Goal: Task Accomplishment & Management: Manage account settings

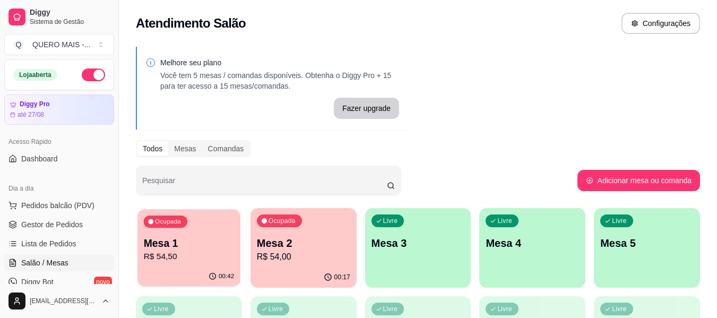
click at [188, 252] on p "R$ 54,50" at bounding box center [189, 257] width 91 height 12
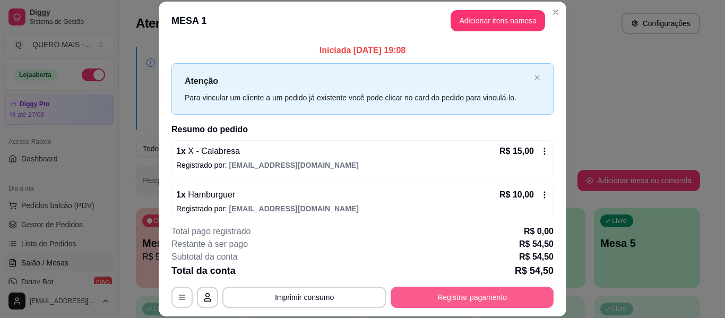
click at [462, 295] on button "Registrar pagamento" at bounding box center [472, 297] width 163 height 21
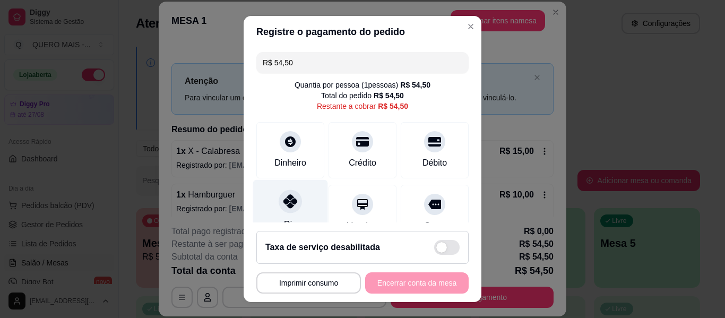
click at [279, 206] on div at bounding box center [290, 200] width 23 height 23
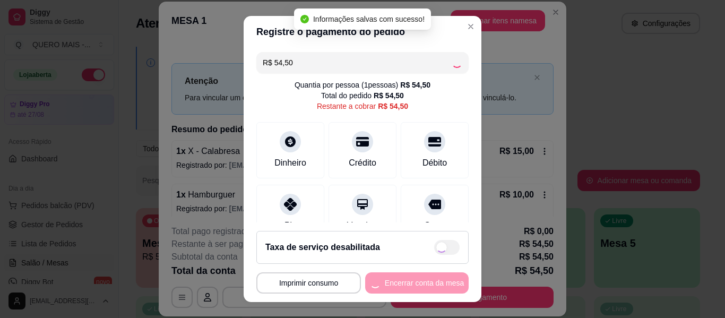
type input "R$ 0,00"
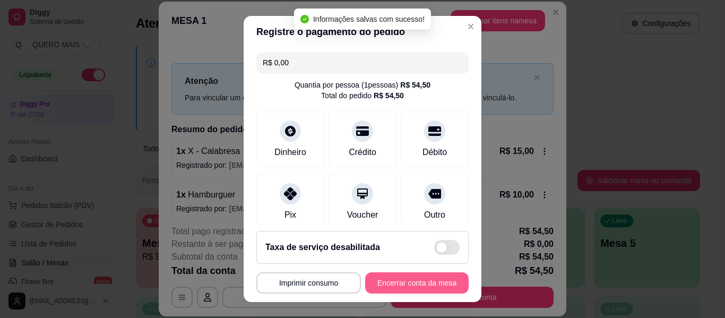
click at [396, 284] on button "Encerrar conta da mesa" at bounding box center [417, 282] width 104 height 21
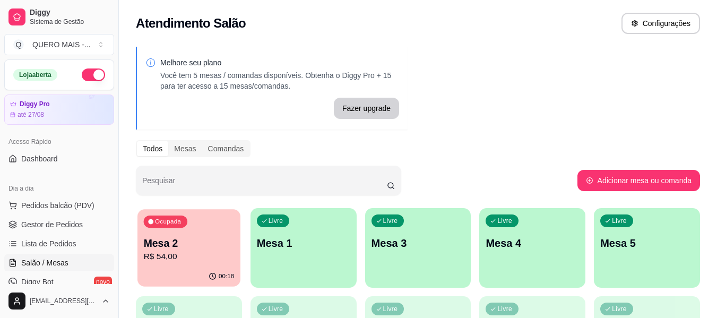
click at [184, 257] on p "R$ 54,00" at bounding box center [189, 257] width 91 height 12
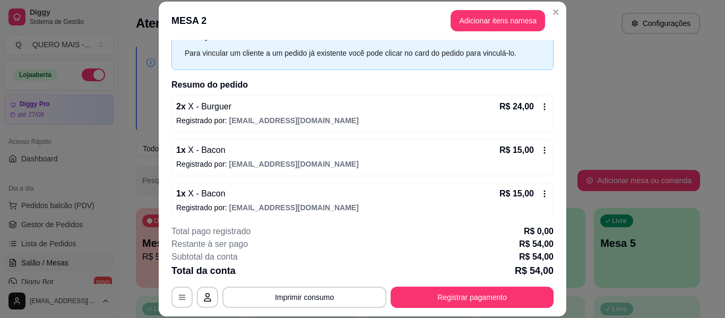
scroll to position [52, 0]
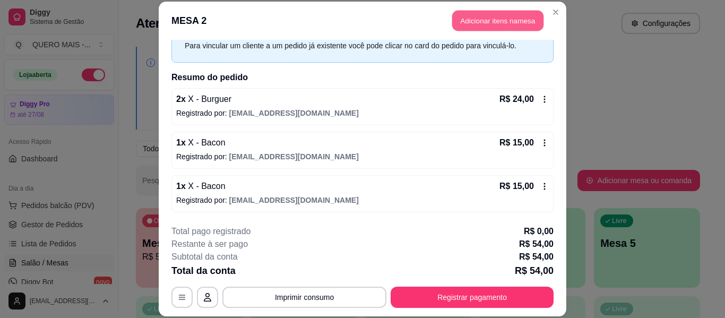
click at [473, 17] on button "Adicionar itens na mesa" at bounding box center [497, 21] width 91 height 21
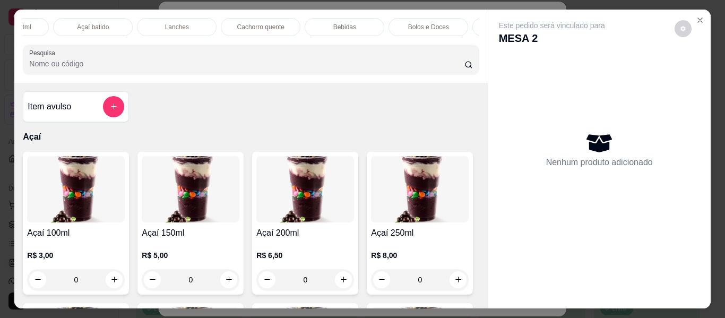
scroll to position [0, 436]
click at [294, 23] on p "Bebidas" at bounding box center [298, 27] width 23 height 8
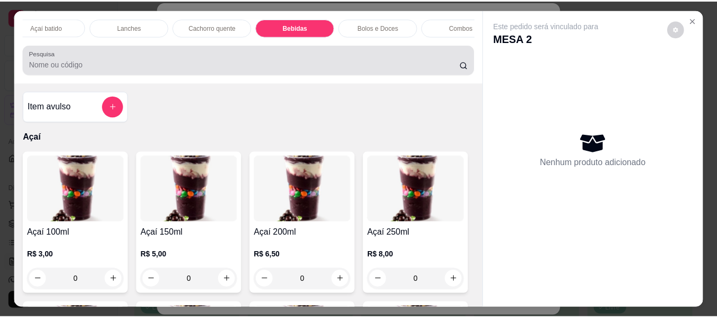
scroll to position [29, 0]
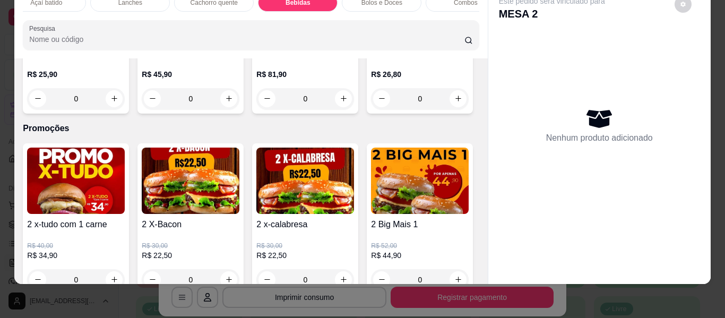
type input "1"
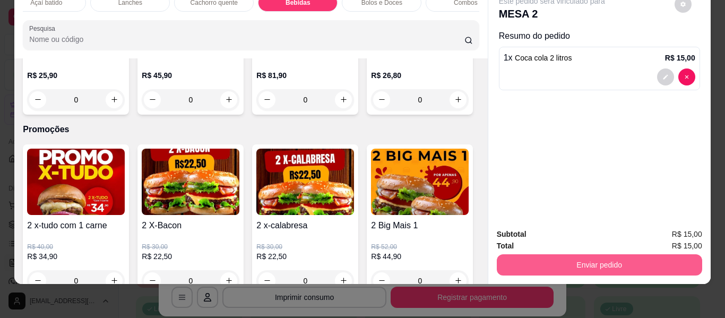
click at [520, 261] on button "Enviar pedido" at bounding box center [599, 264] width 205 height 21
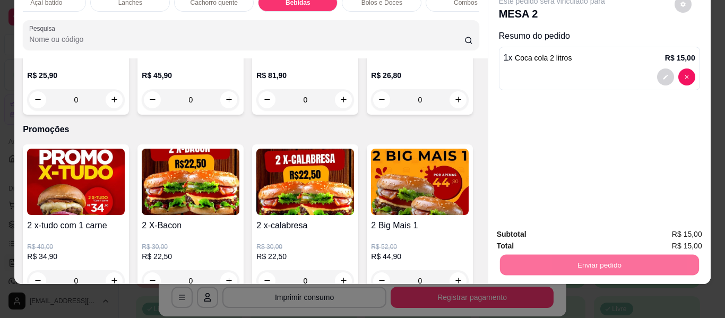
click at [535, 230] on button "Não registrar e enviar pedido" at bounding box center [564, 231] width 110 height 20
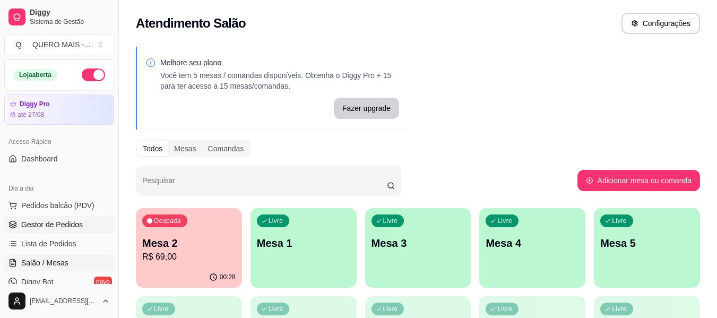
click at [50, 225] on span "Gestor de Pedidos" at bounding box center [52, 224] width 62 height 11
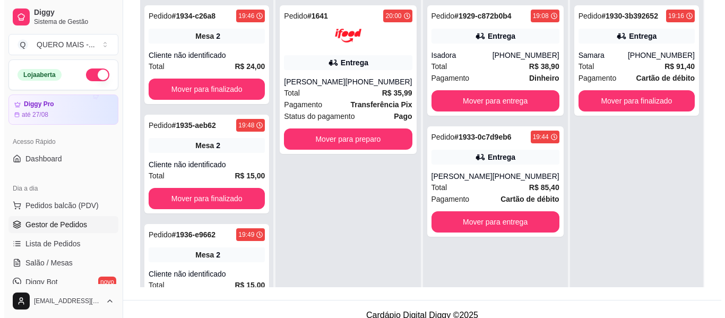
scroll to position [159, 0]
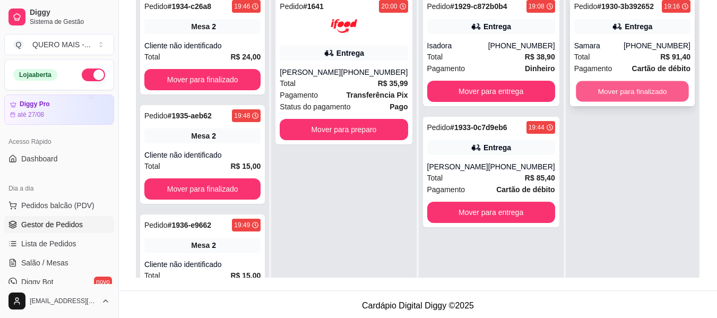
click at [627, 92] on button "Mover para finalizado" at bounding box center [632, 91] width 113 height 21
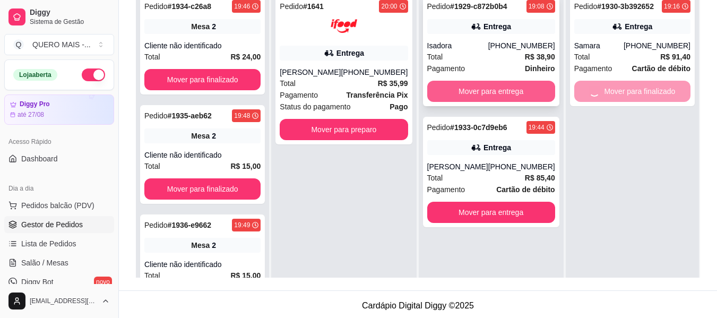
click at [495, 92] on button "Mover para entrega" at bounding box center [491, 91] width 128 height 21
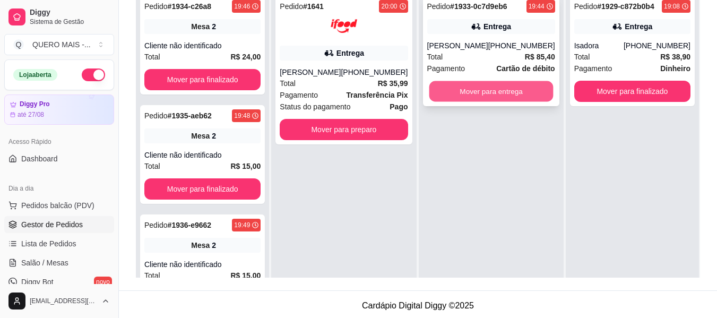
click at [483, 95] on button "Mover para entrega" at bounding box center [491, 91] width 124 height 21
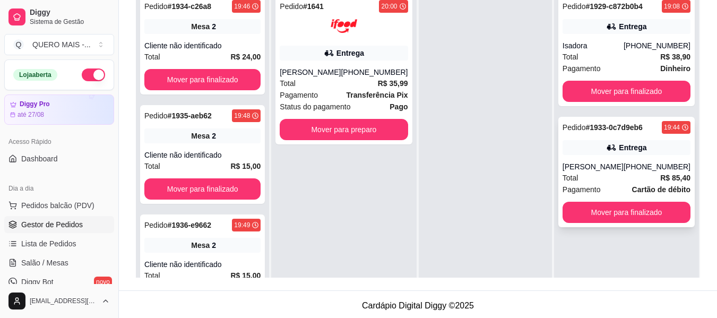
click at [591, 164] on div "[PERSON_NAME]" at bounding box center [593, 166] width 61 height 11
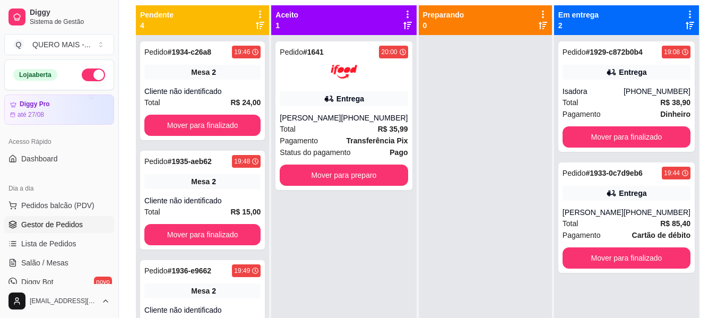
scroll to position [53, 0]
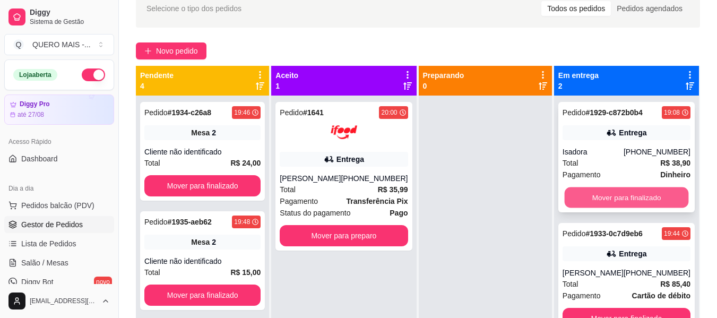
click at [623, 195] on button "Mover para finalizado" at bounding box center [626, 197] width 124 height 21
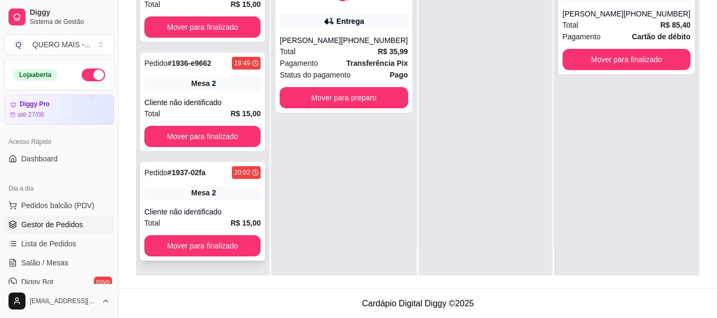
scroll to position [162, 0]
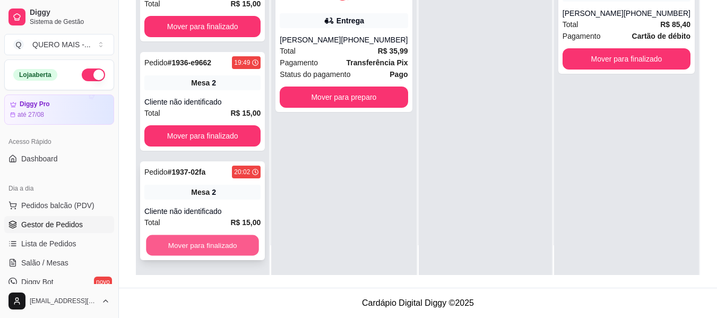
click at [213, 245] on button "Mover para finalizado" at bounding box center [202, 245] width 113 height 21
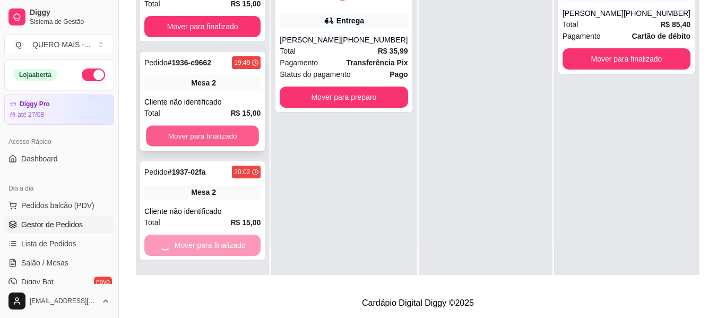
click at [203, 137] on button "Mover para finalizado" at bounding box center [202, 136] width 113 height 21
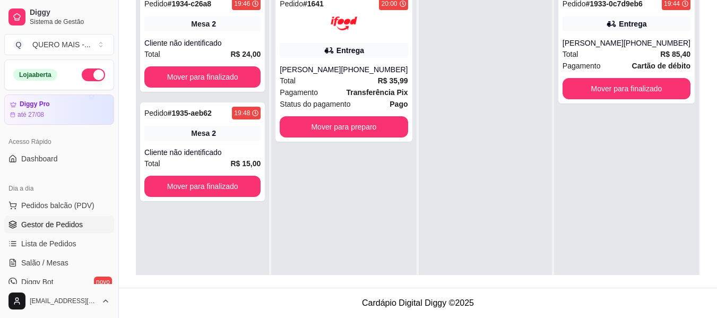
scroll to position [3, 0]
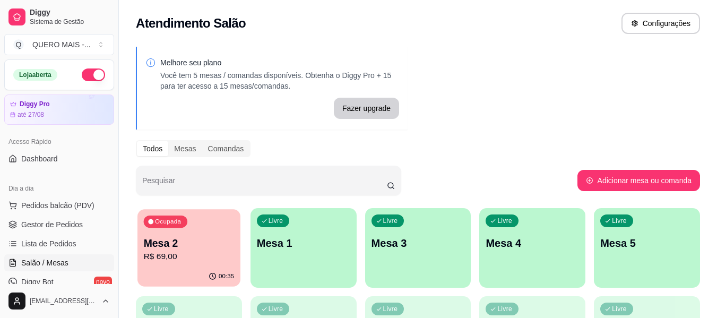
click at [180, 260] on p "R$ 69,00" at bounding box center [189, 257] width 91 height 12
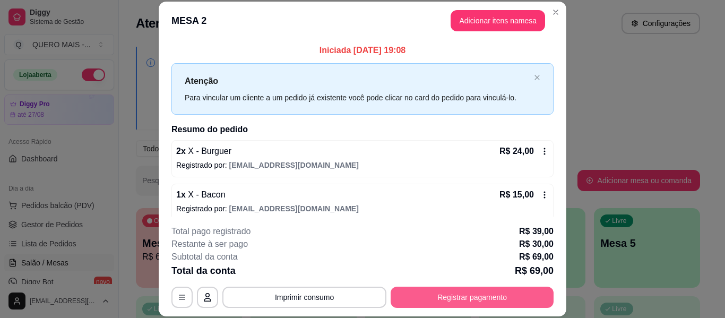
click at [473, 293] on button "Registrar pagamento" at bounding box center [472, 297] width 163 height 21
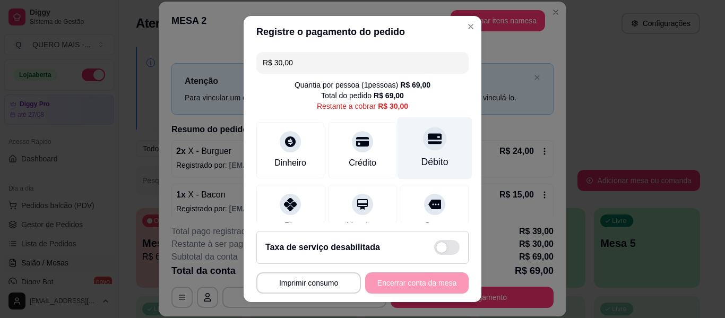
click at [412, 151] on div "Débito" at bounding box center [435, 148] width 75 height 62
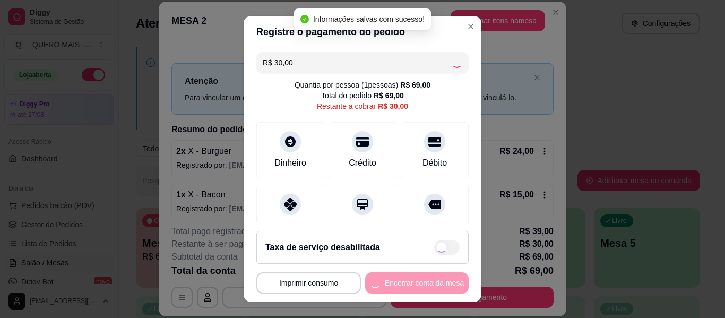
type input "R$ 0,00"
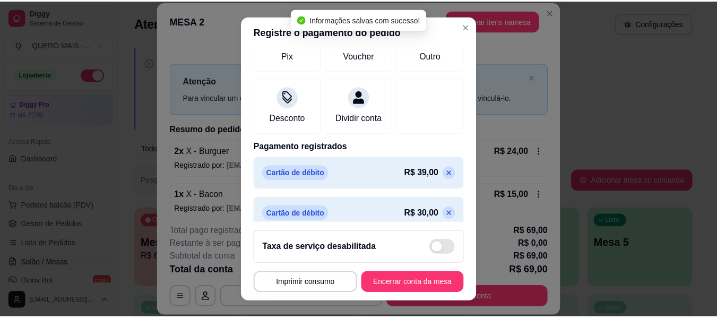
scroll to position [183, 0]
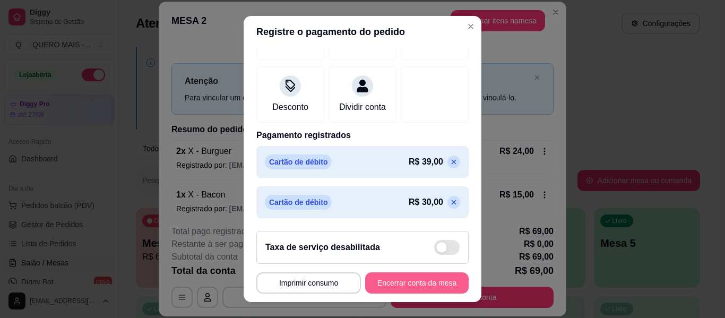
click at [404, 283] on button "Encerrar conta da mesa" at bounding box center [417, 282] width 104 height 21
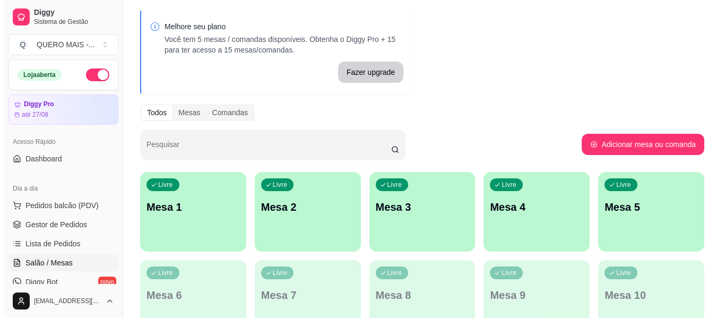
scroll to position [0, 0]
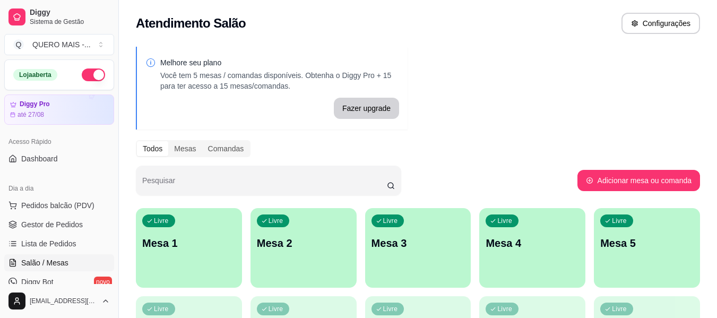
click at [184, 258] on div "Livre Mesa 1" at bounding box center [189, 241] width 106 height 67
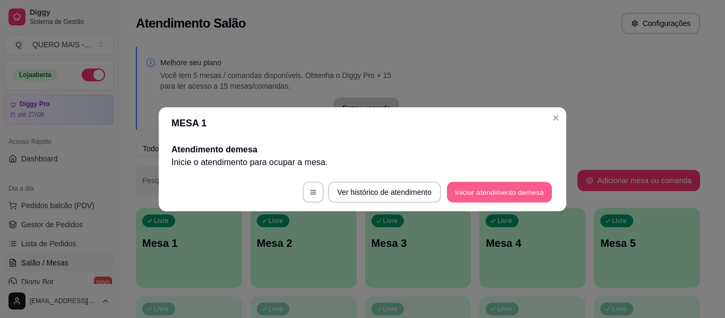
click at [486, 189] on button "Iniciar atendimento de mesa" at bounding box center [499, 192] width 105 height 21
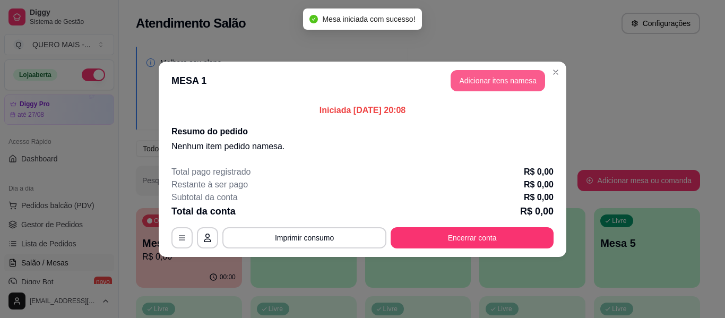
click at [496, 85] on button "Adicionar itens na mesa" at bounding box center [498, 80] width 94 height 21
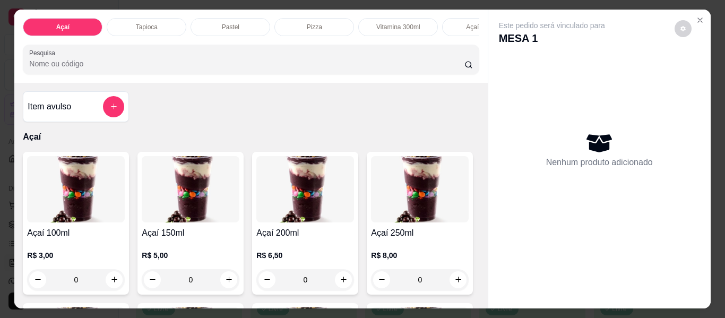
scroll to position [0, 332]
click at [232, 23] on p "Lanches" at bounding box center [234, 27] width 24 height 8
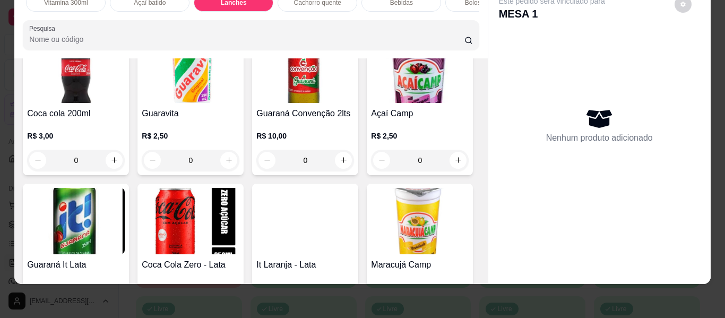
scroll to position [2249, 0]
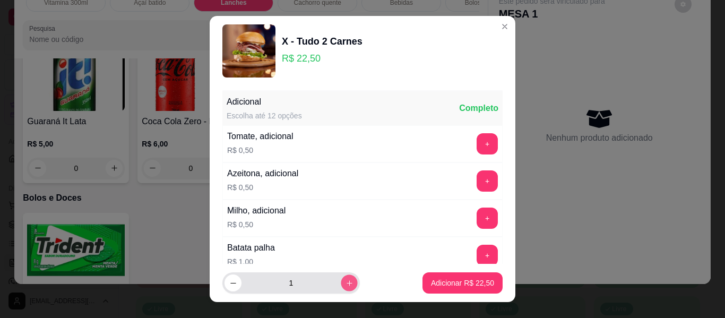
click at [346, 279] on icon "increase-product-quantity" at bounding box center [350, 283] width 8 height 8
type input "2"
click at [452, 279] on p "Adicionar R$ 45,00" at bounding box center [462, 283] width 63 height 11
type input "2"
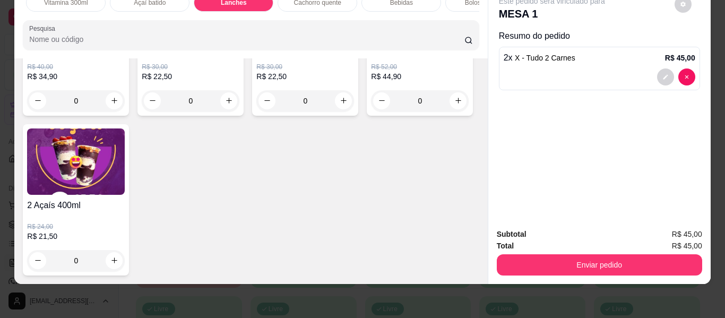
scroll to position [2886, 0]
type input "2"
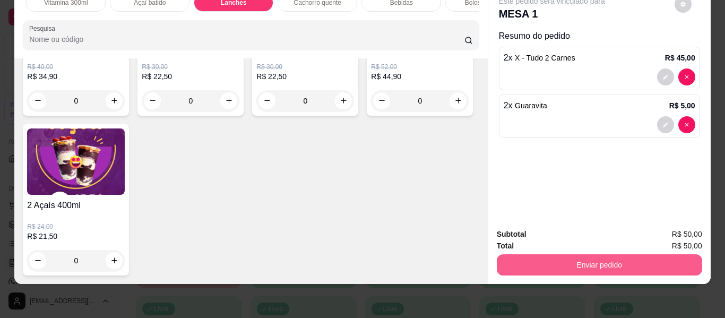
click at [546, 254] on button "Enviar pedido" at bounding box center [599, 264] width 205 height 21
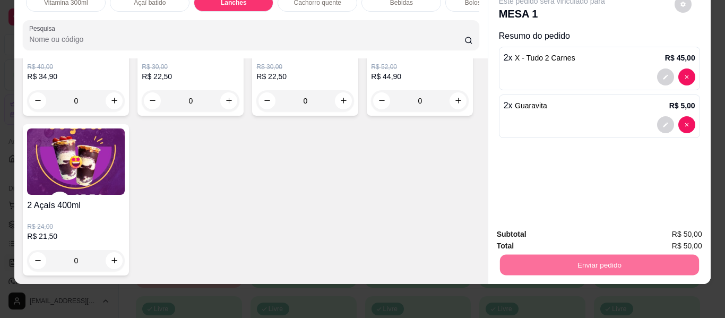
click at [547, 229] on button "Não registrar e enviar pedido" at bounding box center [564, 231] width 110 height 20
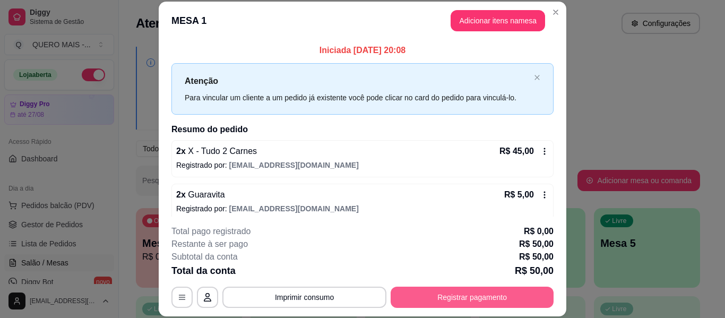
click at [449, 296] on button "Registrar pagamento" at bounding box center [472, 297] width 163 height 21
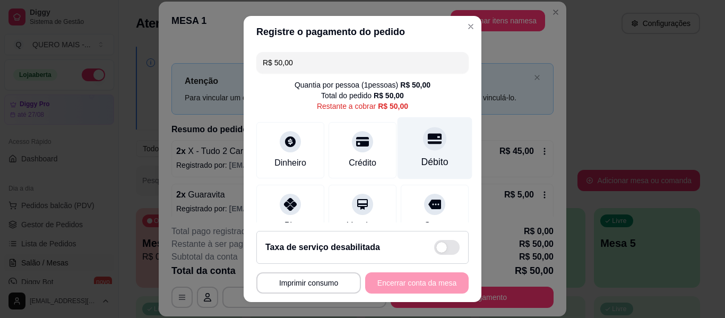
click at [418, 154] on div "Débito" at bounding box center [435, 148] width 75 height 62
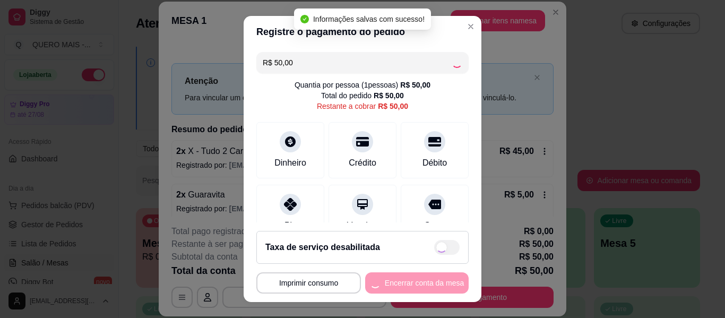
type input "R$ 0,00"
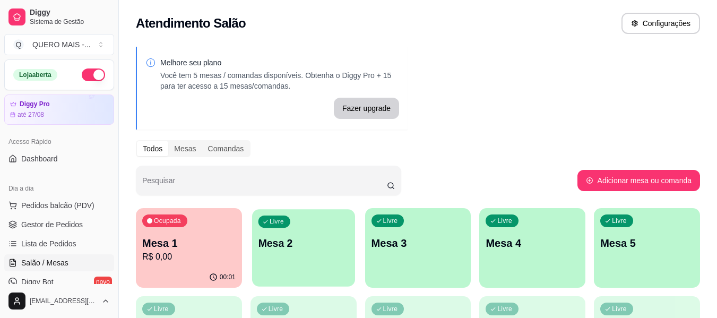
click at [300, 261] on div "Livre Mesa 2" at bounding box center [303, 241] width 103 height 65
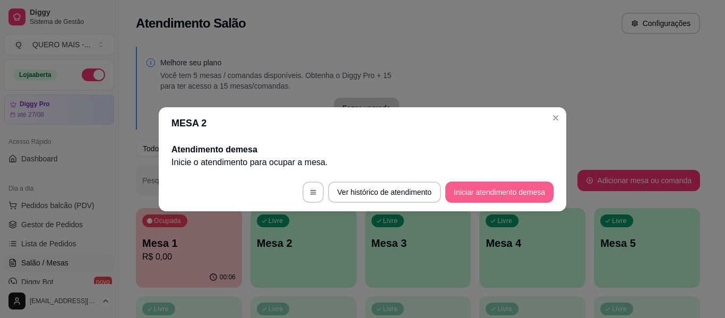
click at [466, 185] on button "Iniciar atendimento de mesa" at bounding box center [499, 192] width 108 height 21
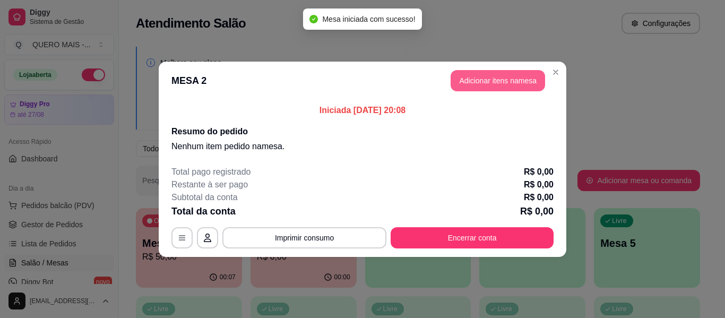
click at [495, 76] on button "Adicionar itens na mesa" at bounding box center [498, 80] width 94 height 21
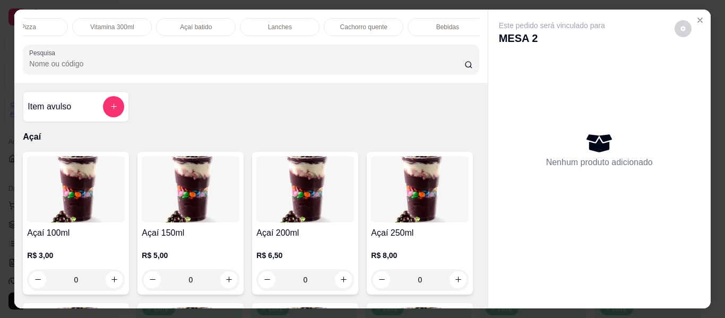
scroll to position [0, 289]
click at [285, 22] on div "Lanches" at bounding box center [277, 27] width 80 height 18
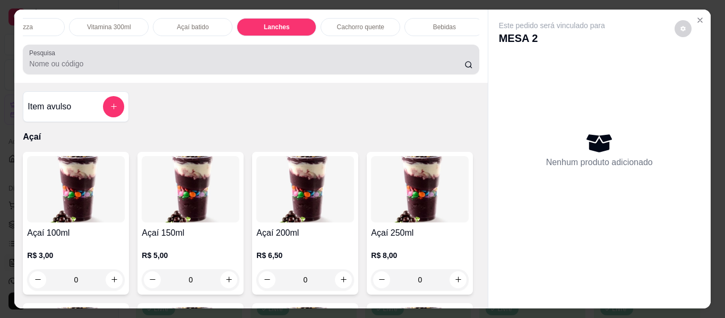
scroll to position [29, 0]
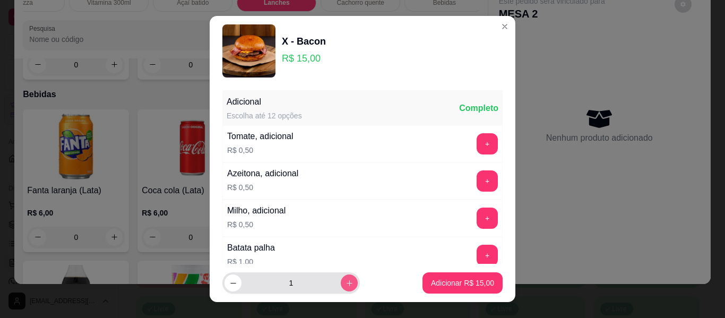
click at [344, 279] on button "increase-product-quantity" at bounding box center [349, 282] width 17 height 17
click at [344, 279] on button "increase-product-quantity" at bounding box center [349, 283] width 16 height 16
type input "3"
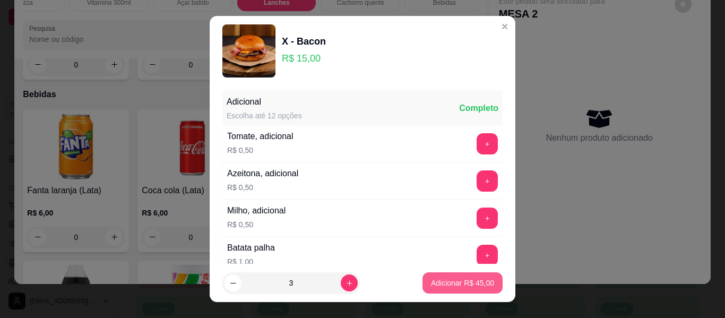
click at [435, 289] on button "Adicionar R$ 45,00" at bounding box center [463, 282] width 80 height 21
type input "3"
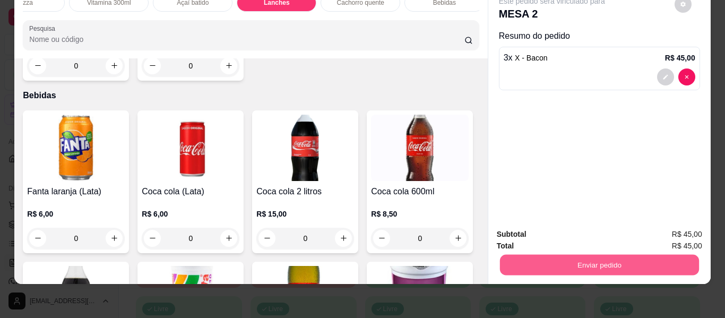
click at [557, 264] on button "Enviar pedido" at bounding box center [598, 265] width 199 height 21
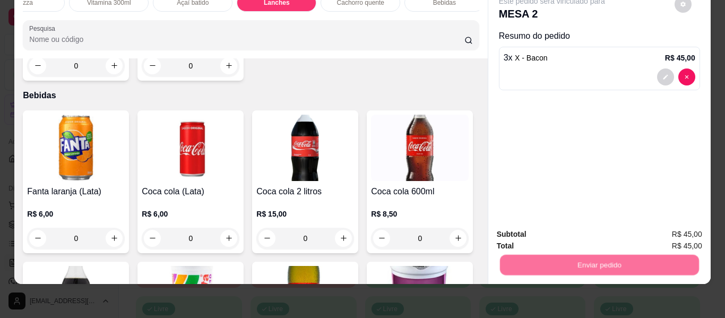
click at [538, 236] on button "Não registrar e enviar pedido" at bounding box center [564, 230] width 110 height 20
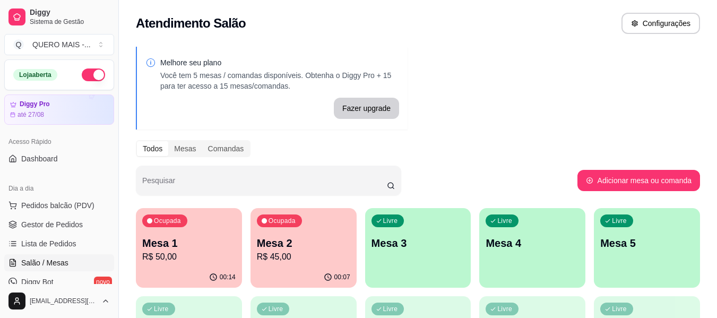
click at [195, 255] on p "R$ 50,00" at bounding box center [188, 257] width 93 height 13
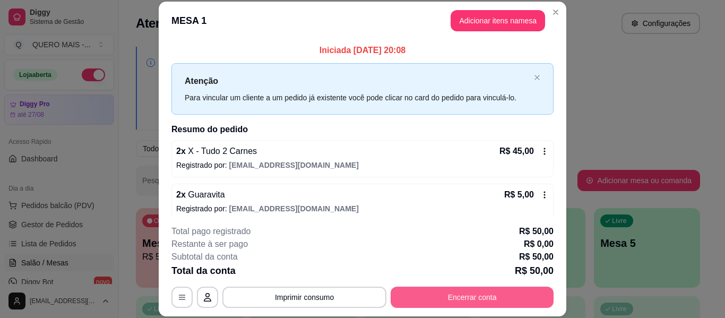
click at [460, 299] on button "Encerrar conta" at bounding box center [472, 297] width 163 height 21
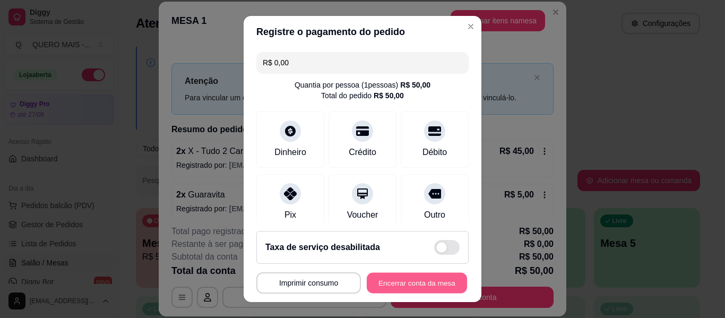
click at [416, 279] on button "Encerrar conta da mesa" at bounding box center [417, 283] width 100 height 21
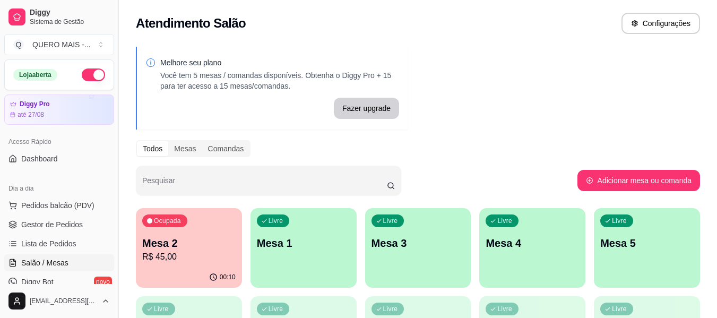
click at [200, 249] on p "Mesa 2" at bounding box center [188, 243] width 93 height 15
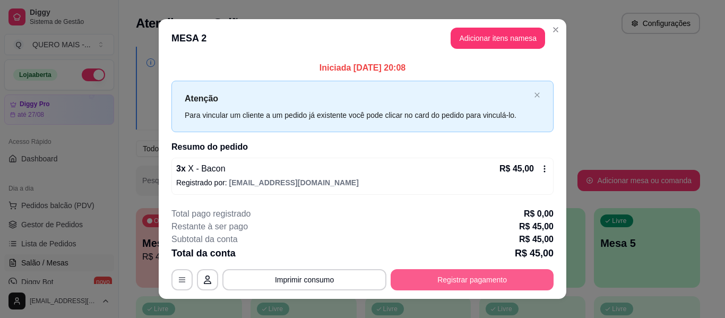
click at [442, 282] on button "Registrar pagamento" at bounding box center [472, 279] width 163 height 21
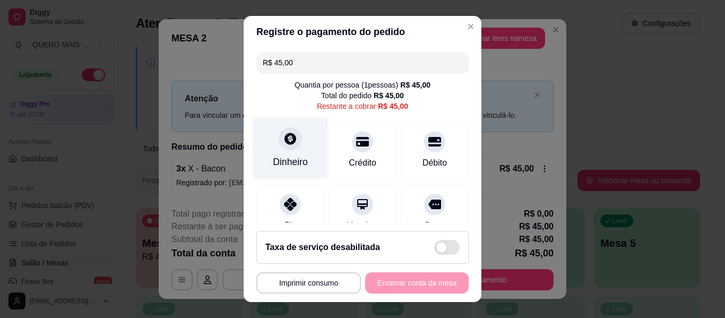
click at [285, 142] on icon at bounding box center [291, 139] width 12 height 12
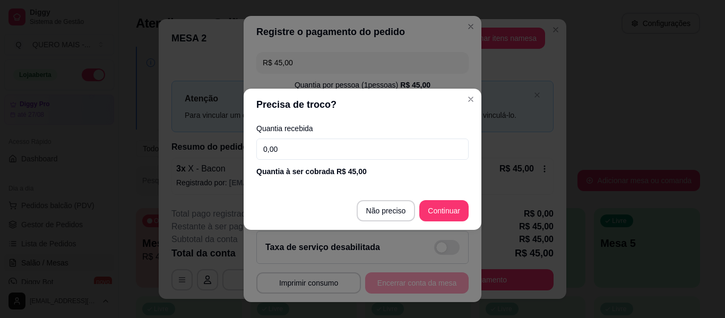
click at [326, 153] on input "0,00" at bounding box center [362, 149] width 212 height 21
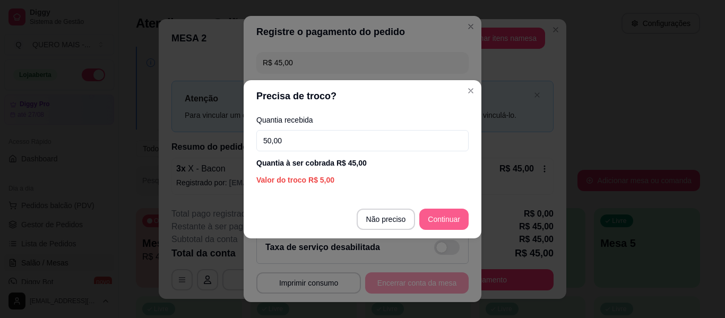
type input "50,00"
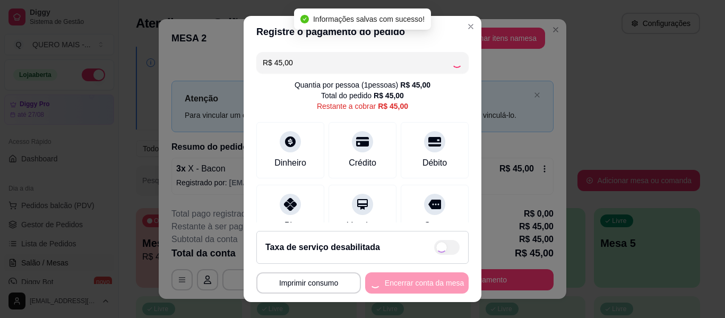
type input "R$ 0,00"
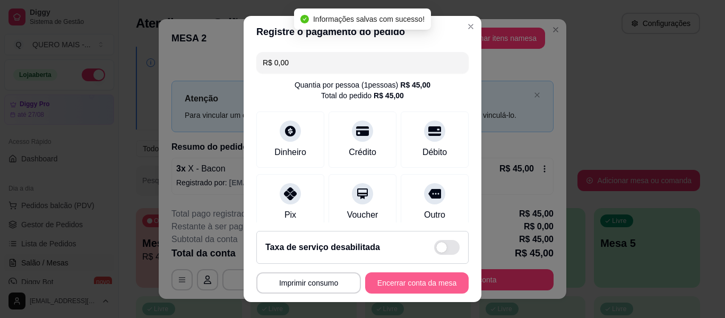
click at [408, 280] on button "Encerrar conta da mesa" at bounding box center [417, 282] width 104 height 21
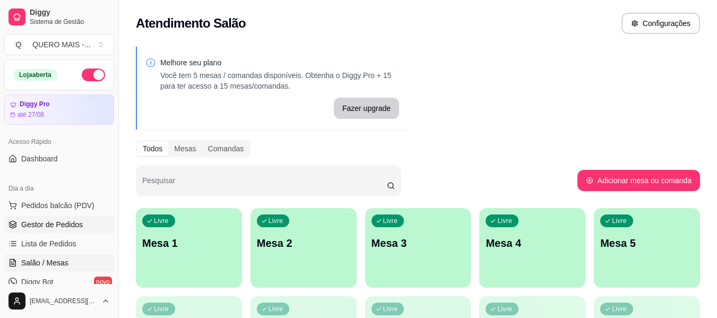
click at [57, 226] on span "Gestor de Pedidos" at bounding box center [52, 224] width 62 height 11
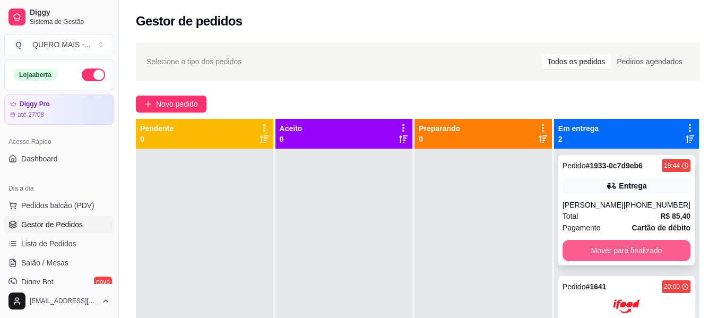
click at [598, 245] on button "Mover para finalizado" at bounding box center [627, 250] width 128 height 21
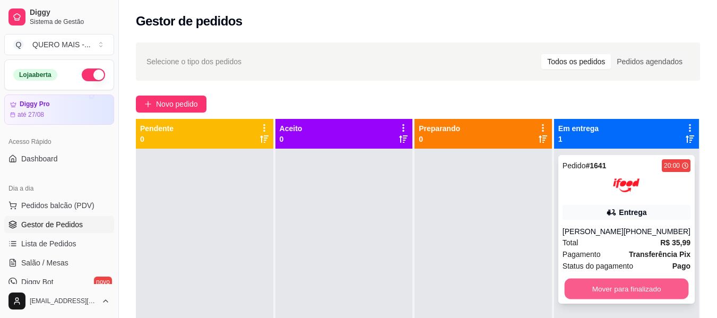
click at [610, 288] on button "Mover para finalizado" at bounding box center [626, 289] width 124 height 21
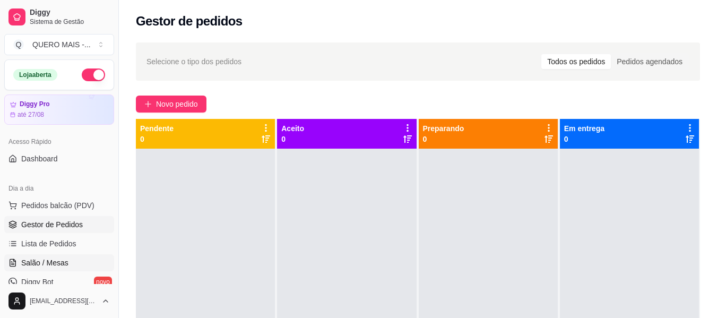
click at [67, 262] on link "Salão / Mesas" at bounding box center [59, 262] width 110 height 17
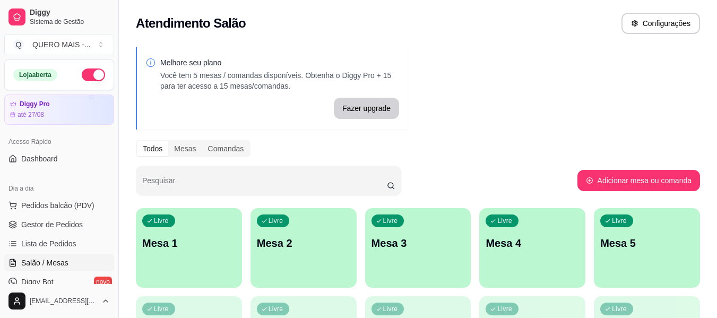
click at [191, 261] on div "Livre Mesa 1" at bounding box center [189, 241] width 106 height 67
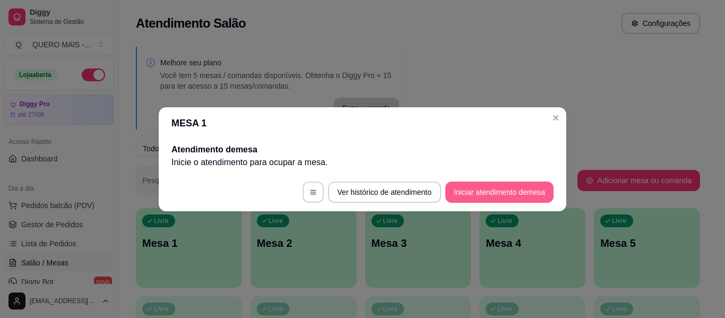
click at [492, 189] on button "Iniciar atendimento de mesa" at bounding box center [499, 192] width 108 height 21
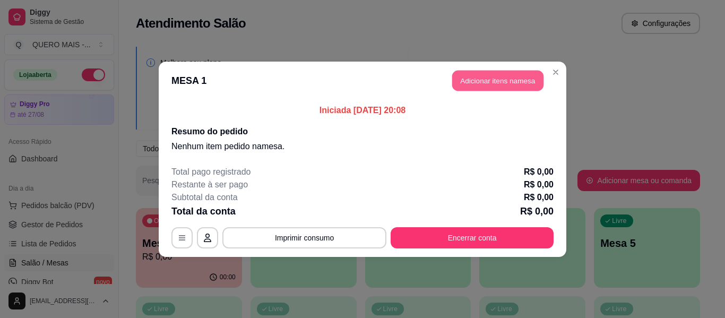
click at [495, 85] on button "Adicionar itens na mesa" at bounding box center [497, 80] width 91 height 21
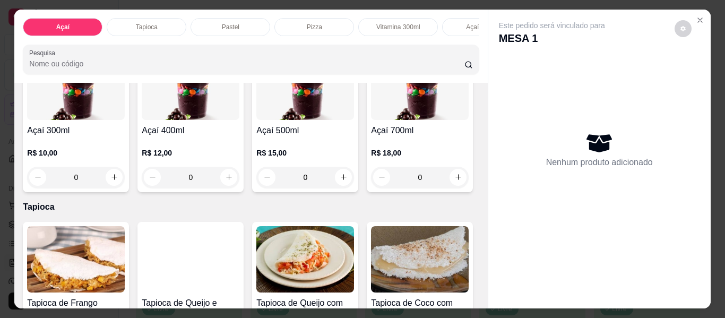
scroll to position [372, 0]
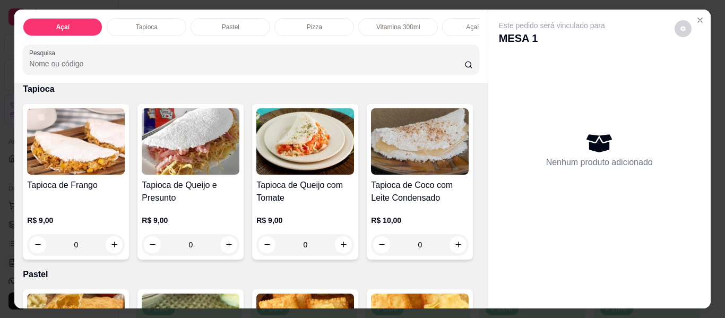
click at [256, 70] on div "0" at bounding box center [305, 59] width 98 height 21
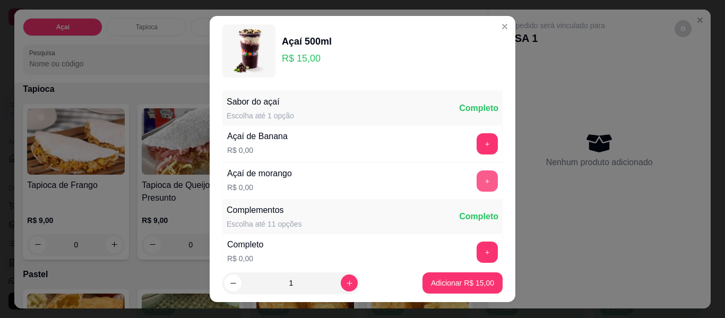
click at [477, 178] on button "+" at bounding box center [487, 180] width 21 height 21
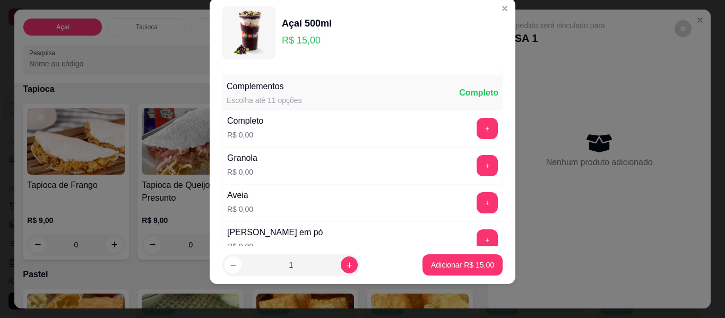
scroll to position [114, 0]
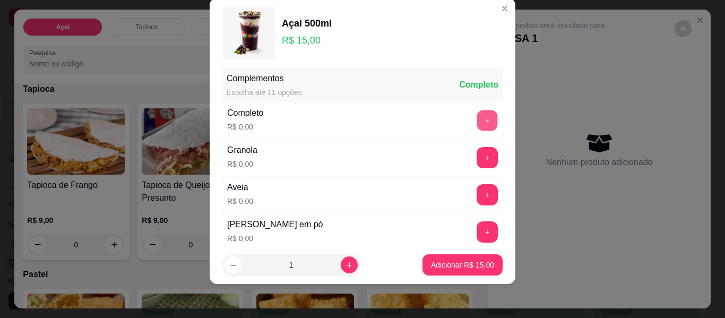
click at [477, 114] on button "+" at bounding box center [487, 120] width 21 height 21
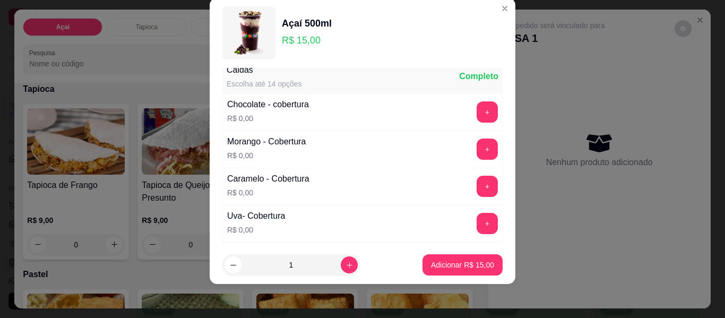
scroll to position [591, 0]
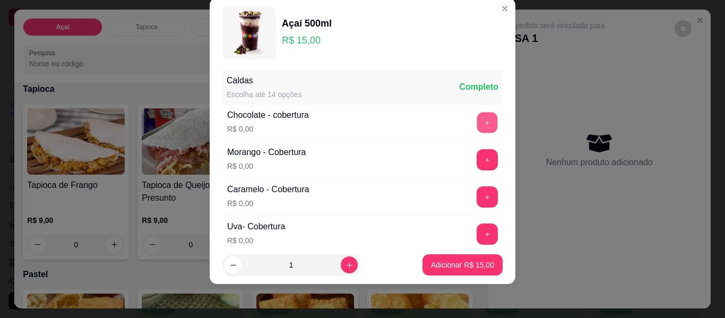
click at [477, 124] on button "+" at bounding box center [487, 123] width 21 height 21
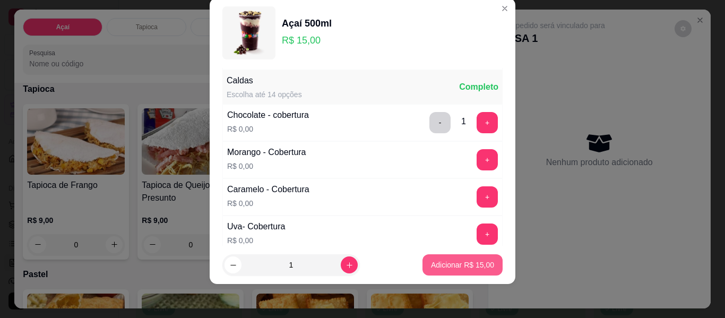
click at [444, 264] on p "Adicionar R$ 15,00" at bounding box center [462, 265] width 63 height 11
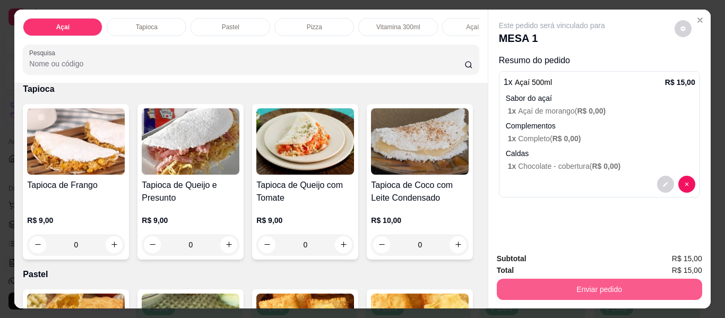
click at [576, 284] on button "Enviar pedido" at bounding box center [599, 289] width 205 height 21
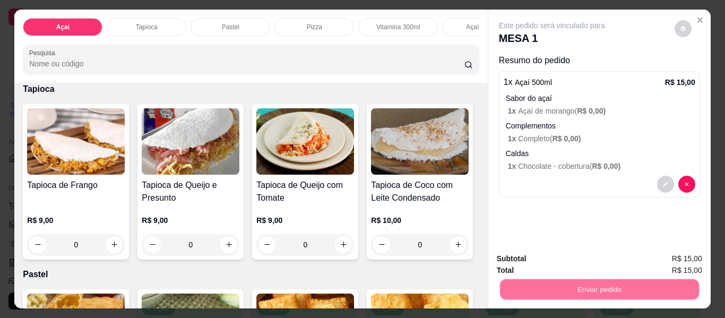
click at [548, 255] on button "Não registrar e enviar pedido" at bounding box center [564, 259] width 107 height 20
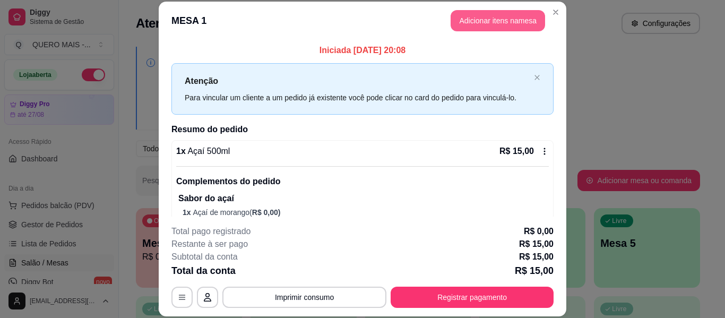
click at [489, 21] on button "Adicionar itens na mesa" at bounding box center [498, 20] width 94 height 21
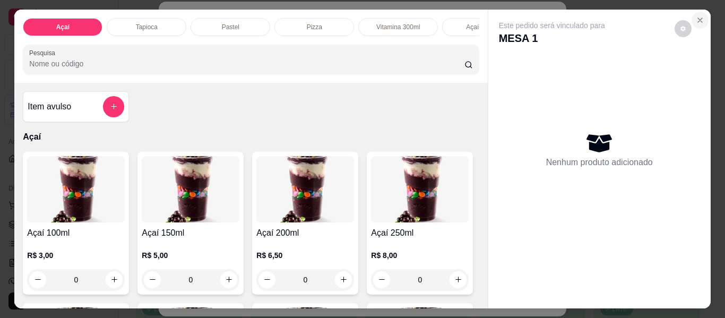
click at [698, 18] on icon "Close" at bounding box center [700, 20] width 4 height 4
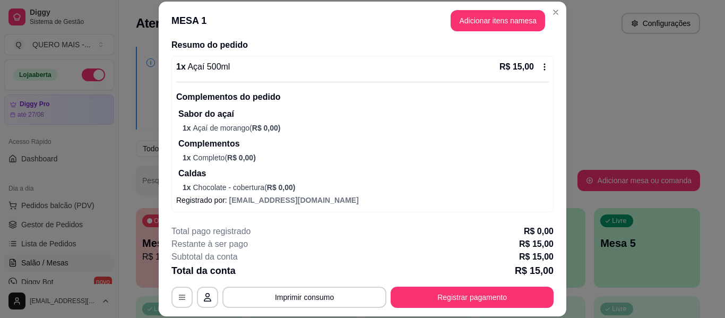
scroll to position [0, 0]
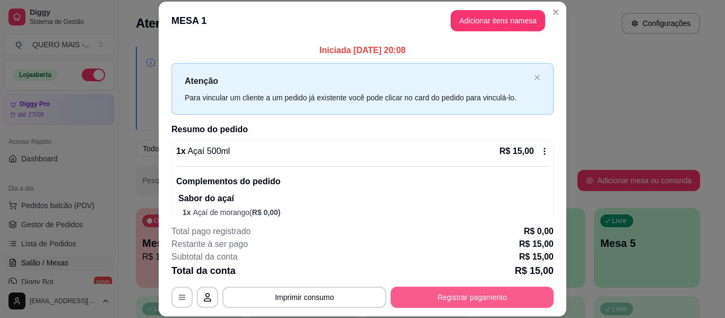
click at [440, 296] on button "Registrar pagamento" at bounding box center [472, 297] width 163 height 21
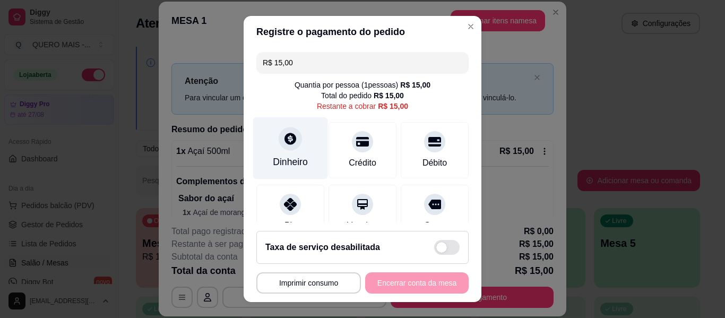
click at [280, 155] on div "Dinheiro" at bounding box center [290, 162] width 35 height 14
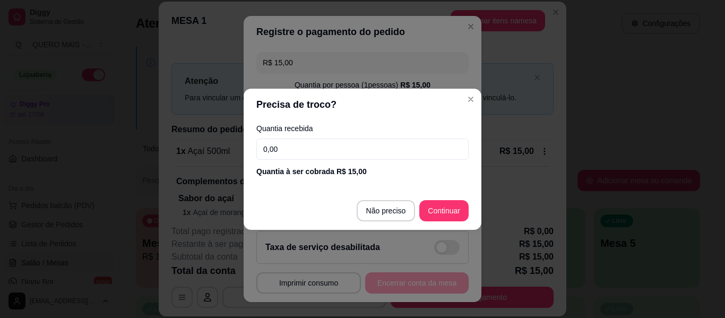
click at [280, 154] on input "0,00" at bounding box center [362, 149] width 212 height 21
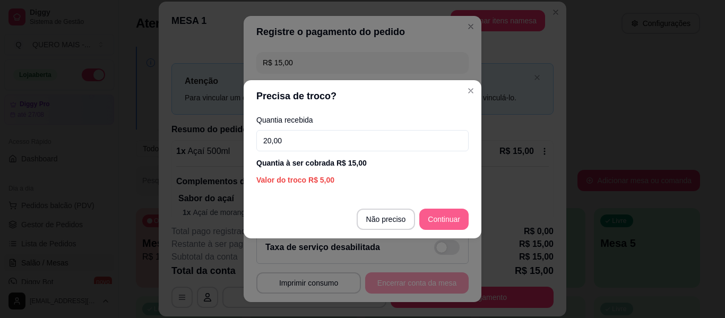
type input "20,00"
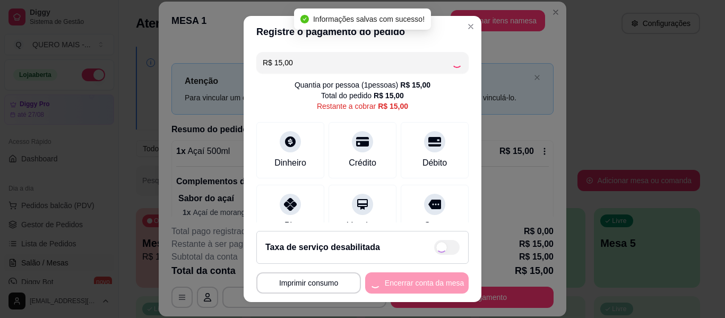
type input "R$ 0,00"
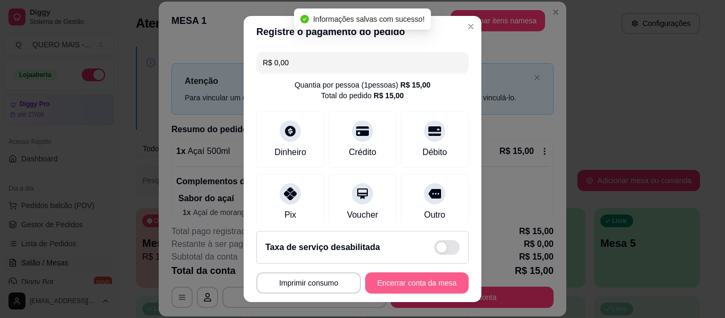
click at [410, 286] on button "Encerrar conta da mesa" at bounding box center [417, 282] width 104 height 21
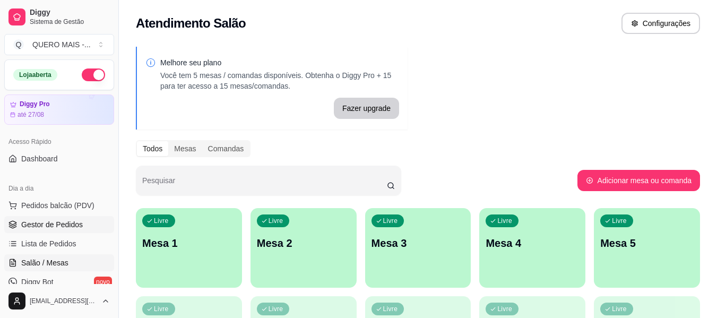
click at [68, 219] on span "Gestor de Pedidos" at bounding box center [52, 224] width 62 height 11
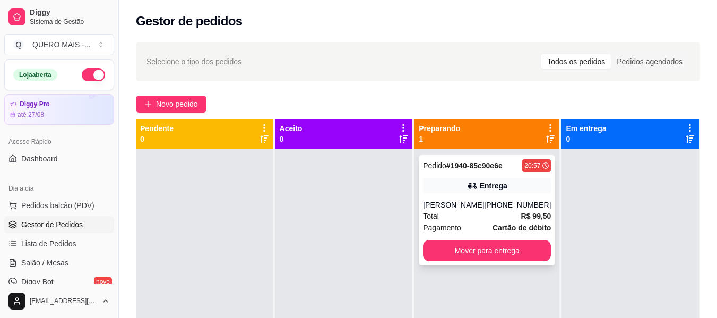
click at [442, 203] on div "Yan" at bounding box center [453, 205] width 61 height 11
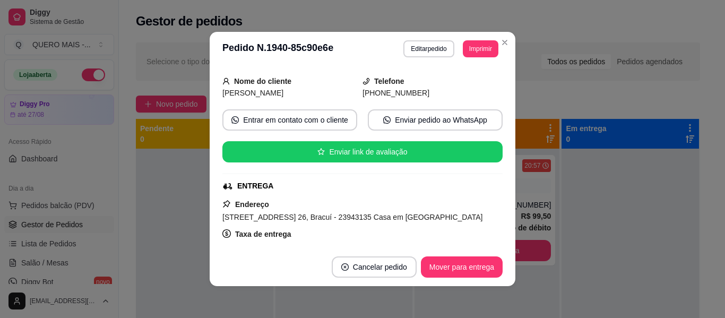
scroll to position [106, 0]
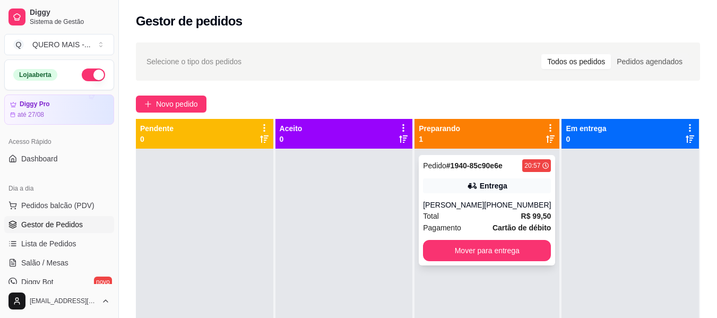
click at [504, 205] on div "(24) 98124-9610" at bounding box center [517, 205] width 67 height 11
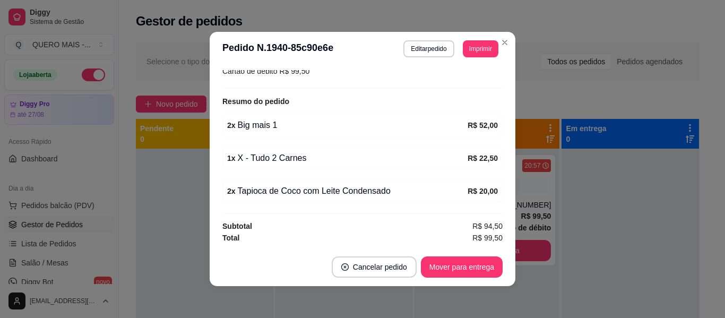
scroll to position [2, 0]
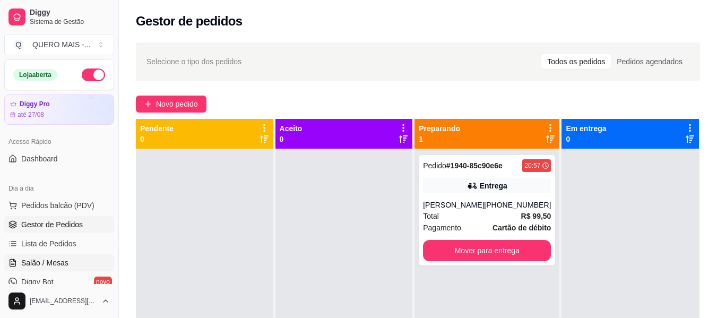
click at [62, 264] on span "Salão / Mesas" at bounding box center [44, 262] width 47 height 11
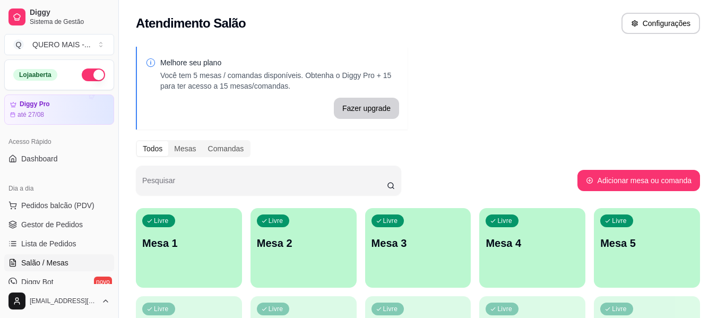
click at [162, 257] on div "Livre Mesa 1" at bounding box center [189, 241] width 106 height 67
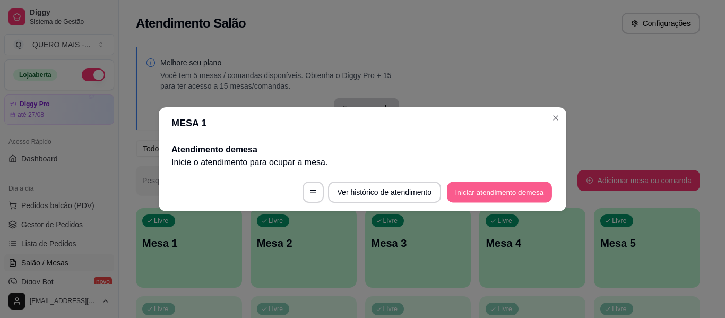
click at [481, 192] on button "Iniciar atendimento de mesa" at bounding box center [499, 192] width 105 height 21
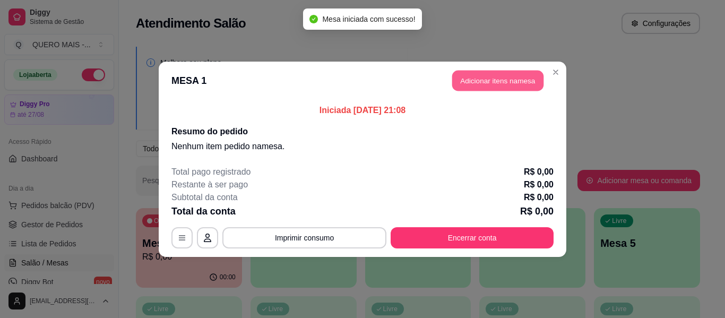
click at [482, 82] on button "Adicionar itens na mesa" at bounding box center [497, 80] width 91 height 21
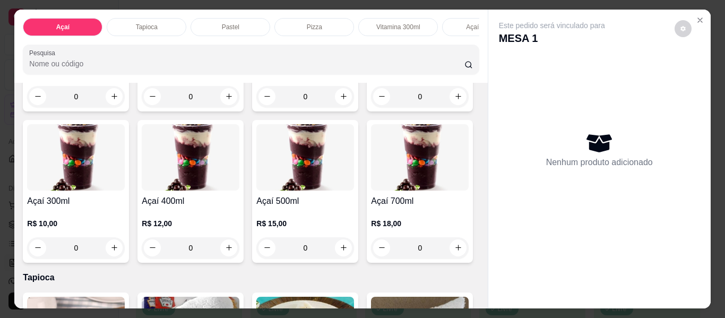
scroll to position [212, 0]
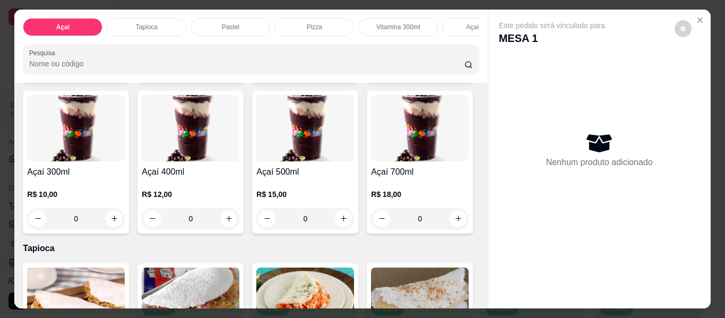
click at [239, 225] on div "0" at bounding box center [191, 218] width 98 height 21
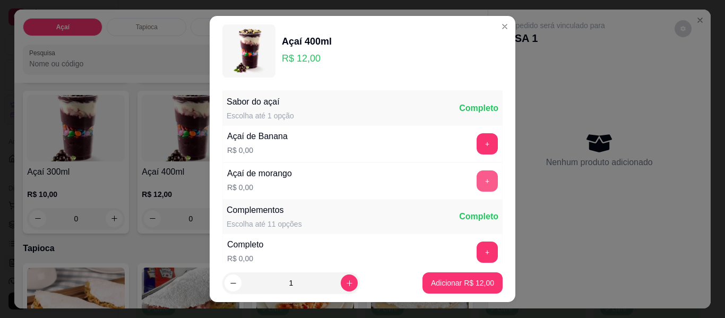
click at [477, 180] on button "+" at bounding box center [487, 180] width 21 height 21
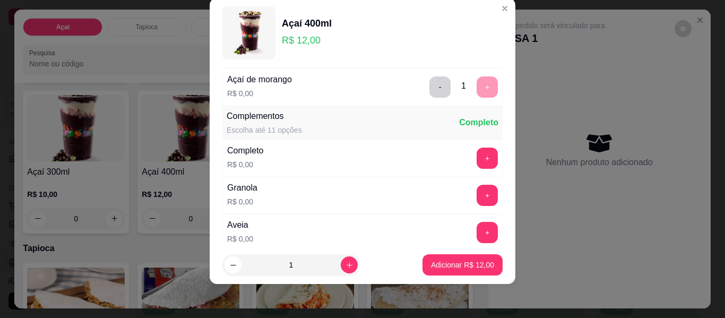
scroll to position [114, 0]
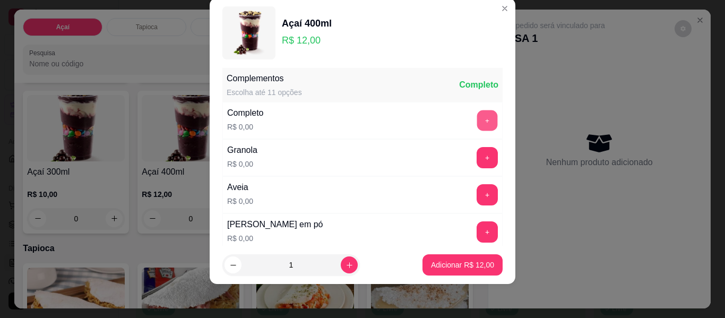
click at [477, 119] on button "+" at bounding box center [487, 120] width 21 height 21
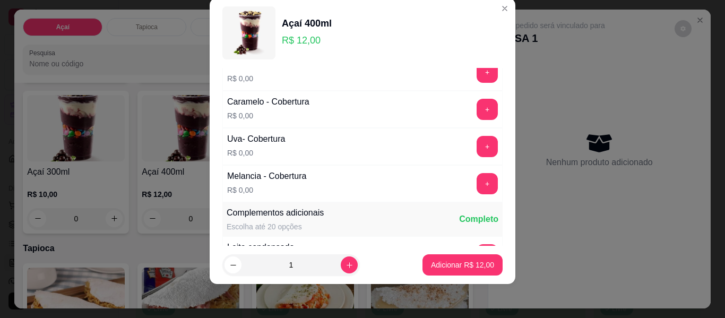
scroll to position [644, 0]
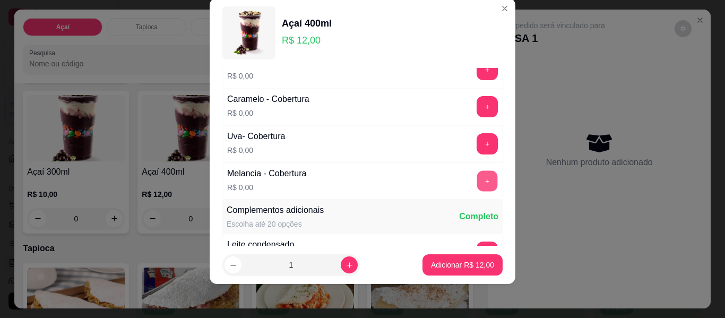
click at [477, 185] on button "+" at bounding box center [487, 181] width 21 height 21
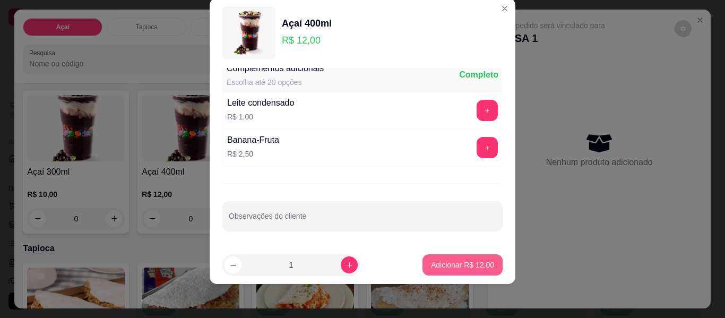
click at [460, 261] on p "Adicionar R$ 12,00" at bounding box center [462, 265] width 63 height 11
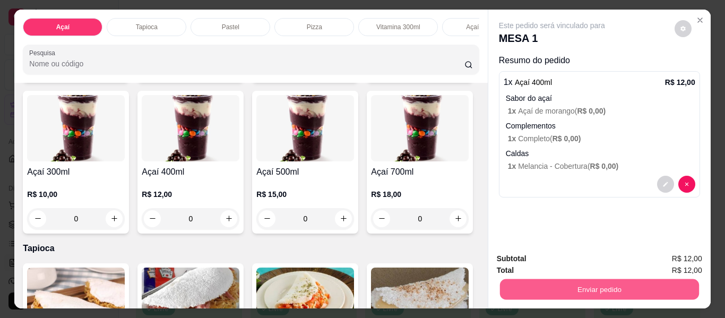
click at [520, 283] on button "Enviar pedido" at bounding box center [598, 289] width 199 height 21
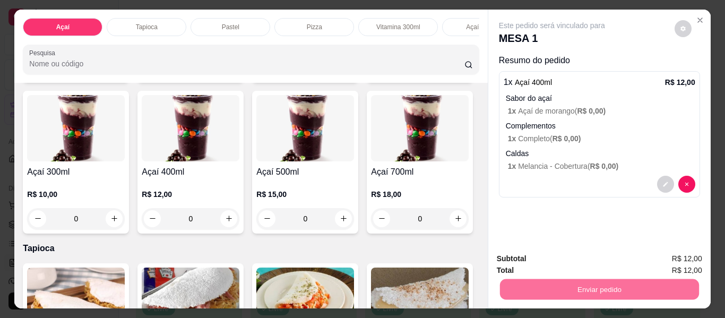
click at [522, 261] on button "Não registrar e enviar pedido" at bounding box center [564, 259] width 110 height 20
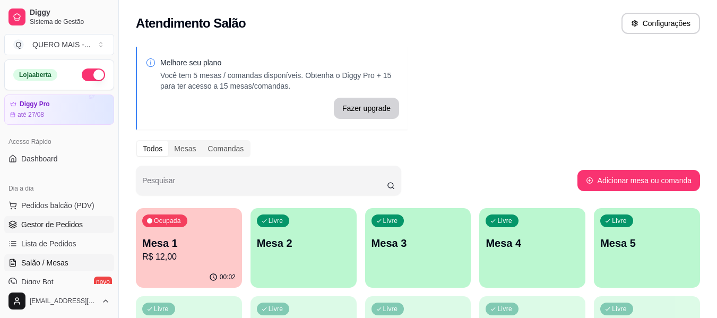
click at [50, 221] on span "Gestor de Pedidos" at bounding box center [52, 224] width 62 height 11
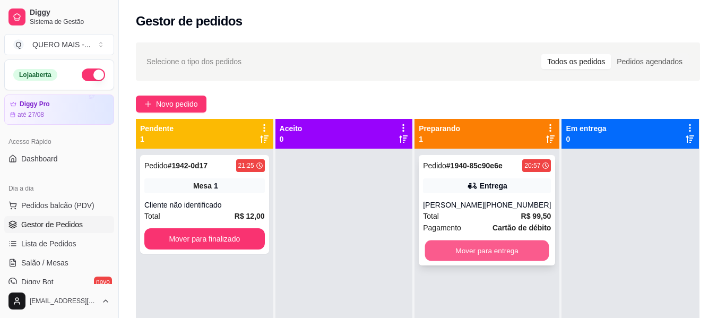
click at [492, 253] on button "Mover para entrega" at bounding box center [487, 250] width 124 height 21
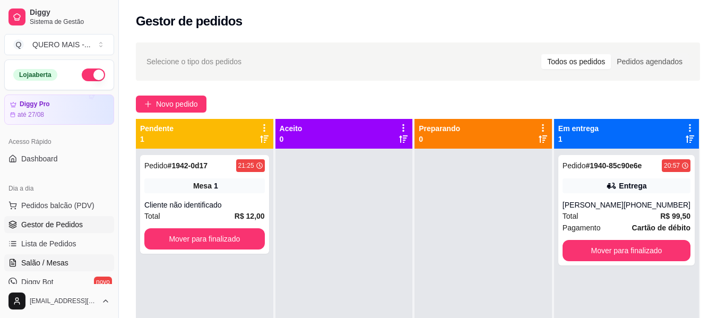
click at [32, 258] on span "Salão / Mesas" at bounding box center [44, 262] width 47 height 11
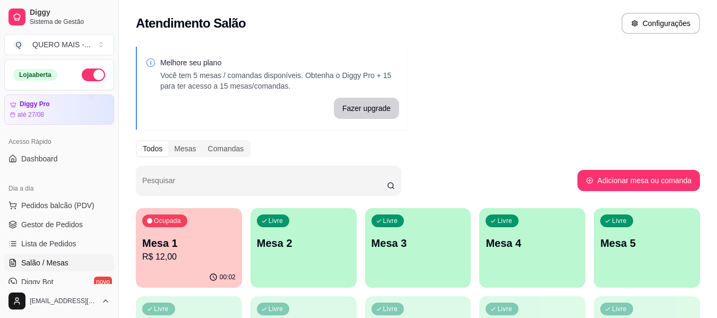
click at [298, 260] on div "Livre Mesa 2" at bounding box center [304, 241] width 106 height 67
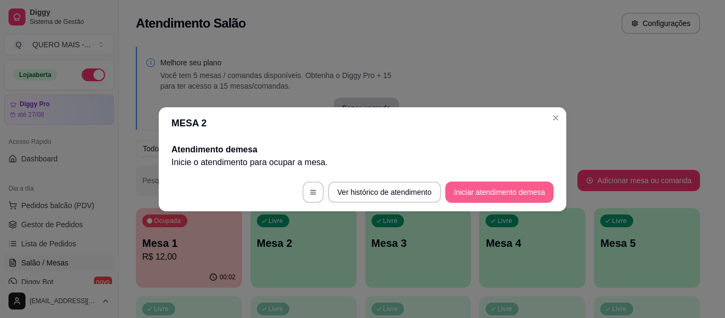
click at [494, 187] on button "Iniciar atendimento de mesa" at bounding box center [499, 192] width 108 height 21
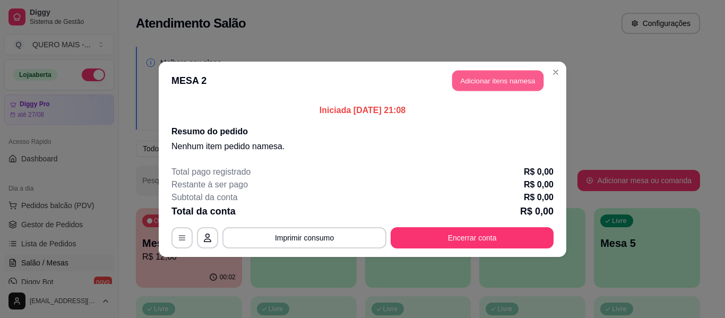
click at [493, 74] on button "Adicionar itens na mesa" at bounding box center [497, 80] width 91 height 21
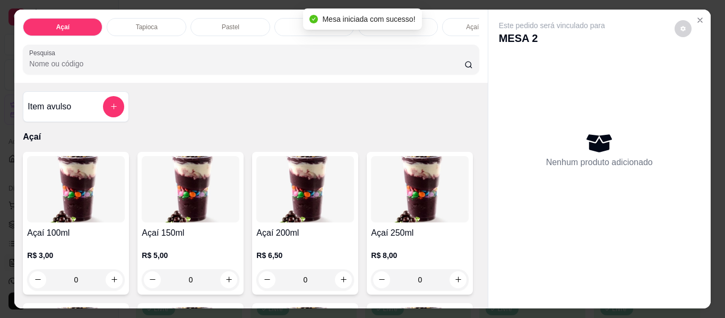
scroll to position [0, 546]
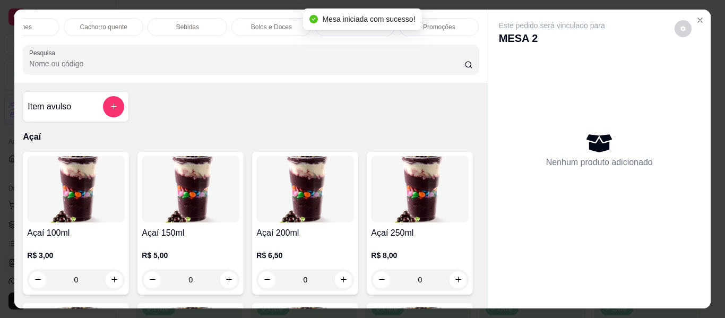
click at [417, 16] on div "Mesa iniciada com sucesso!" at bounding box center [362, 18] width 118 height 21
click at [433, 23] on p "Promoções" at bounding box center [439, 27] width 32 height 8
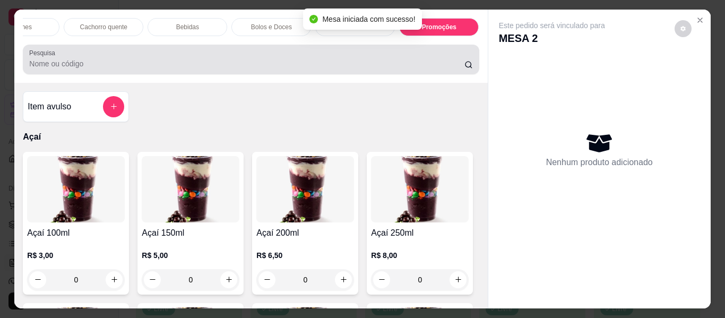
scroll to position [29, 0]
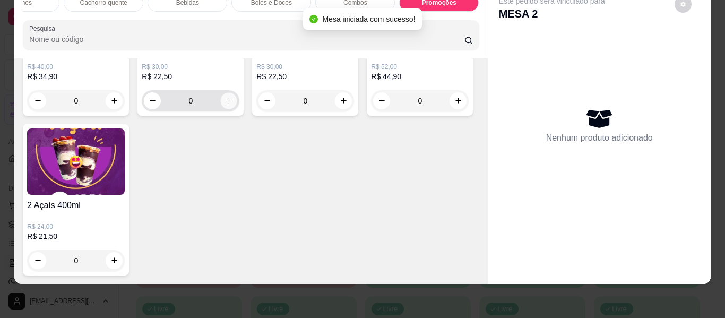
click at [226, 105] on icon "increase-product-quantity" at bounding box center [229, 101] width 8 height 8
type input "1"
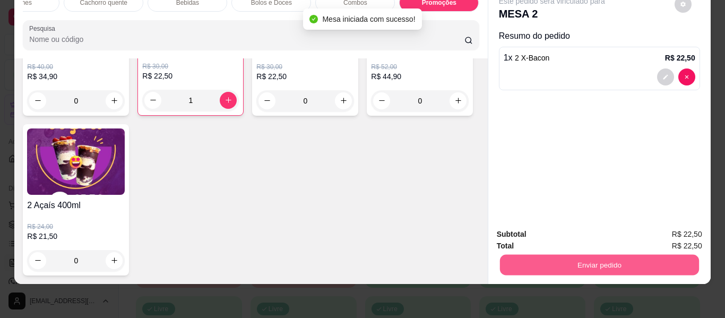
click at [568, 256] on button "Enviar pedido" at bounding box center [598, 265] width 199 height 21
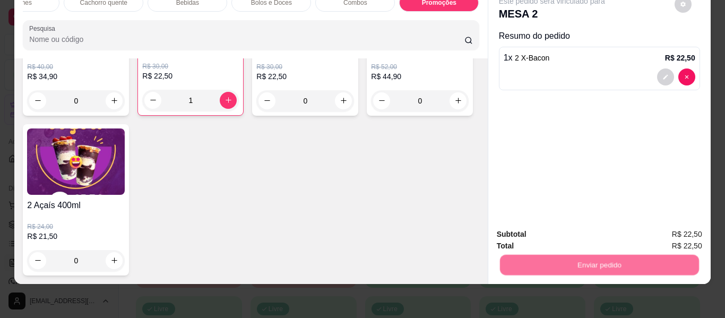
click at [546, 230] on button "Não registrar e enviar pedido" at bounding box center [564, 230] width 110 height 20
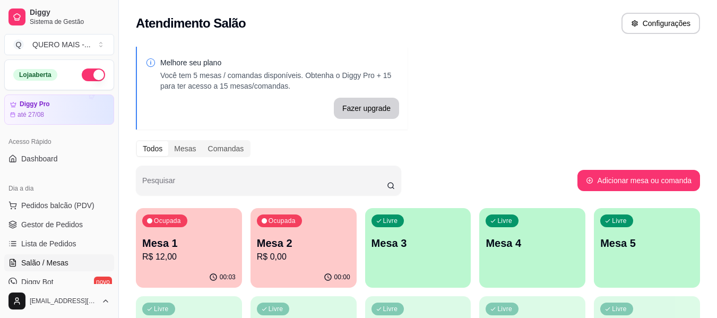
click at [178, 256] on p "R$ 12,00" at bounding box center [188, 257] width 93 height 13
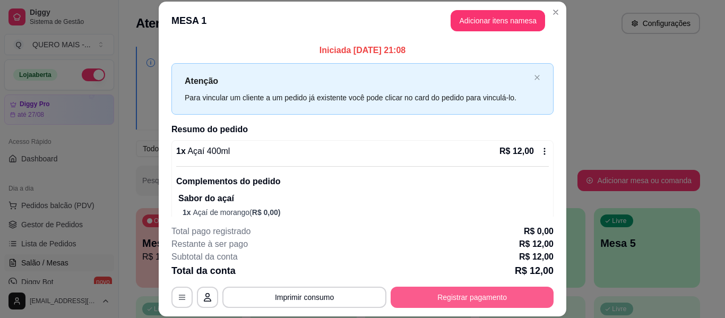
click at [476, 302] on button "Registrar pagamento" at bounding box center [472, 297] width 163 height 21
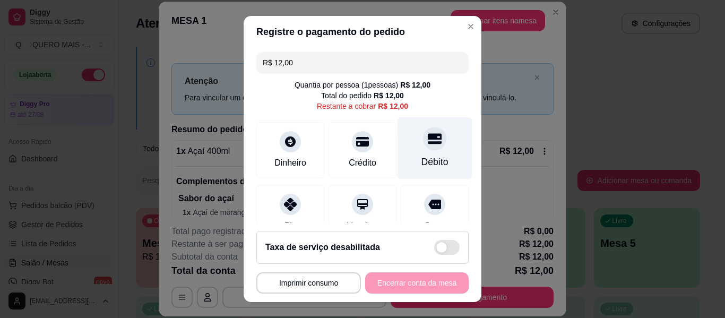
click at [423, 160] on div "Débito" at bounding box center [434, 162] width 27 height 14
type input "R$ 0,00"
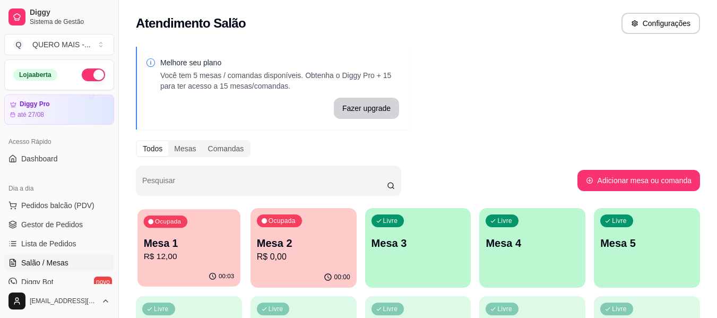
click at [208, 251] on p "R$ 12,00" at bounding box center [189, 257] width 91 height 12
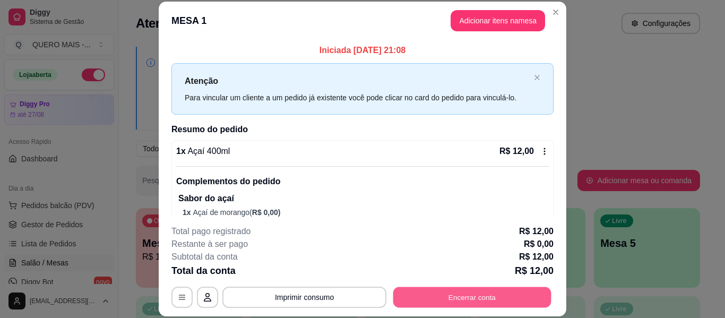
click at [443, 303] on button "Encerrar conta" at bounding box center [472, 297] width 158 height 21
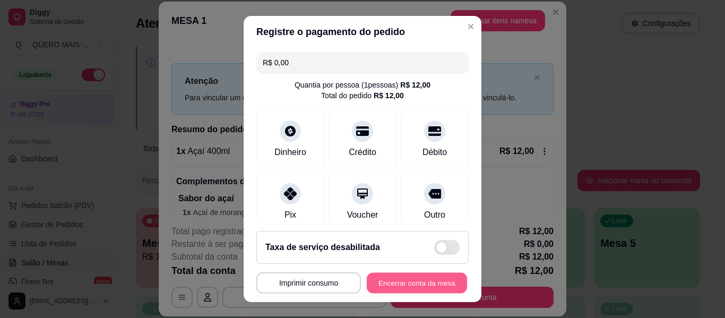
click at [437, 282] on button "Encerrar conta da mesa" at bounding box center [417, 283] width 100 height 21
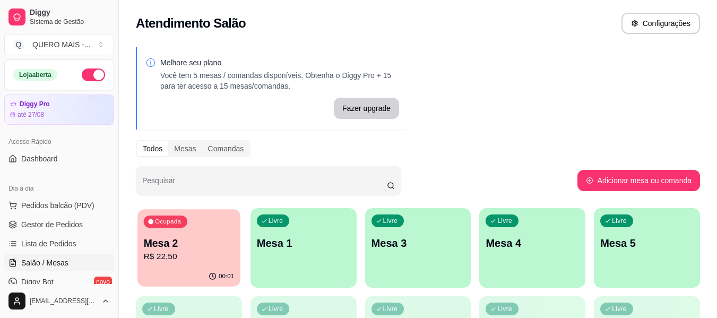
click at [194, 254] on p "R$ 22,50" at bounding box center [189, 257] width 91 height 12
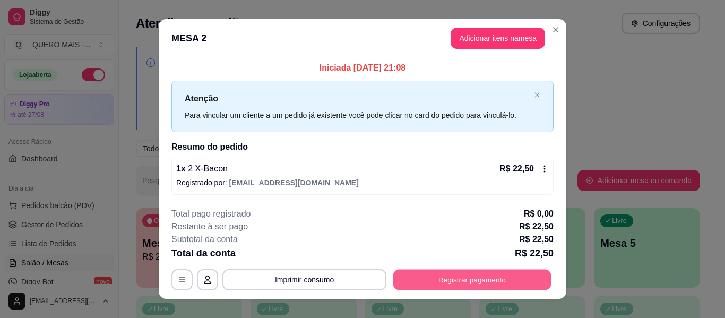
click at [420, 275] on button "Registrar pagamento" at bounding box center [472, 280] width 158 height 21
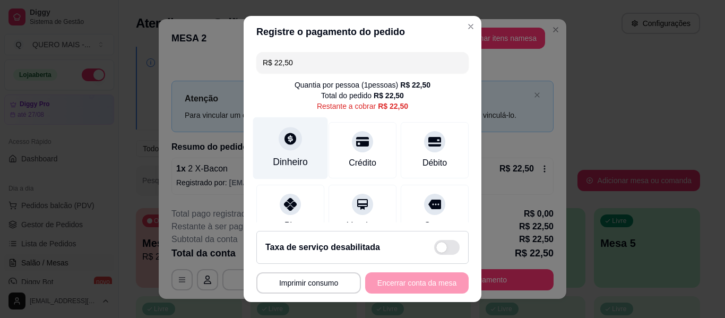
click at [273, 150] on div "Dinheiro" at bounding box center [290, 148] width 75 height 62
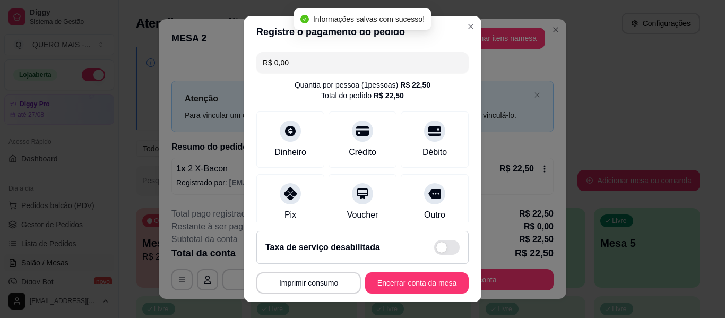
type input "R$ 0,00"
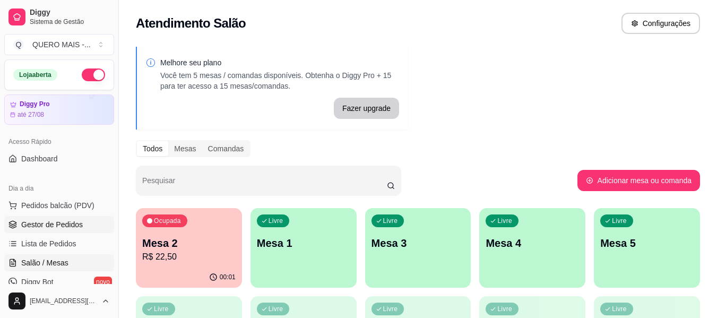
click at [83, 218] on link "Gestor de Pedidos" at bounding box center [59, 224] width 110 height 17
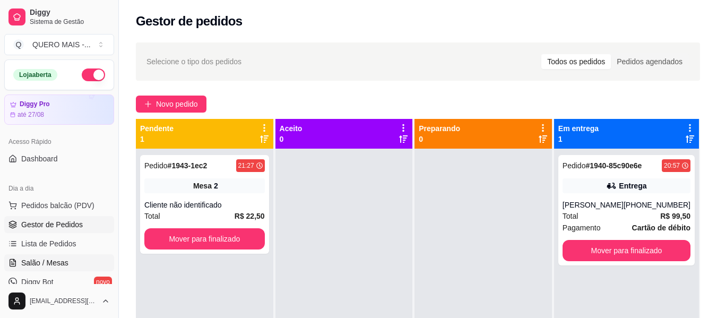
click at [32, 261] on span "Salão / Mesas" at bounding box center [44, 262] width 47 height 11
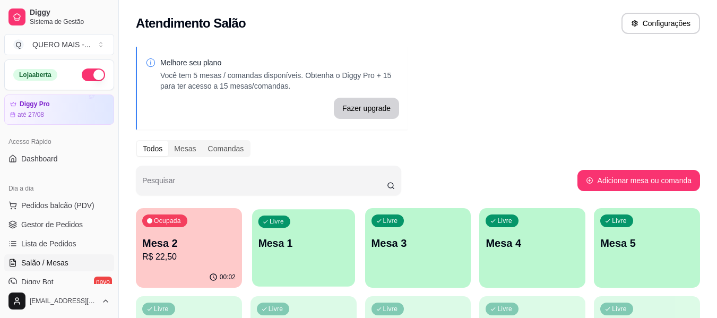
click at [295, 254] on div "Livre Mesa 1" at bounding box center [303, 241] width 103 height 65
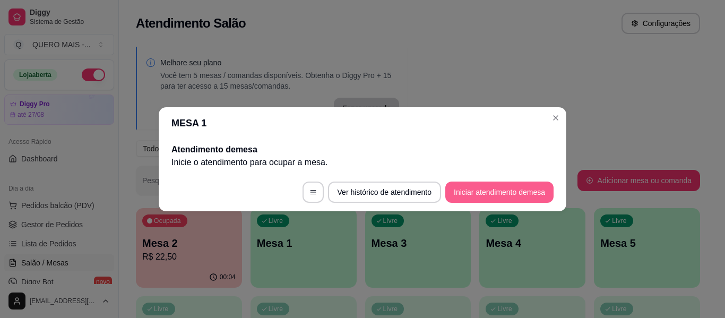
click at [471, 192] on button "Iniciar atendimento de mesa" at bounding box center [499, 192] width 108 height 21
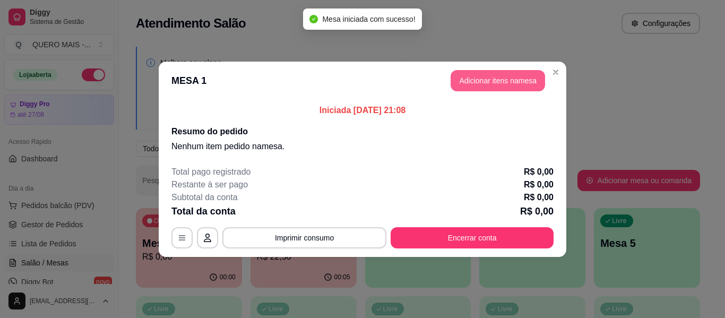
click at [504, 84] on button "Adicionar itens na mesa" at bounding box center [498, 80] width 94 height 21
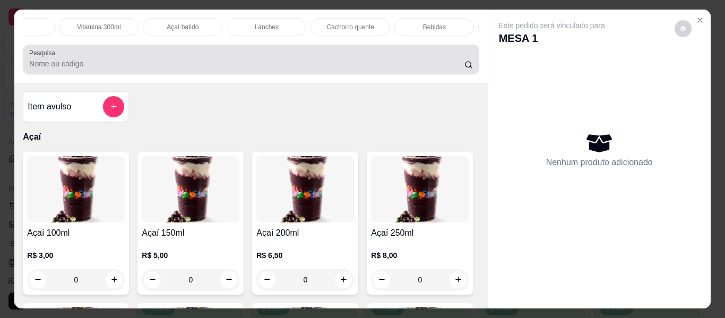
scroll to position [0, 300]
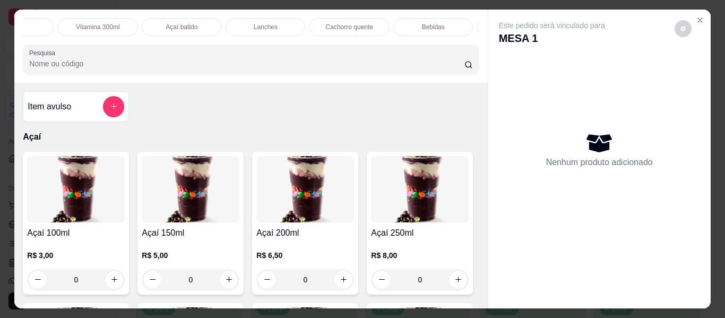
click at [259, 23] on p "Lanches" at bounding box center [266, 27] width 24 height 8
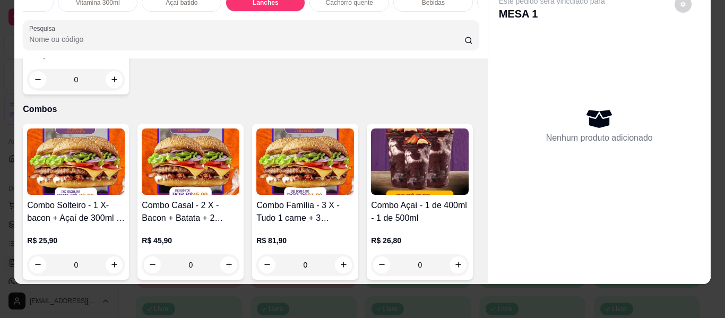
scroll to position [2514, 0]
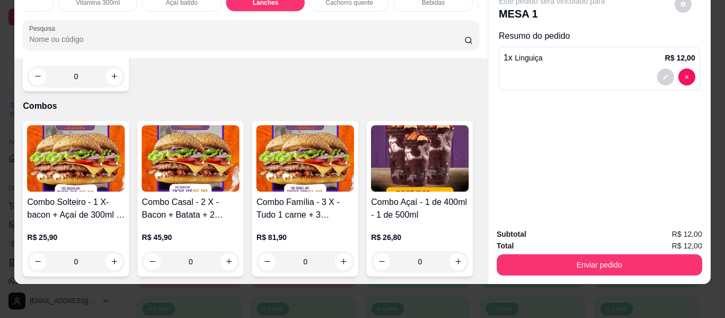
type input "2"
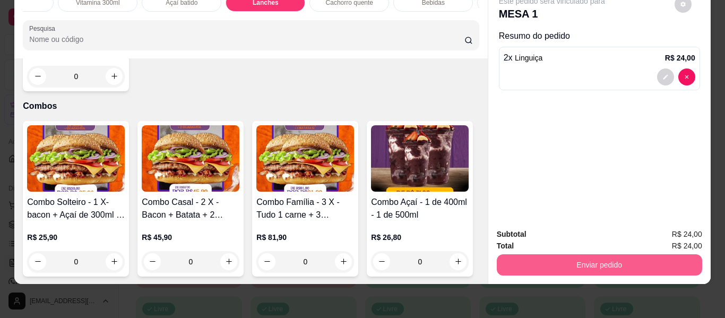
click at [583, 254] on button "Enviar pedido" at bounding box center [599, 264] width 205 height 21
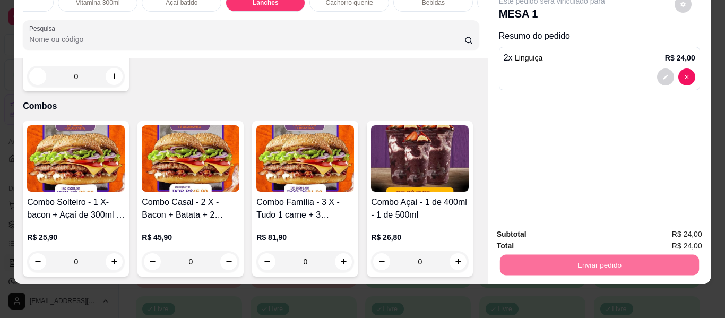
click at [543, 228] on button "Não registrar e enviar pedido" at bounding box center [564, 230] width 107 height 20
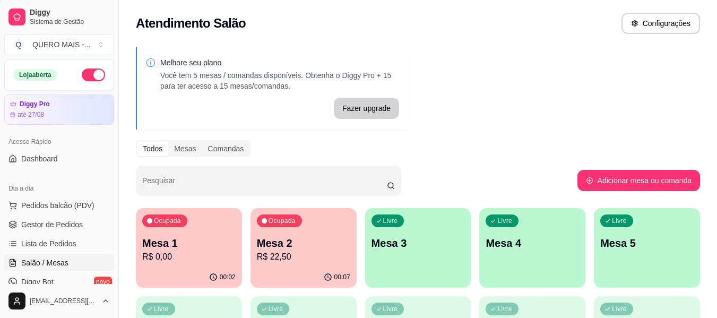
click at [195, 265] on div "Ocupada Mesa 1 R$ 0,00" at bounding box center [189, 237] width 106 height 59
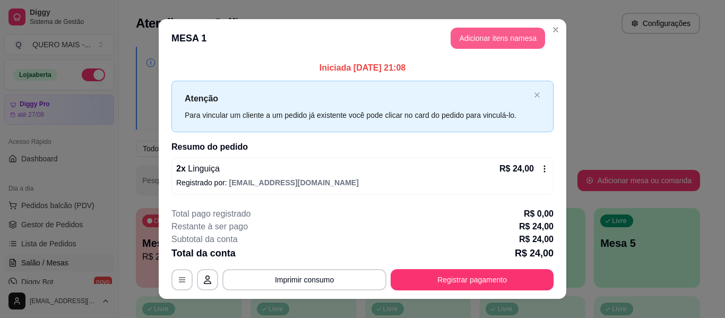
click at [462, 43] on button "Adicionar itens na mesa" at bounding box center [498, 38] width 94 height 21
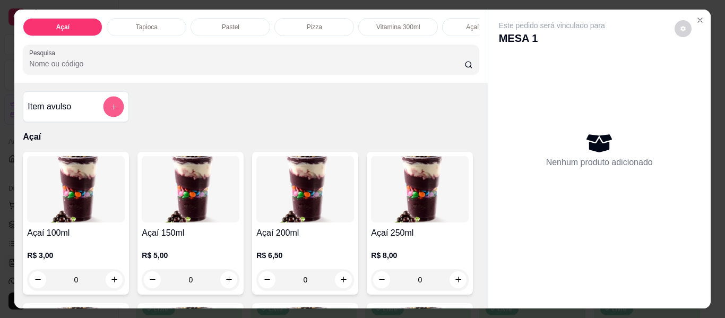
click at [110, 110] on icon "add-separate-item" at bounding box center [114, 107] width 8 height 8
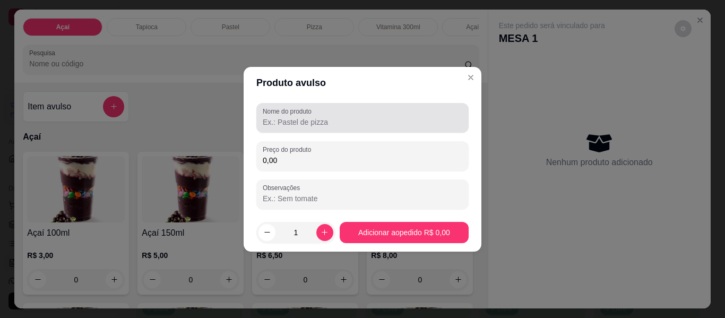
click at [269, 120] on input "Nome do produto" at bounding box center [363, 122] width 200 height 11
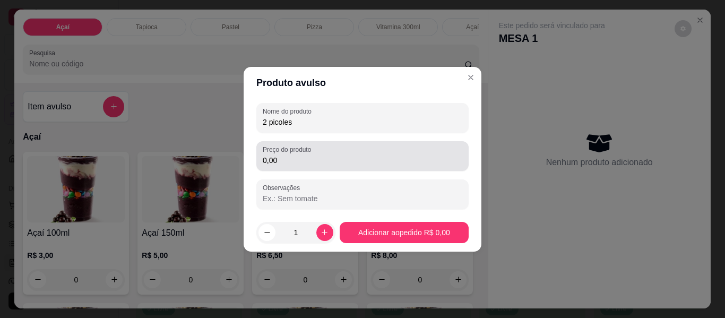
type input "2 picoles"
click at [338, 157] on input "0,00" at bounding box center [363, 160] width 200 height 11
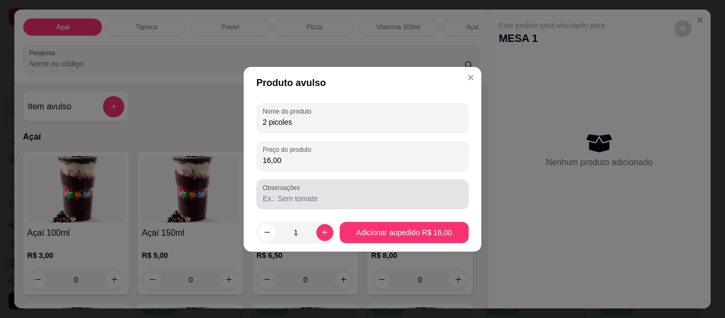
type input "16,00"
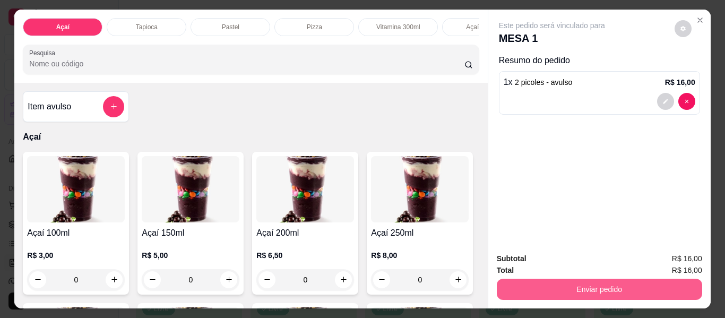
click at [555, 287] on button "Enviar pedido" at bounding box center [599, 289] width 205 height 21
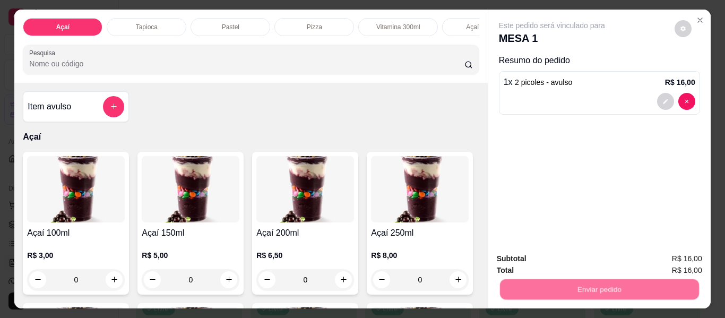
click at [537, 255] on button "Não registrar e enviar pedido" at bounding box center [564, 259] width 110 height 20
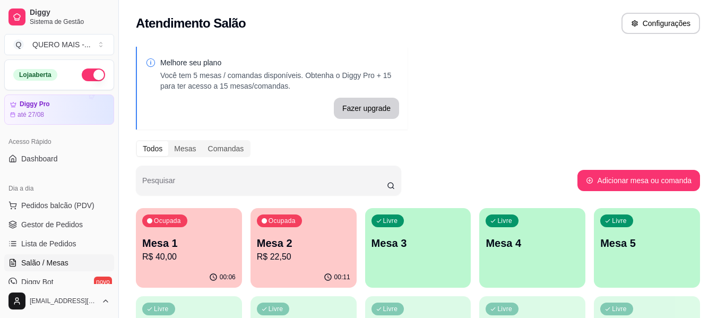
click at [175, 255] on p "R$ 40,00" at bounding box center [188, 257] width 93 height 13
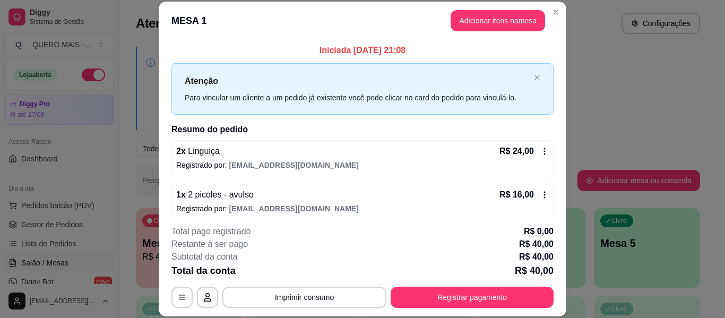
click at [540, 152] on icon at bounding box center [544, 151] width 8 height 8
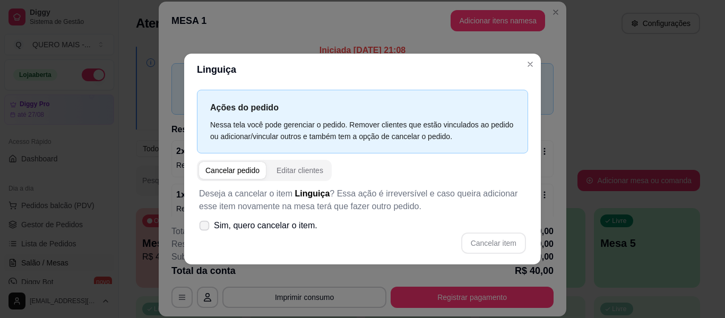
click at [246, 226] on span "Sim, quero cancelar o item." at bounding box center [266, 225] width 104 height 13
click at [205, 227] on input "Sim, quero cancelar o item." at bounding box center [202, 230] width 7 height 7
checkbox input "true"
click at [513, 242] on button "Cancelar item" at bounding box center [493, 242] width 63 height 21
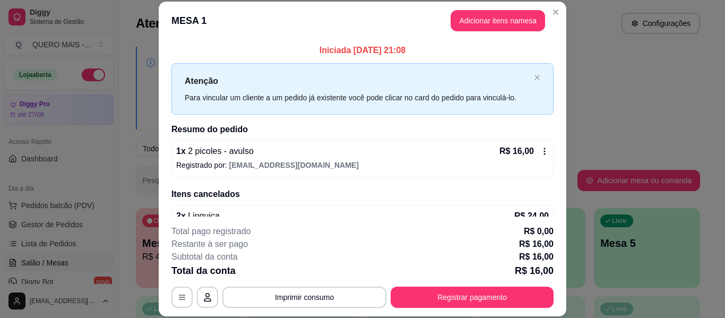
click at [530, 65] on div "Atenção Para vincular um cliente a um pedido já existente você pode clicar no c…" at bounding box center [362, 88] width 382 height 51
click at [463, 21] on button "Adicionar itens na mesa" at bounding box center [497, 21] width 91 height 21
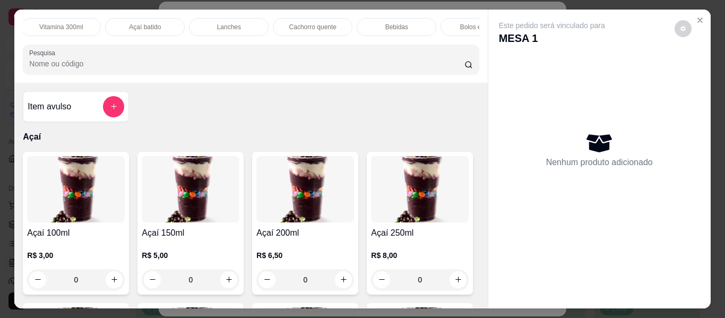
scroll to position [0, 383]
click at [252, 18] on div "Cachorro quente" at bounding box center [267, 27] width 80 height 18
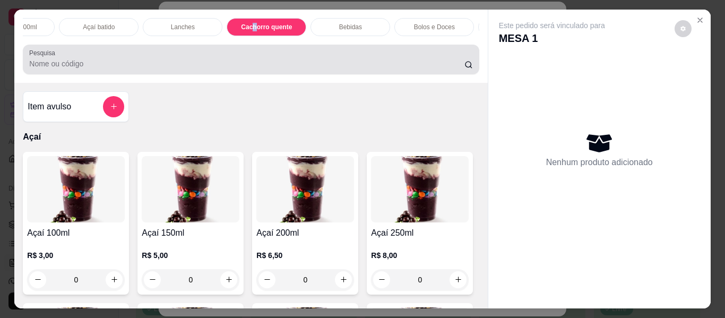
scroll to position [29, 0]
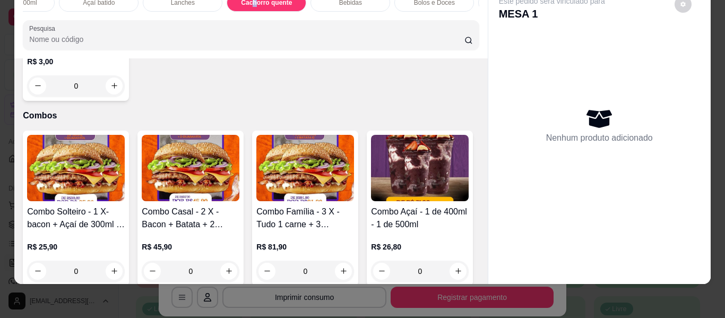
type input "1"
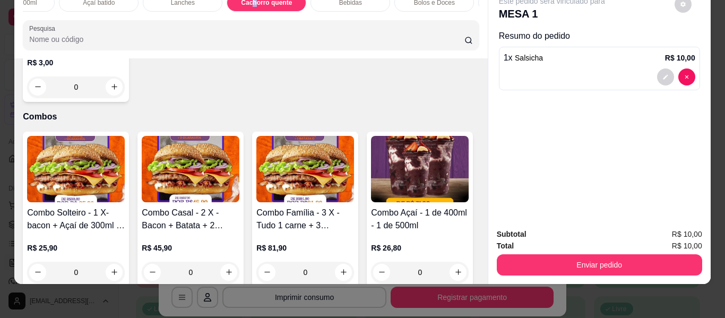
scroll to position [0, 0]
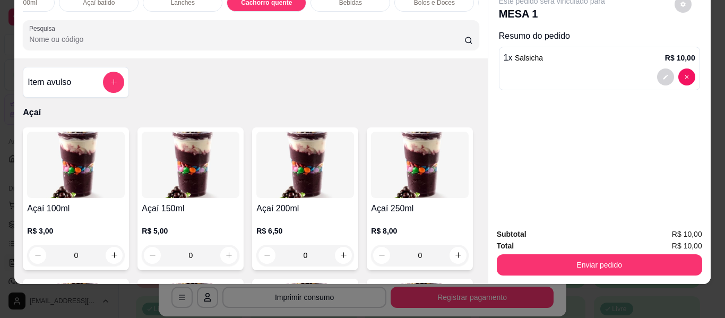
click at [103, 81] on div at bounding box center [113, 82] width 21 height 21
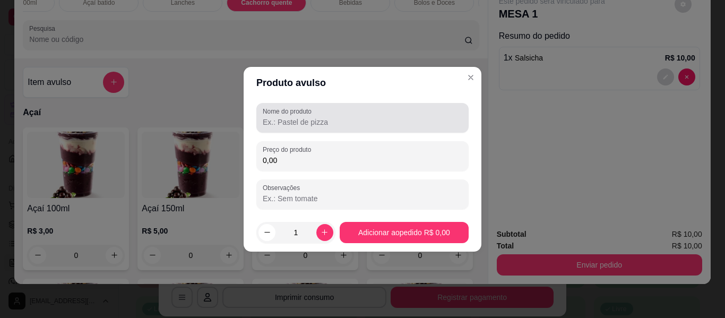
click at [304, 119] on input "Nome do produto" at bounding box center [363, 122] width 200 height 11
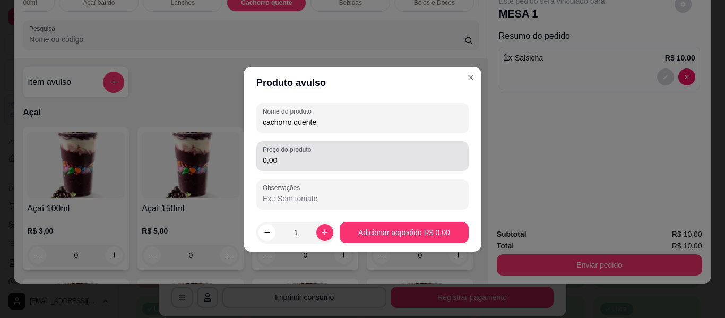
type input "cachorro quente"
click at [309, 155] on input "0,00" at bounding box center [363, 160] width 200 height 11
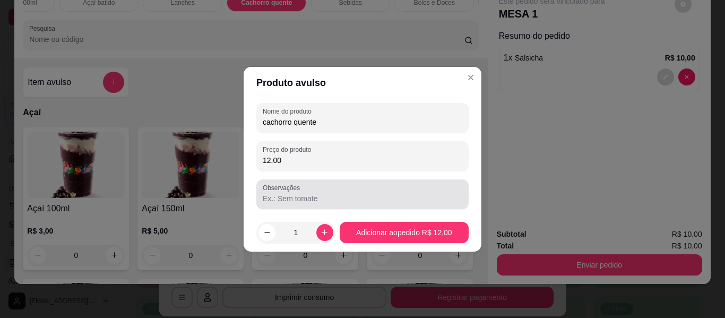
type input "12,00"
click at [312, 206] on div "Observações" at bounding box center [362, 194] width 212 height 30
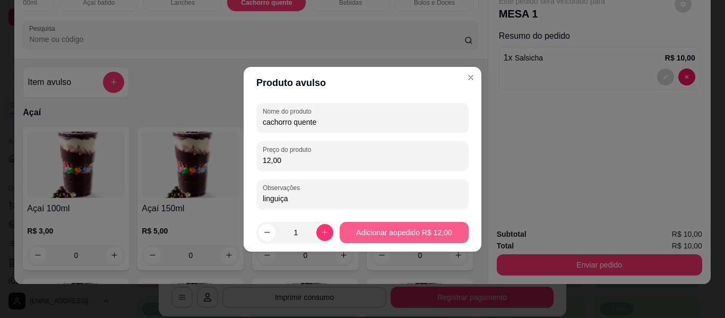
type input "linguiça"
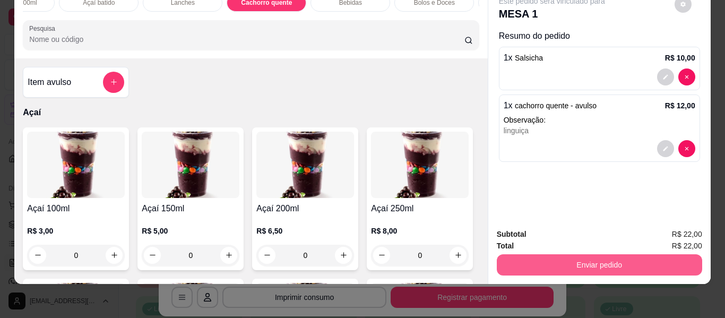
click at [578, 262] on button "Enviar pedido" at bounding box center [599, 264] width 205 height 21
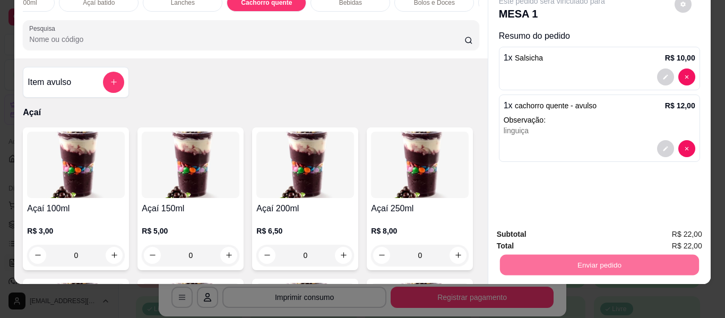
click at [571, 231] on button "Não registrar e enviar pedido" at bounding box center [564, 230] width 110 height 20
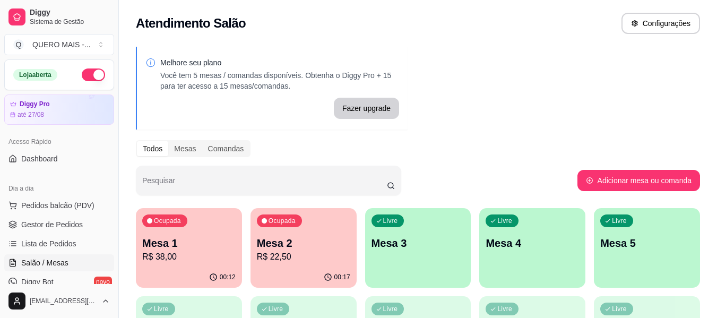
click at [396, 255] on div "Livre Mesa 3" at bounding box center [418, 241] width 106 height 67
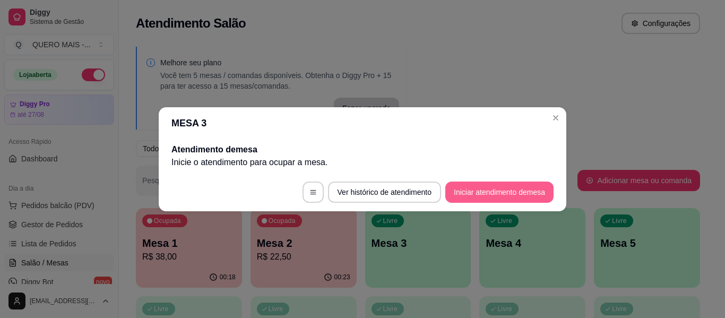
click at [466, 185] on button "Iniciar atendimento de mesa" at bounding box center [499, 192] width 108 height 21
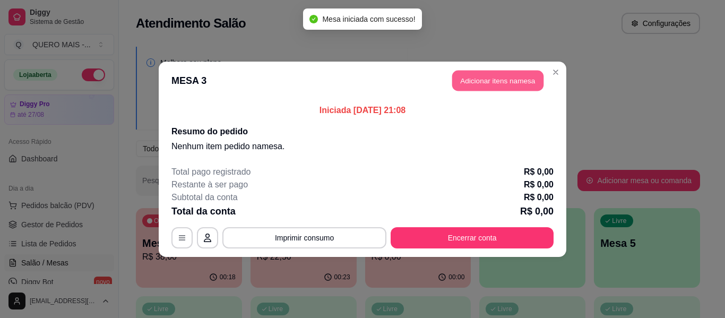
click at [510, 88] on button "Adicionar itens na mesa" at bounding box center [497, 80] width 91 height 21
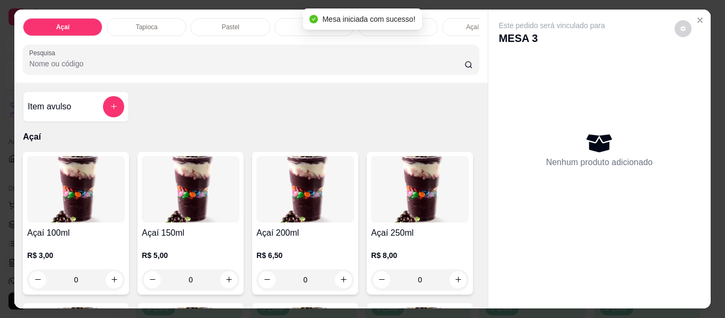
click at [206, 22] on div "Pastel" at bounding box center [231, 27] width 80 height 18
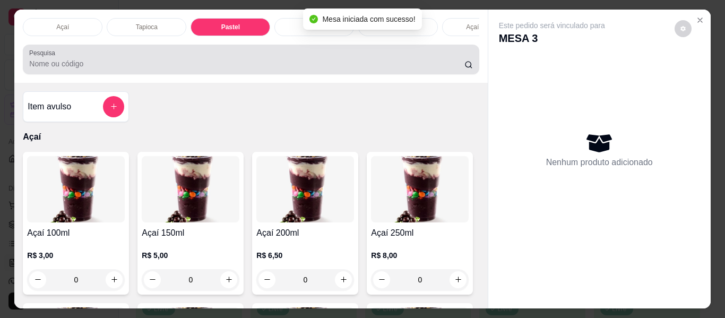
scroll to position [29, 0]
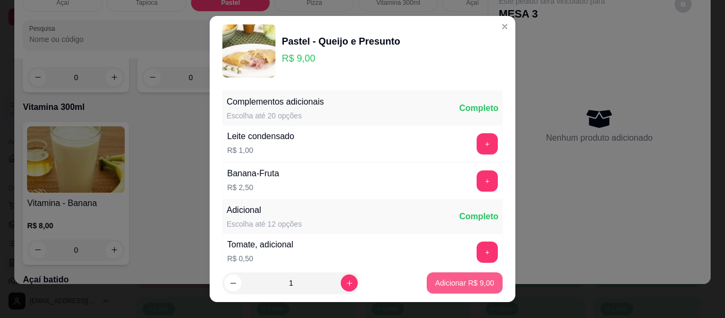
click at [458, 284] on p "Adicionar R$ 9,00" at bounding box center [464, 283] width 59 height 11
type input "1"
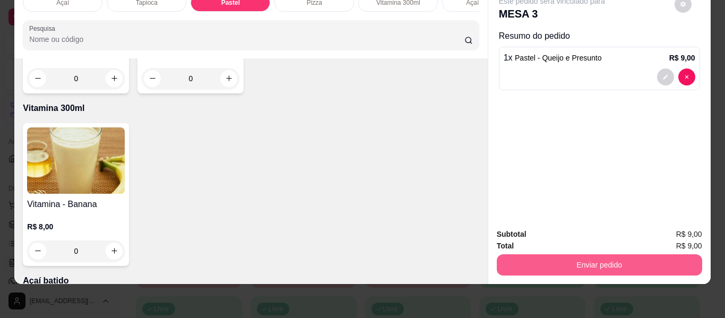
click at [561, 255] on button "Enviar pedido" at bounding box center [599, 264] width 205 height 21
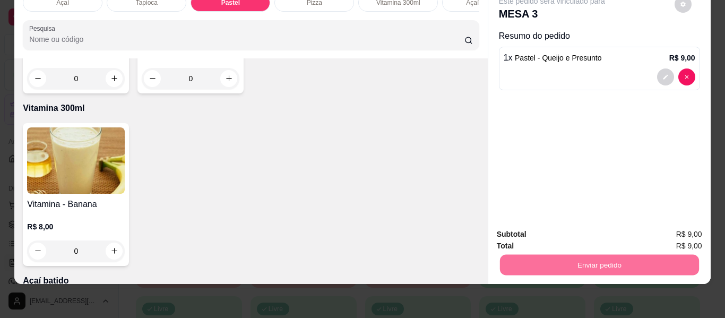
click at [544, 232] on button "Não registrar e enviar pedido" at bounding box center [564, 230] width 110 height 20
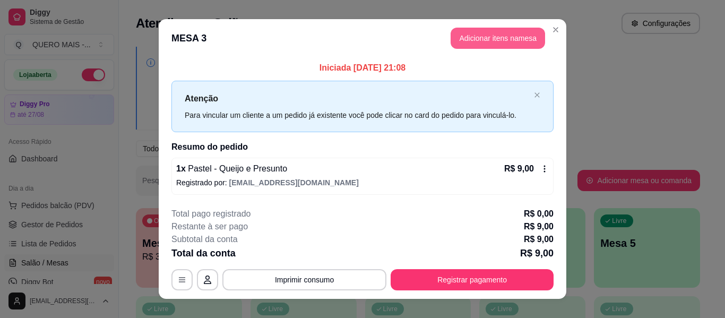
click at [461, 41] on button "Adicionar itens na mesa" at bounding box center [498, 38] width 94 height 21
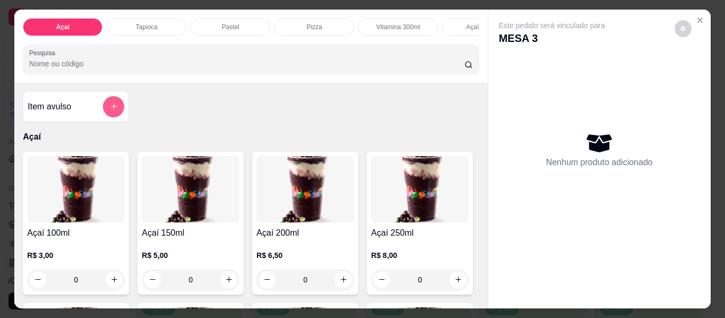
click at [114, 108] on icon "add-separate-item" at bounding box center [114, 106] width 8 height 8
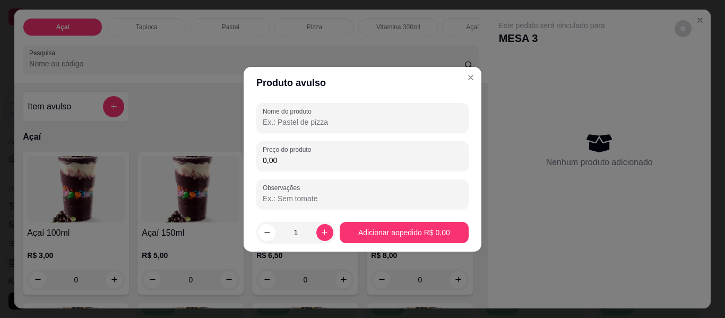
click at [294, 123] on input "Nome do produto" at bounding box center [363, 122] width 200 height 11
type input "agua com gas"
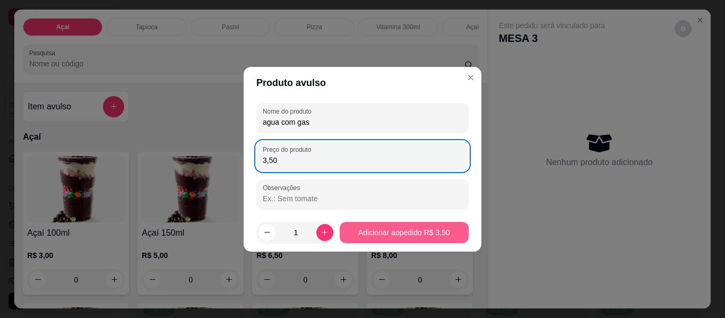
type input "3,50"
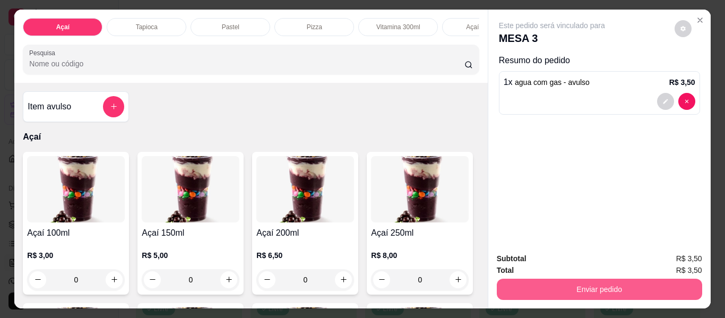
click at [544, 281] on button "Enviar pedido" at bounding box center [599, 289] width 205 height 21
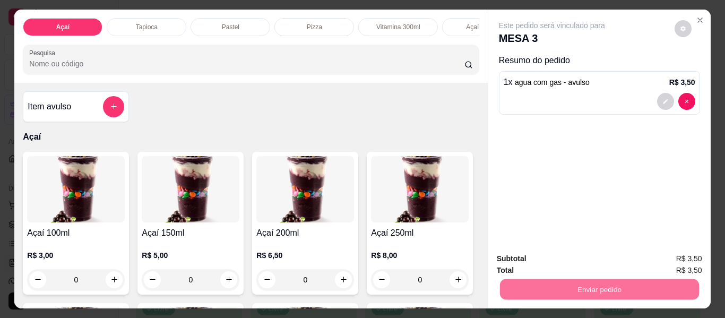
click at [554, 260] on button "Não registrar e enviar pedido" at bounding box center [564, 259] width 110 height 20
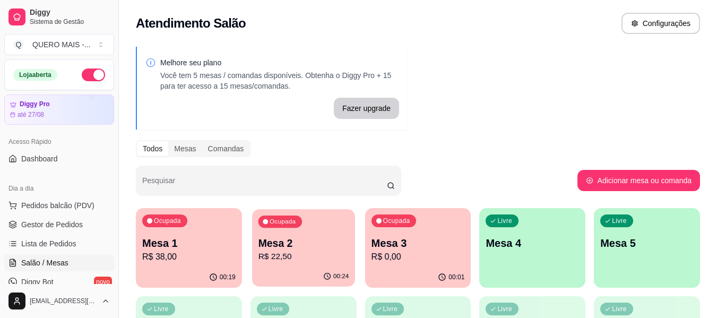
click at [286, 269] on div "00:24" at bounding box center [303, 276] width 103 height 20
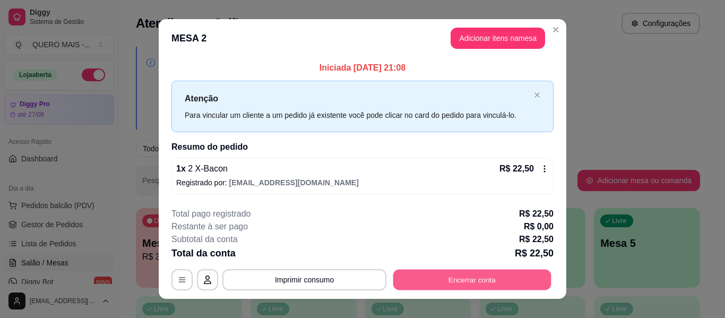
click at [501, 275] on button "Encerrar conta" at bounding box center [472, 280] width 158 height 21
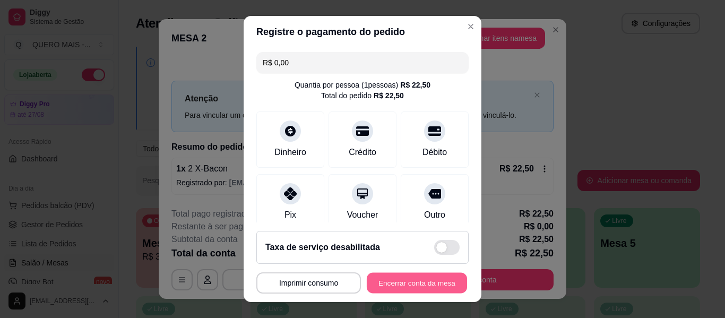
click at [404, 280] on button "Encerrar conta da mesa" at bounding box center [417, 283] width 100 height 21
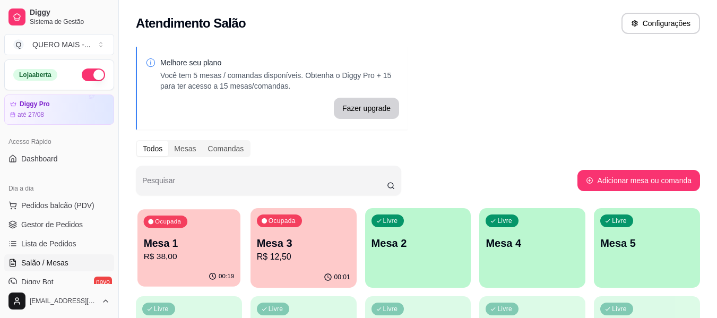
click at [164, 256] on p "R$ 38,00" at bounding box center [189, 257] width 91 height 12
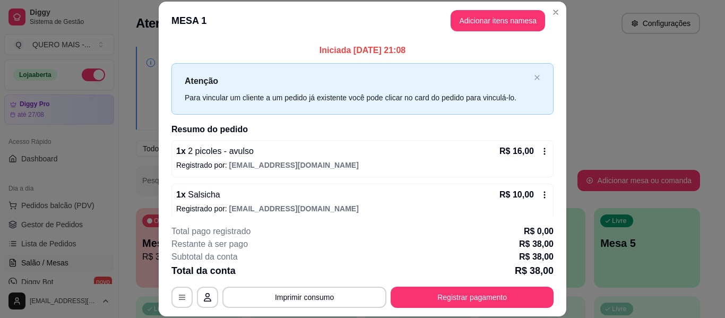
scroll to position [142, 0]
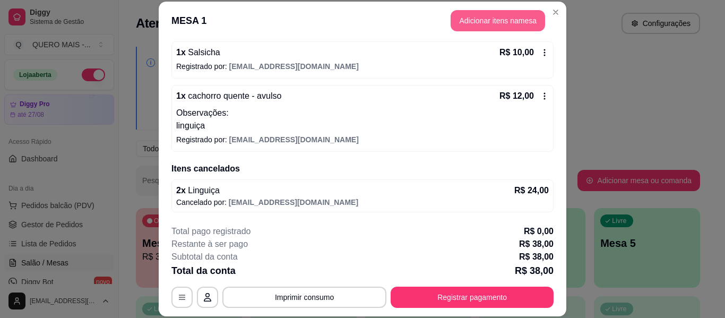
click at [476, 22] on button "Adicionar itens na mesa" at bounding box center [498, 20] width 94 height 21
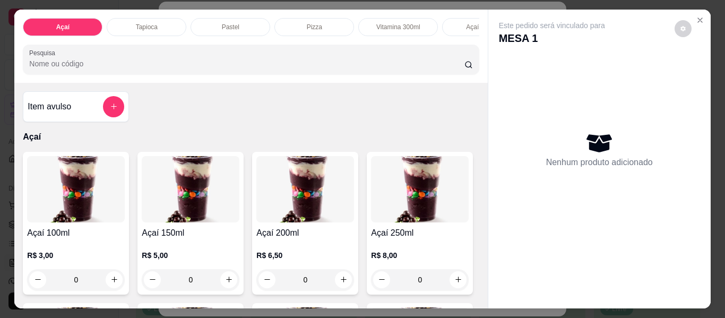
scroll to position [0, 315]
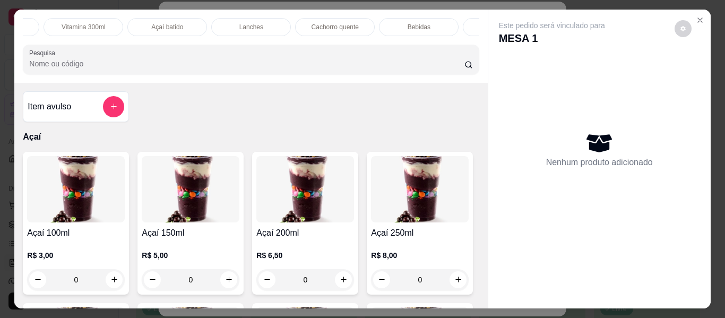
click at [399, 25] on div "Bebidas" at bounding box center [419, 27] width 80 height 18
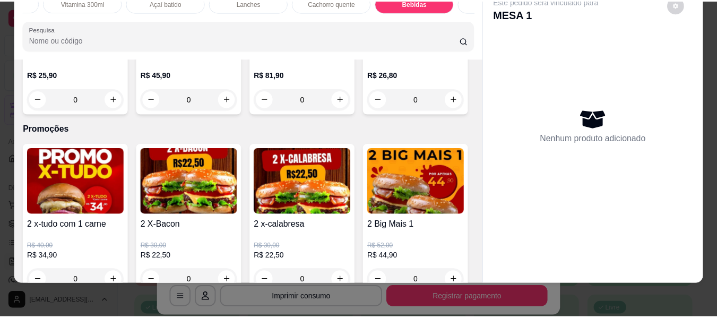
scroll to position [2782, 0]
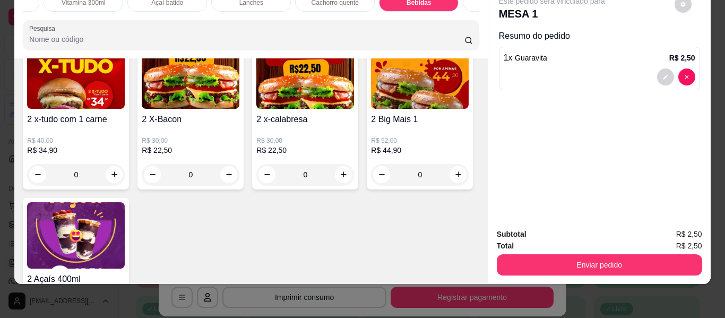
type input "2"
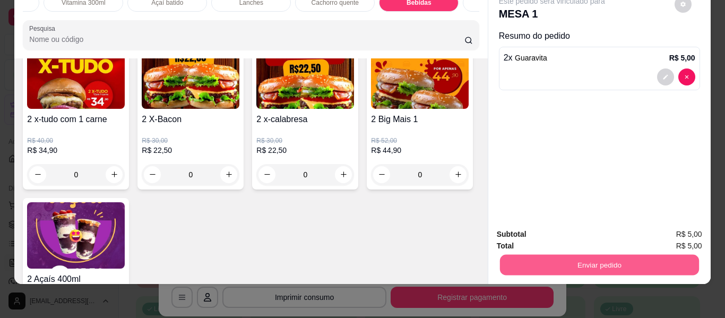
click at [560, 259] on button "Enviar pedido" at bounding box center [598, 265] width 199 height 21
click at [553, 227] on button "Não registrar e enviar pedido" at bounding box center [564, 230] width 107 height 20
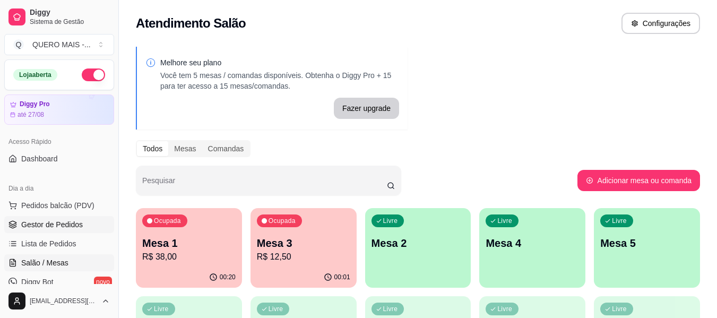
click at [48, 226] on span "Gestor de Pedidos" at bounding box center [52, 224] width 62 height 11
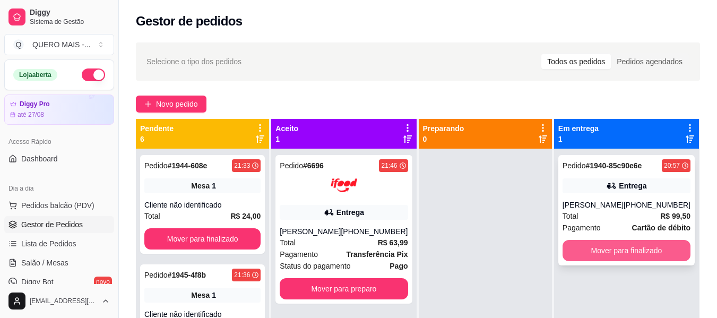
click at [584, 251] on button "Mover para finalizado" at bounding box center [627, 250] width 128 height 21
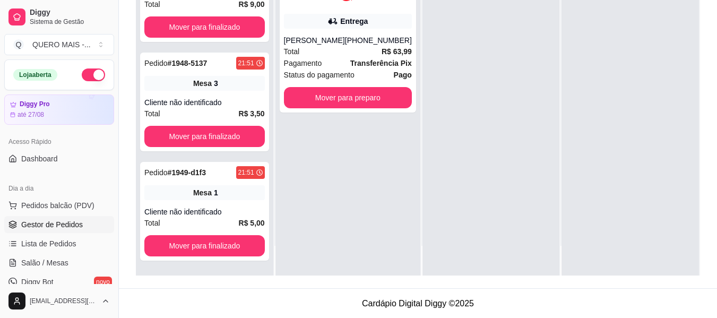
scroll to position [162, 0]
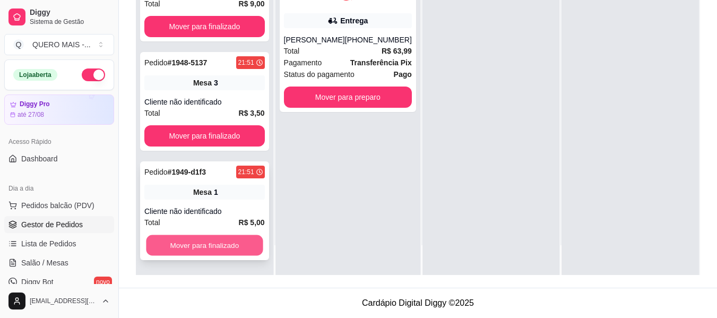
click at [240, 240] on button "Mover para finalizado" at bounding box center [204, 245] width 117 height 21
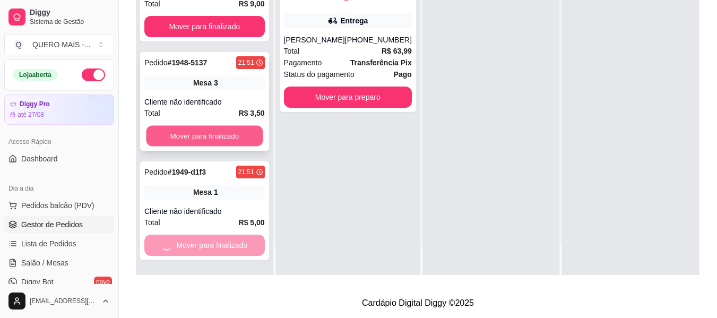
click at [213, 135] on button "Mover para finalizado" at bounding box center [204, 136] width 117 height 21
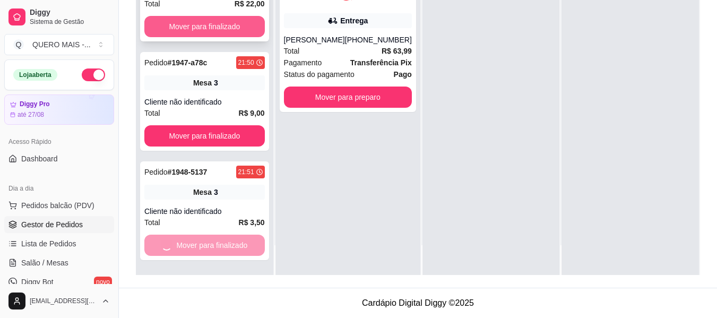
click at [193, 28] on div "Pedido # 1944-608e 21:33 Mesa 1 Cliente não identificado Total R$ 24,00 Mover p…" at bounding box center [204, 116] width 137 height 318
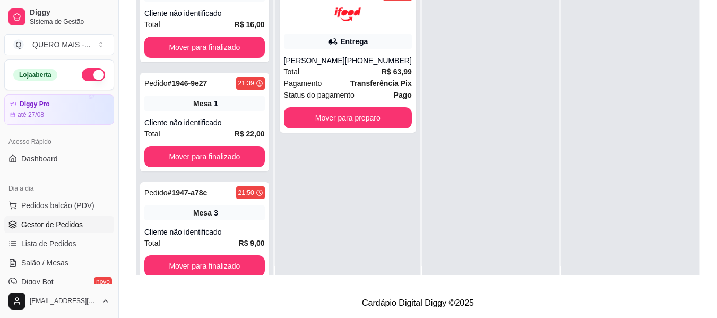
scroll to position [0, 0]
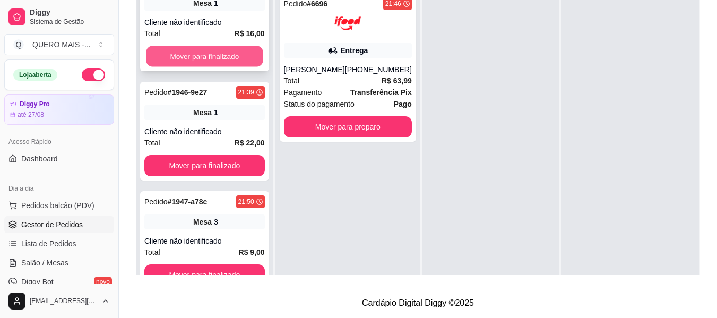
click at [197, 58] on button "Mover para finalizado" at bounding box center [204, 56] width 117 height 21
click at [197, 58] on button "Mover para finalizado" at bounding box center [204, 56] width 120 height 21
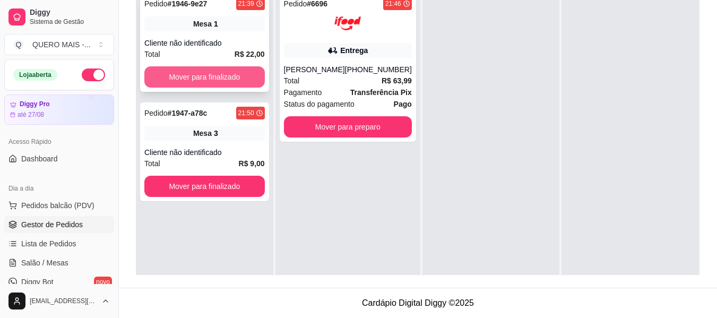
click at [200, 72] on button "Mover para finalizado" at bounding box center [204, 76] width 120 height 21
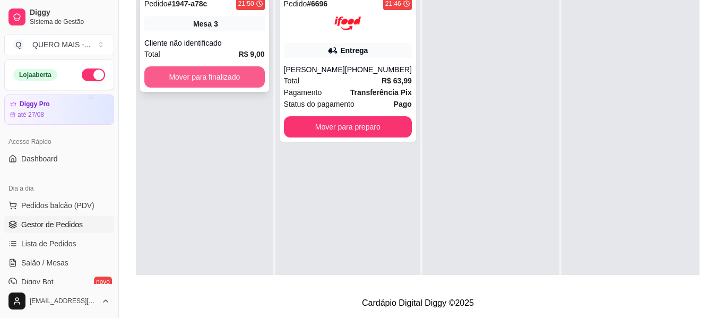
click at [196, 74] on button "Mover para finalizado" at bounding box center [204, 76] width 120 height 21
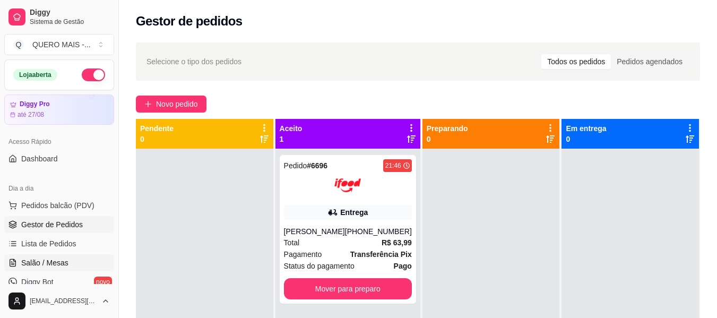
click at [59, 265] on span "Salão / Mesas" at bounding box center [44, 262] width 47 height 11
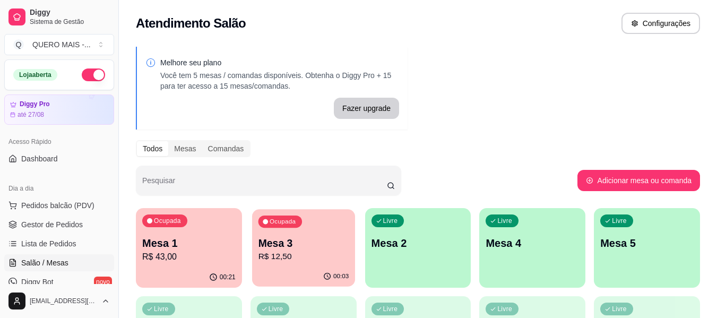
click at [269, 246] on p "Mesa 3" at bounding box center [303, 243] width 91 height 14
click at [527, 89] on div "Melhore seu plano Você tem 5 mesas / comandas disponíveis. Obtenha o Diggy Pro …" at bounding box center [418, 258] width 598 height 436
click at [172, 248] on p "Mesa 1" at bounding box center [188, 243] width 93 height 15
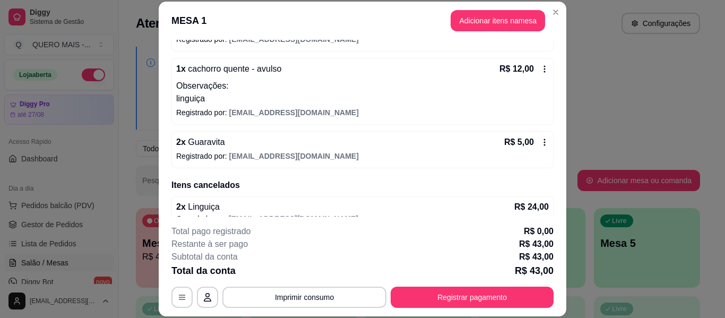
scroll to position [186, 0]
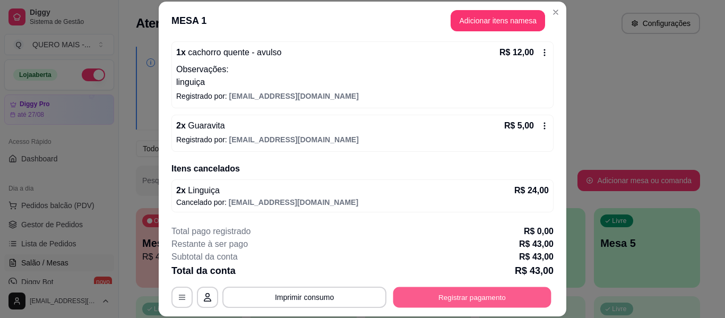
click at [419, 299] on button "Registrar pagamento" at bounding box center [472, 297] width 158 height 21
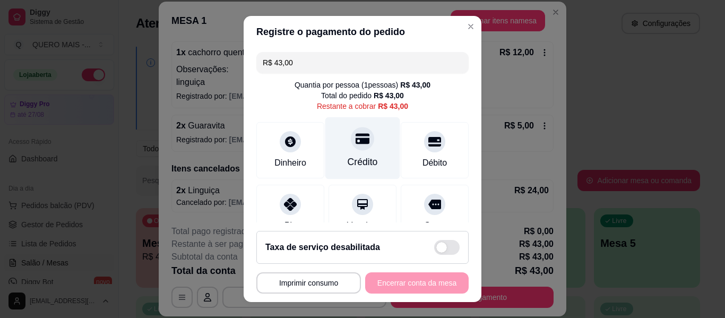
click at [356, 142] on icon at bounding box center [363, 138] width 14 height 11
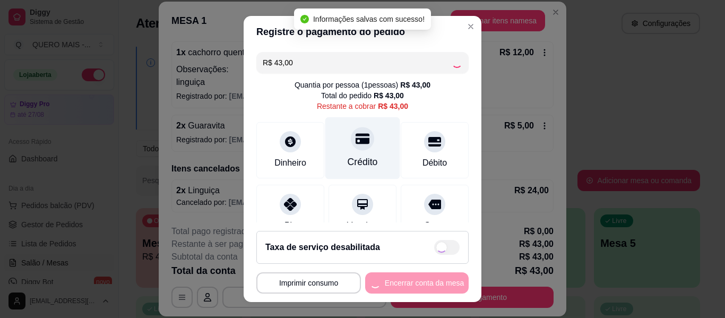
type input "R$ 0,00"
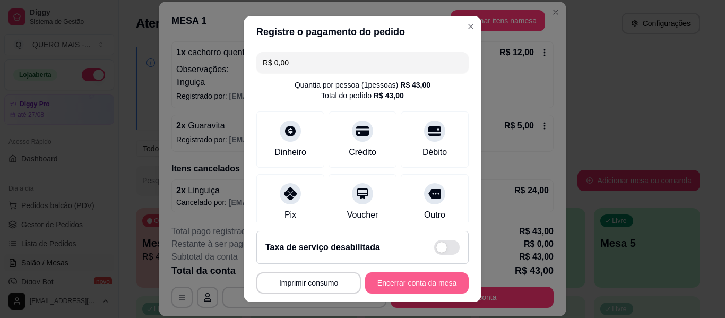
click at [400, 283] on button "Encerrar conta da mesa" at bounding box center [417, 282] width 104 height 21
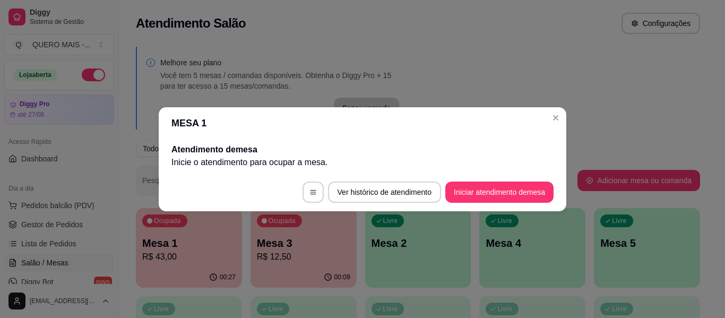
scroll to position [0, 0]
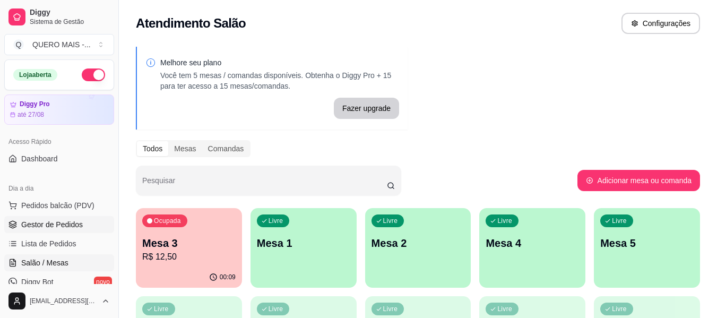
click at [57, 227] on span "Gestor de Pedidos" at bounding box center [52, 224] width 62 height 11
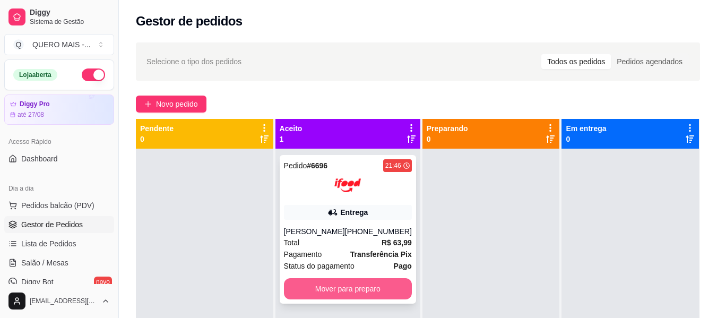
click at [309, 290] on button "Mover para preparo" at bounding box center [348, 288] width 128 height 21
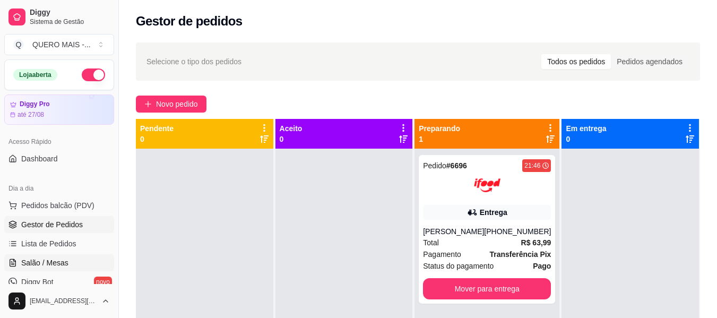
click at [57, 265] on span "Salão / Mesas" at bounding box center [44, 262] width 47 height 11
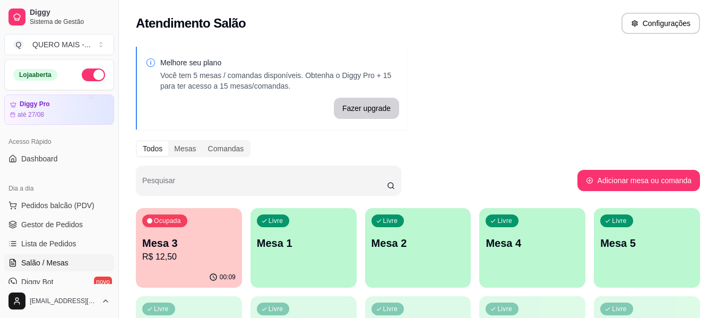
drag, startPoint x: 58, startPoint y: 228, endPoint x: 314, endPoint y: 188, distance: 258.4
click at [58, 228] on span "Gestor de Pedidos" at bounding box center [52, 224] width 62 height 11
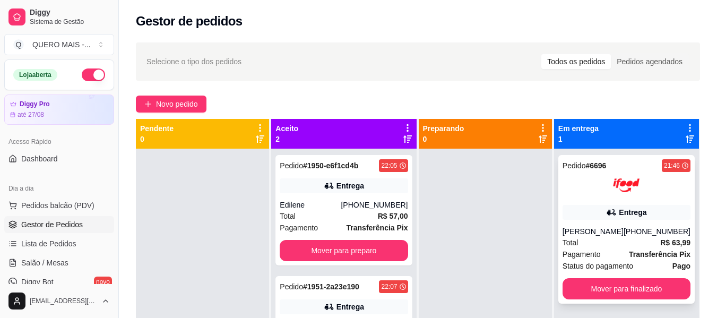
click at [623, 253] on div "Pagamento Transferência Pix" at bounding box center [627, 254] width 128 height 12
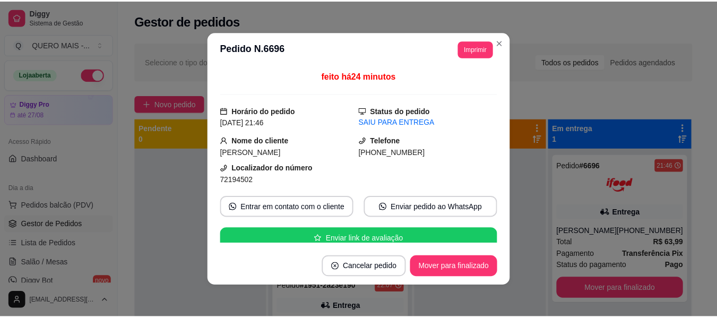
scroll to position [159, 0]
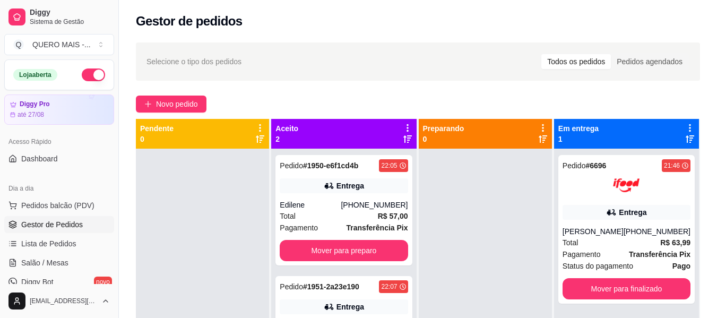
click at [478, 242] on div at bounding box center [485, 308] width 133 height 318
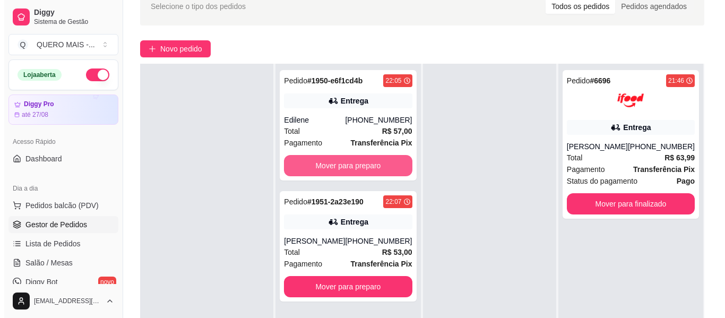
scroll to position [106, 0]
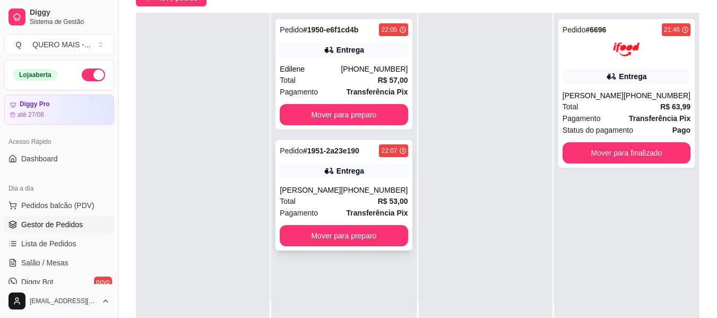
click at [290, 193] on div "Adriana" at bounding box center [310, 190] width 61 height 11
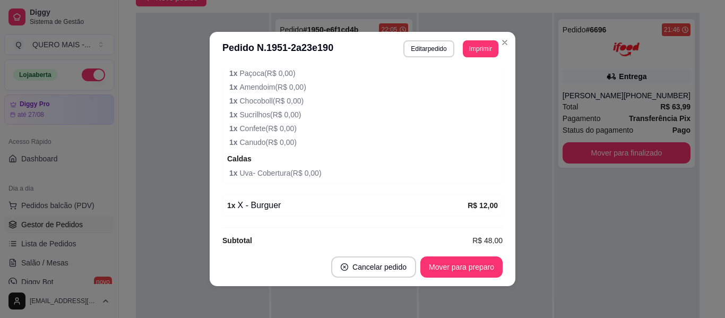
scroll to position [626, 0]
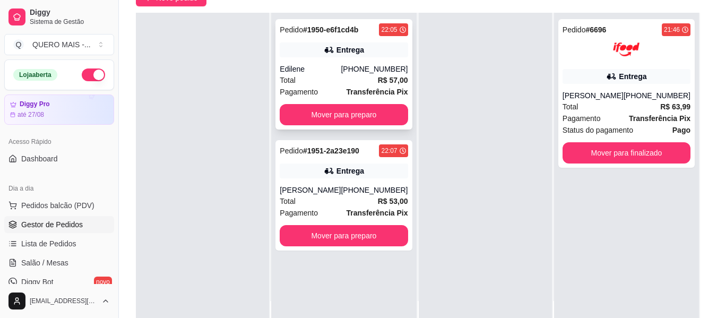
click at [288, 80] on span "Total" at bounding box center [288, 80] width 16 height 12
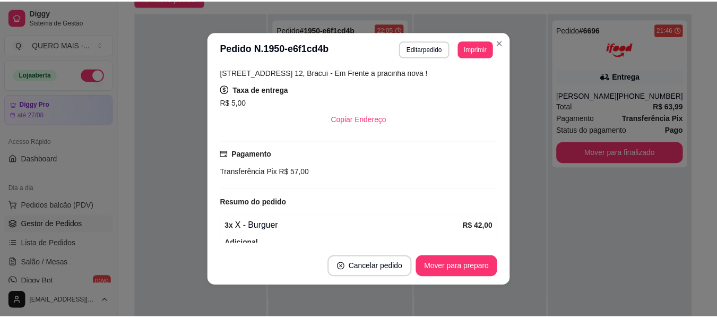
scroll to position [265, 0]
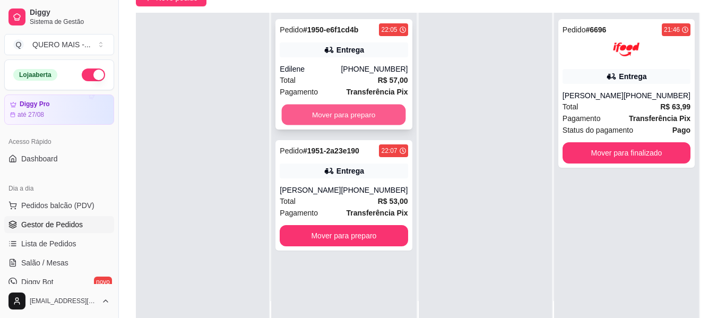
click at [304, 116] on button "Mover para preparo" at bounding box center [344, 115] width 124 height 21
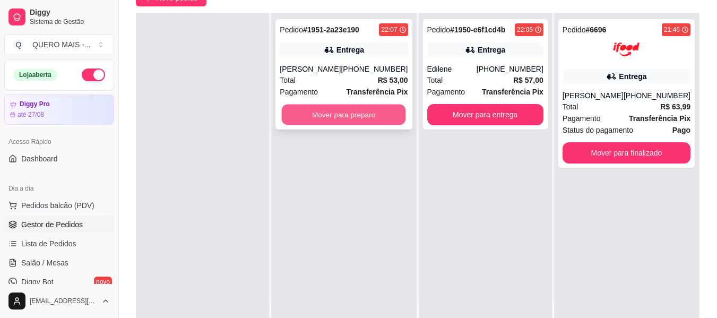
click at [322, 109] on button "Mover para preparo" at bounding box center [344, 115] width 124 height 21
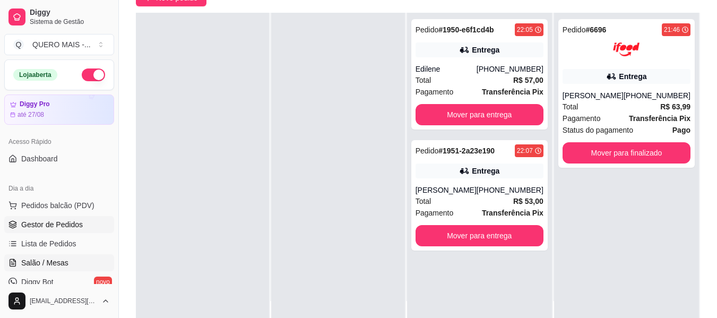
click at [35, 260] on span "Salão / Mesas" at bounding box center [44, 262] width 47 height 11
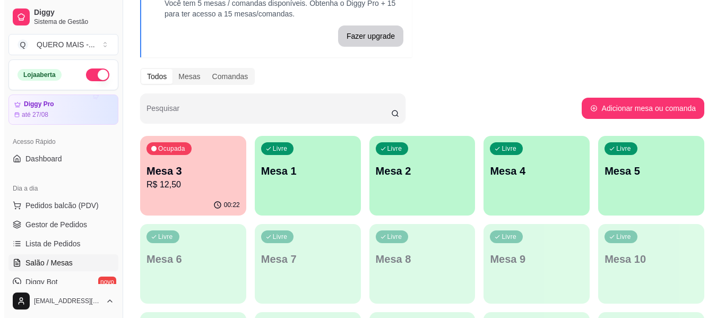
scroll to position [159, 0]
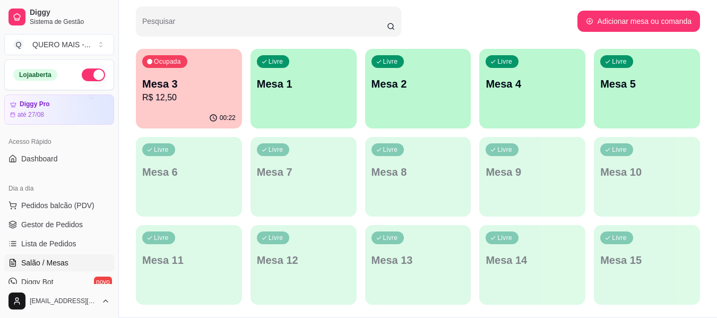
click at [192, 109] on div "00:22" at bounding box center [189, 118] width 106 height 21
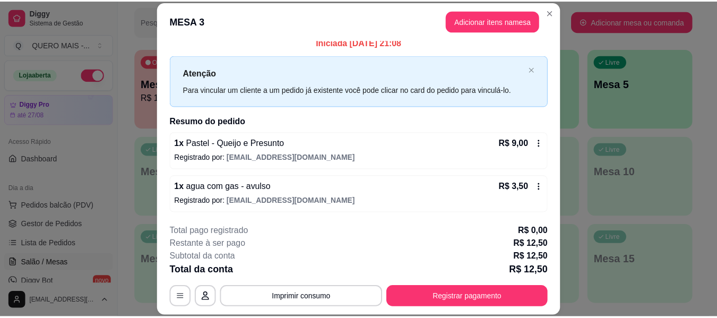
scroll to position [8, 0]
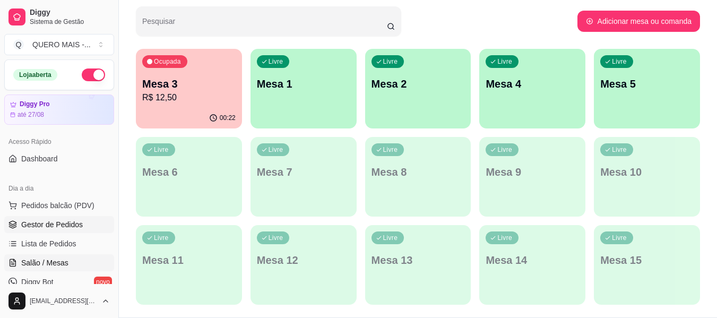
click at [65, 224] on span "Gestor de Pedidos" at bounding box center [52, 224] width 62 height 11
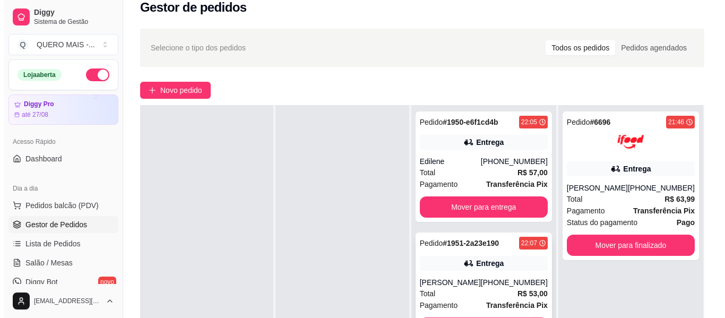
scroll to position [53, 0]
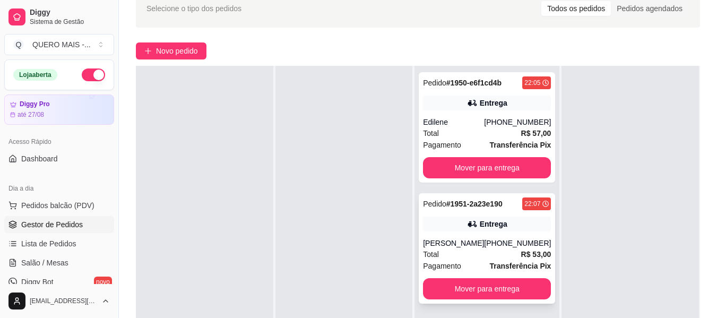
click at [449, 241] on div "Adriana" at bounding box center [453, 243] width 61 height 11
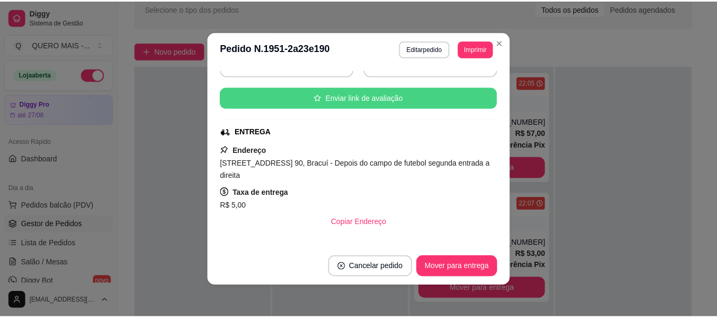
scroll to position [159, 0]
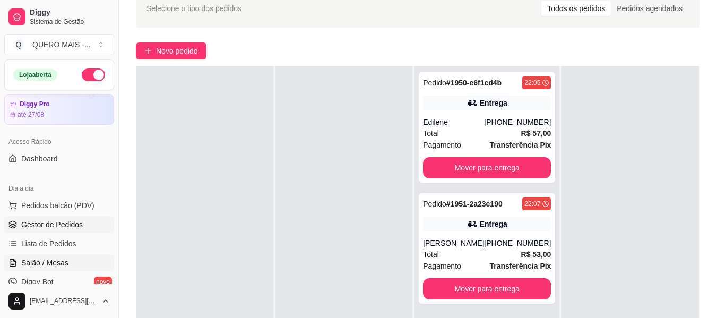
click at [23, 259] on span "Salão / Mesas" at bounding box center [44, 262] width 47 height 11
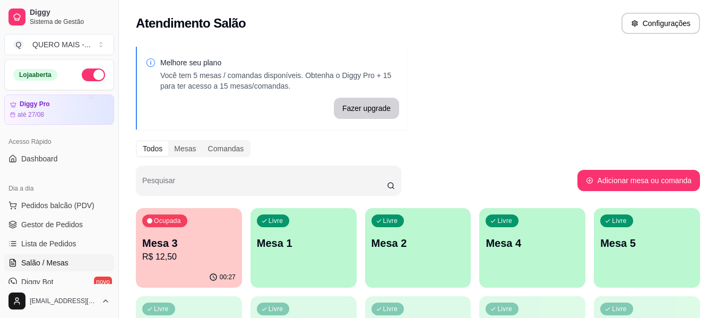
click at [212, 251] on p "R$ 12,50" at bounding box center [188, 257] width 93 height 13
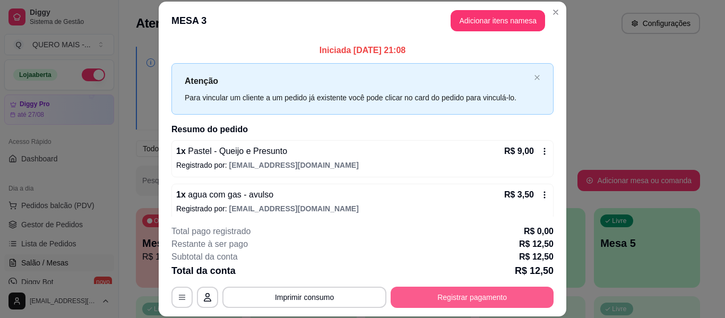
click at [445, 298] on button "Registrar pagamento" at bounding box center [472, 297] width 163 height 21
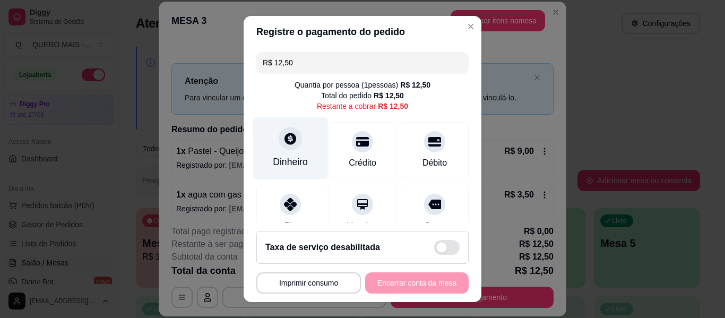
click at [289, 147] on div at bounding box center [290, 138] width 23 height 23
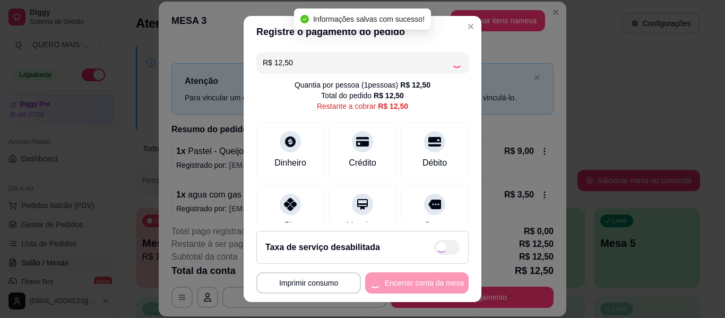
type input "R$ 0,00"
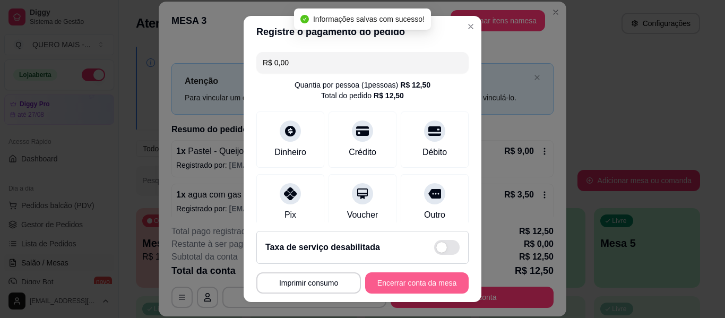
click at [402, 283] on button "Encerrar conta da mesa" at bounding box center [417, 282] width 104 height 21
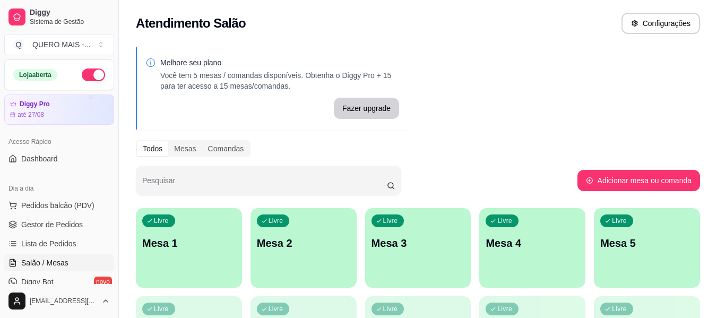
click at [152, 258] on div "Livre Mesa 1" at bounding box center [189, 241] width 106 height 67
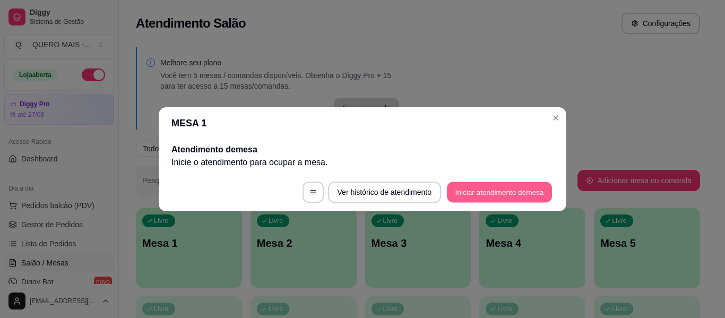
click at [500, 195] on button "Iniciar atendimento de mesa" at bounding box center [499, 192] width 105 height 21
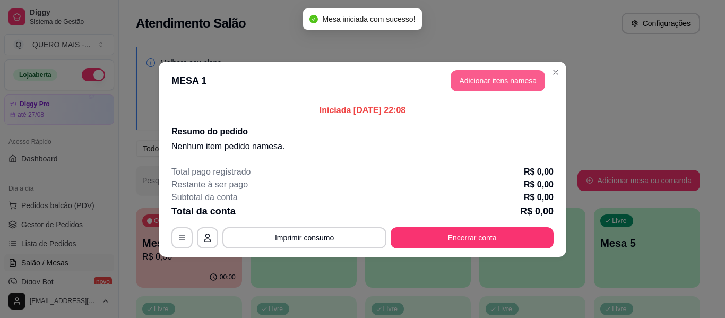
click at [505, 84] on button "Adicionar itens na mesa" at bounding box center [498, 80] width 94 height 21
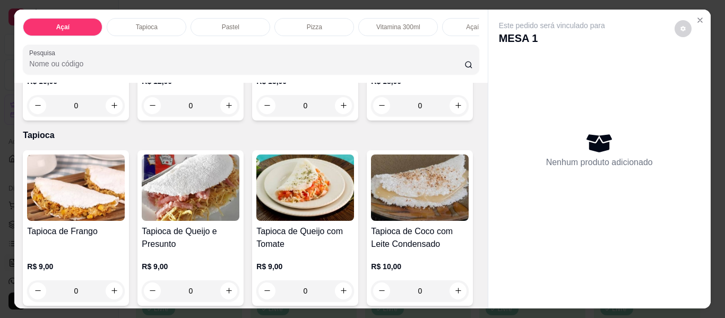
scroll to position [372, 0]
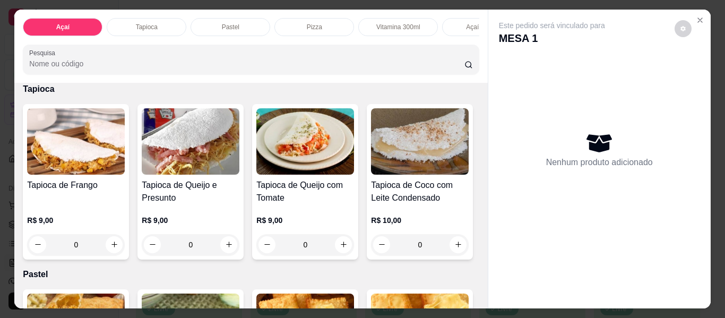
click at [256, 70] on div "0" at bounding box center [305, 59] width 98 height 21
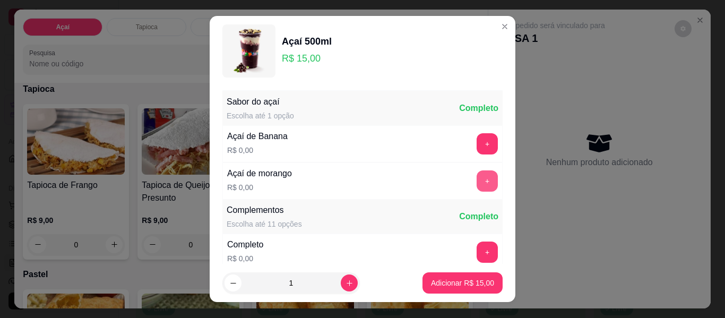
click at [477, 182] on button "+" at bounding box center [487, 180] width 21 height 21
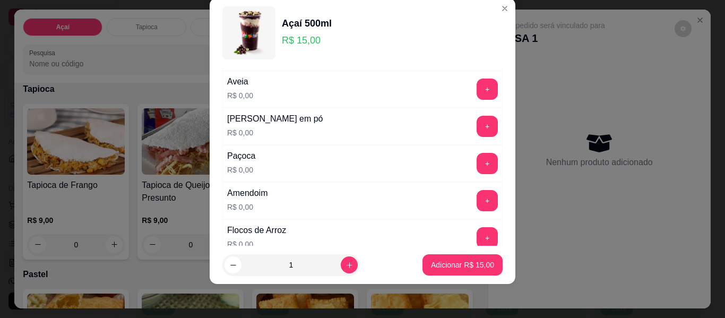
scroll to position [220, 0]
click at [477, 196] on button "+" at bounding box center [487, 199] width 21 height 21
click at [477, 130] on button "+" at bounding box center [487, 125] width 21 height 21
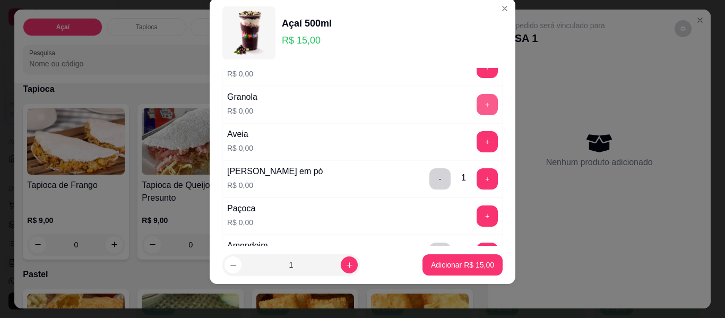
click at [477, 99] on button "+" at bounding box center [487, 104] width 21 height 21
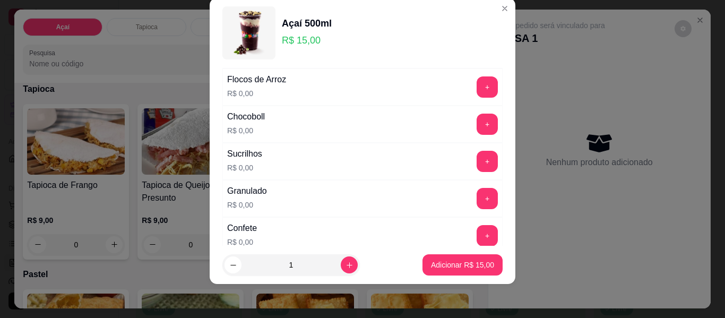
scroll to position [379, 0]
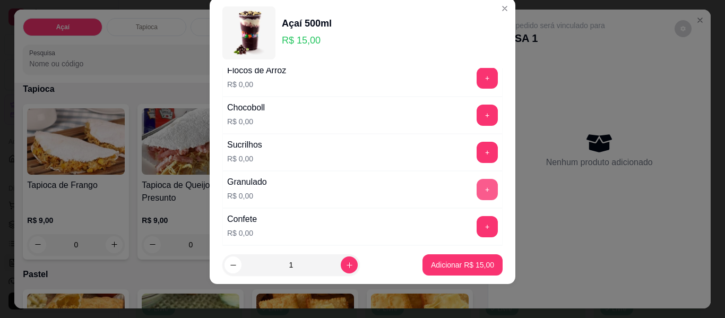
click at [477, 199] on button "+" at bounding box center [487, 189] width 21 height 21
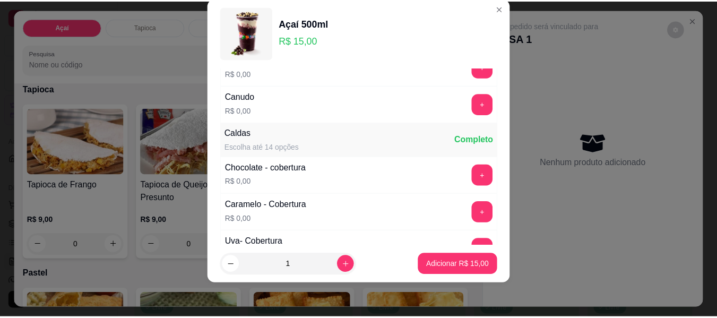
scroll to position [591, 0]
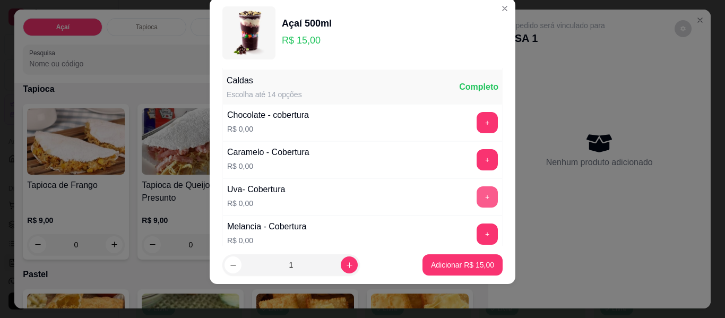
click at [477, 195] on button "+" at bounding box center [487, 196] width 21 height 21
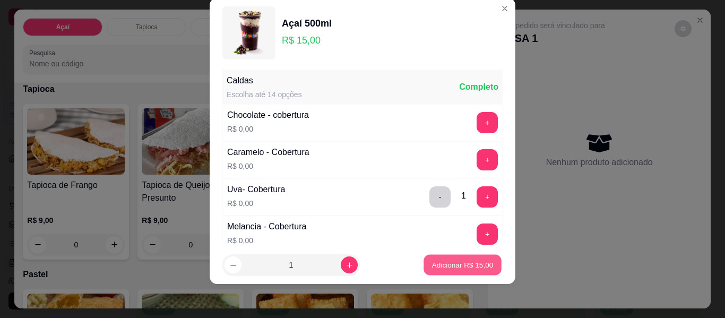
click at [444, 261] on p "Adicionar R$ 15,00" at bounding box center [463, 265] width 62 height 10
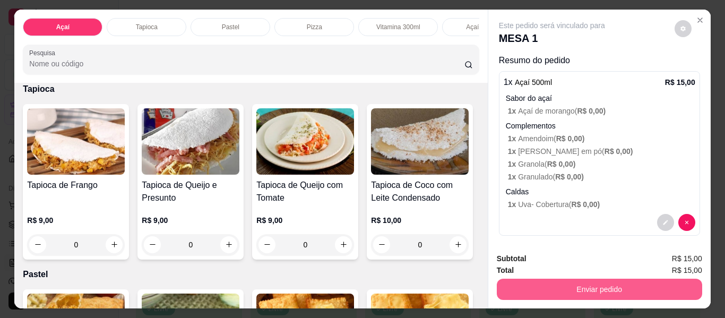
click at [583, 282] on button "Enviar pedido" at bounding box center [599, 289] width 205 height 21
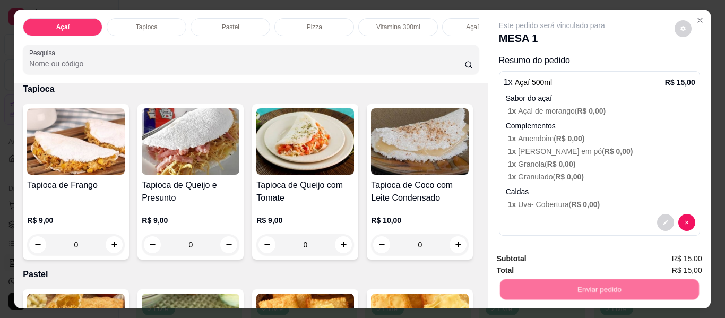
click at [561, 254] on button "Não registrar e enviar pedido" at bounding box center [564, 259] width 107 height 20
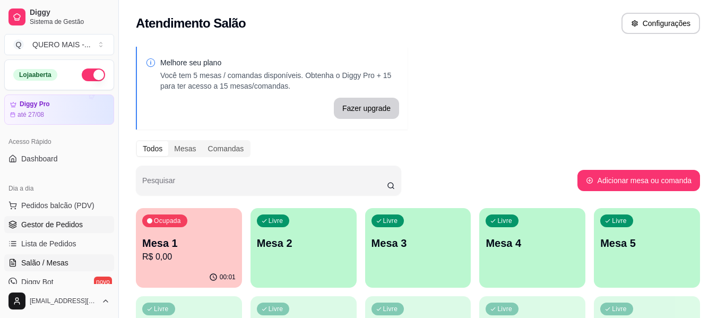
click at [57, 221] on span "Gestor de Pedidos" at bounding box center [52, 224] width 62 height 11
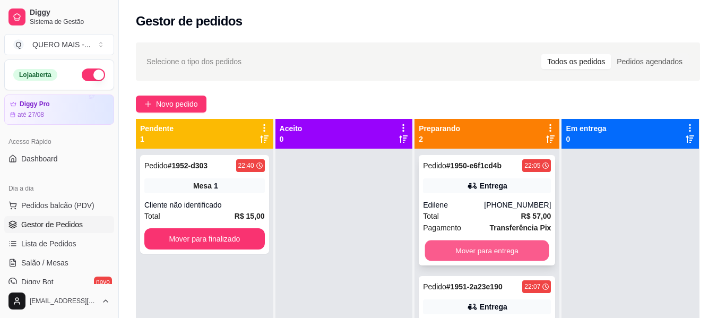
click at [455, 247] on button "Mover para entrega" at bounding box center [487, 250] width 124 height 21
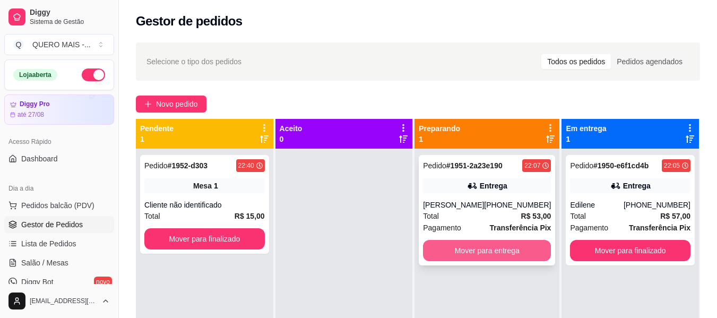
click at [458, 247] on button "Mover para entrega" at bounding box center [487, 250] width 128 height 21
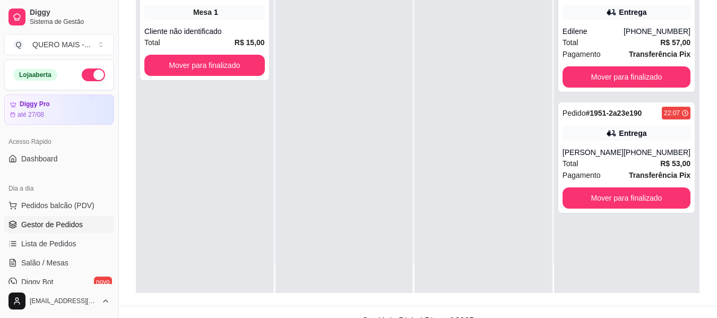
scroll to position [159, 0]
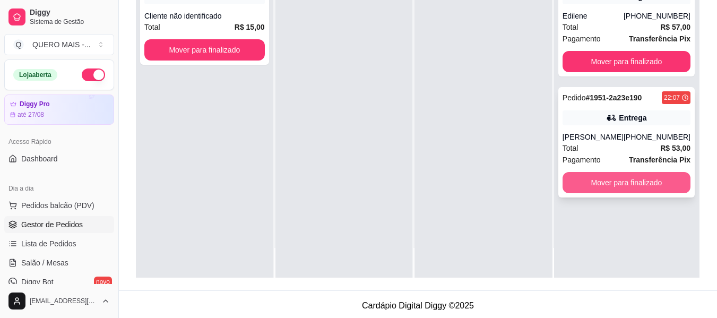
click at [618, 186] on button "Mover para finalizado" at bounding box center [627, 182] width 128 height 21
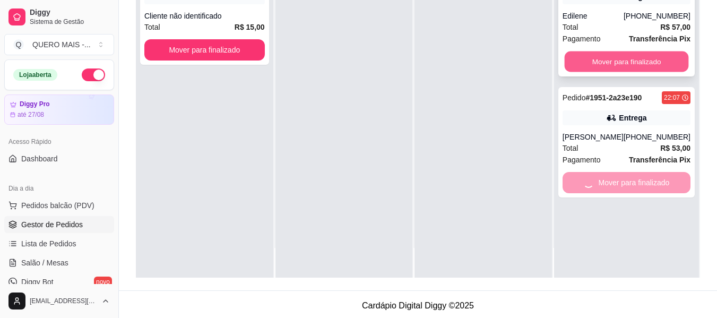
click at [623, 67] on button "Mover para finalizado" at bounding box center [626, 61] width 124 height 21
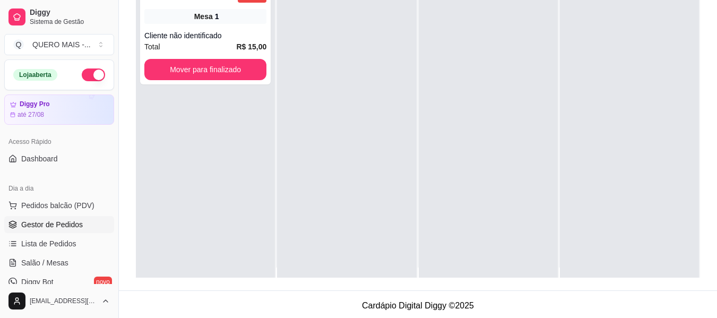
scroll to position [0, 0]
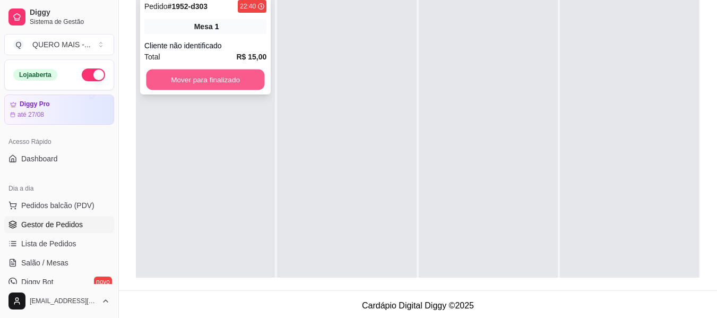
click at [229, 80] on button "Mover para finalizado" at bounding box center [205, 80] width 118 height 21
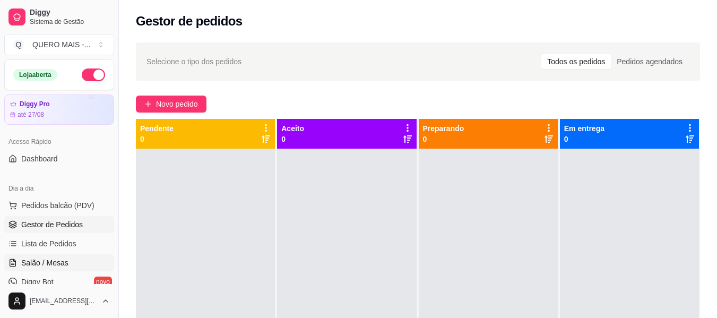
click at [51, 263] on span "Salão / Mesas" at bounding box center [44, 262] width 47 height 11
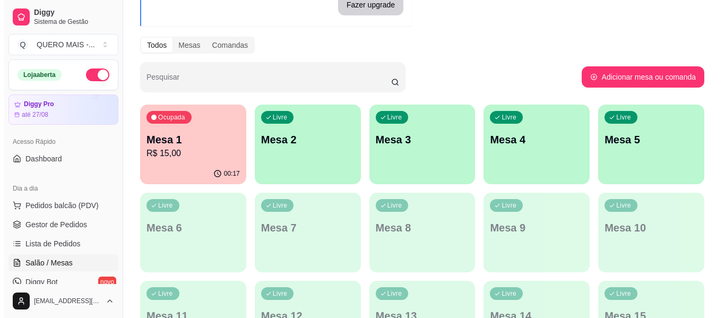
scroll to position [106, 0]
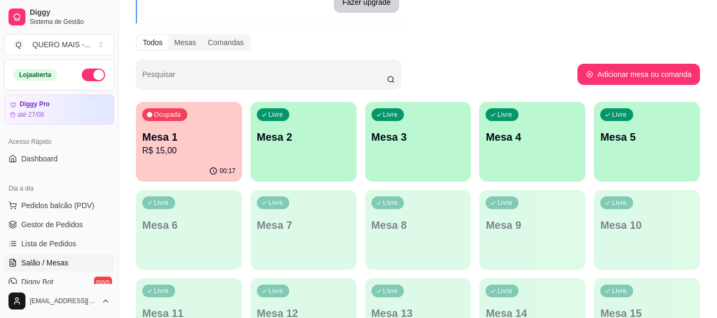
click at [312, 157] on div "Livre Mesa 2" at bounding box center [304, 135] width 106 height 67
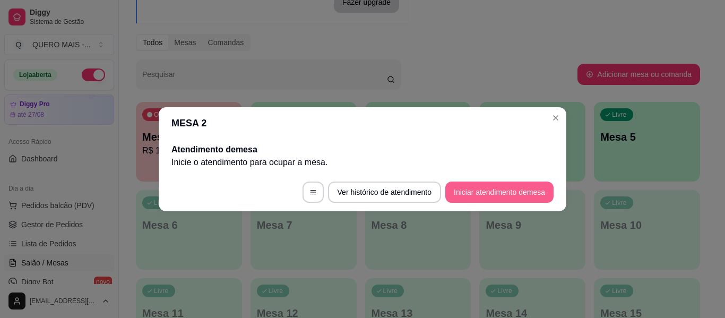
click at [460, 189] on button "Iniciar atendimento de mesa" at bounding box center [499, 192] width 108 height 21
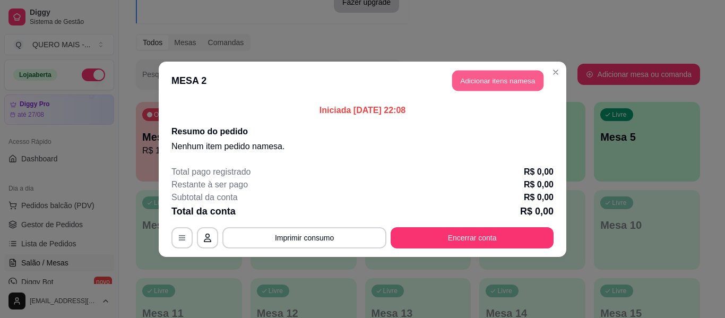
click at [484, 84] on button "Adicionar itens na mesa" at bounding box center [497, 80] width 91 height 21
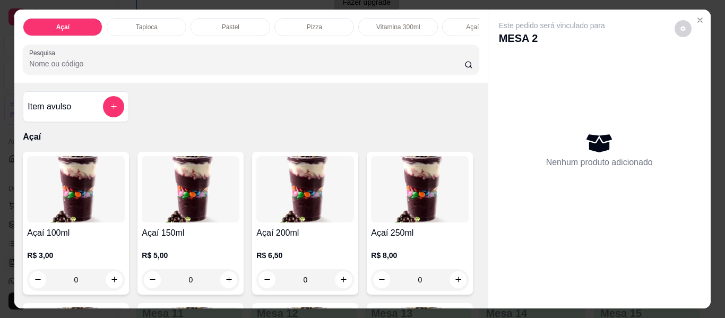
scroll to position [0, 546]
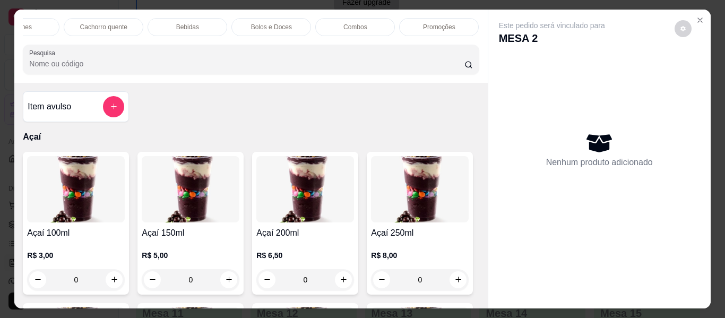
click at [427, 25] on p "Promoções" at bounding box center [439, 27] width 32 height 8
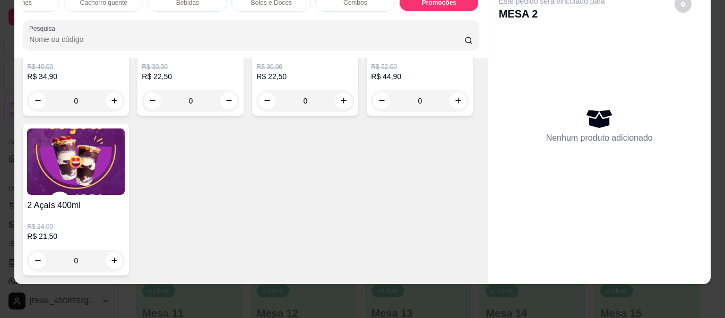
scroll to position [3947, 0]
click at [125, 256] on div "0" at bounding box center [76, 260] width 98 height 21
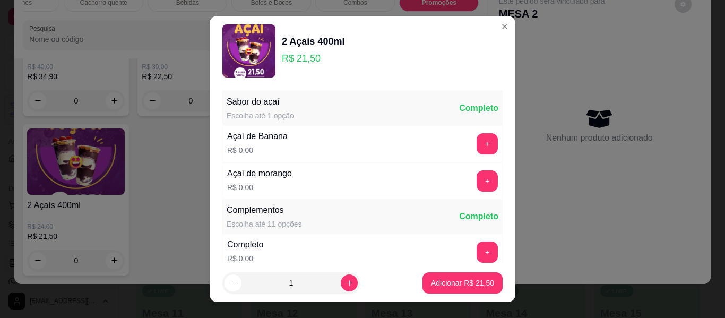
click at [477, 137] on button "+" at bounding box center [487, 143] width 21 height 21
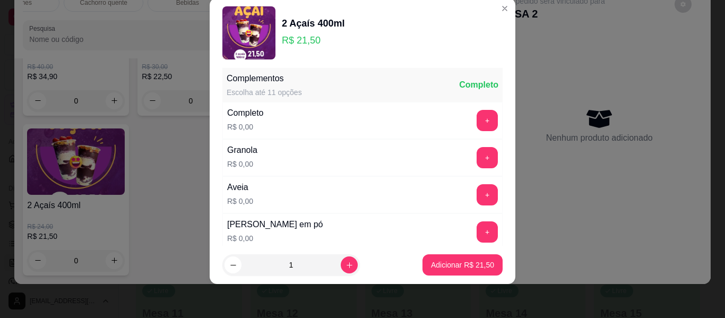
scroll to position [167, 0]
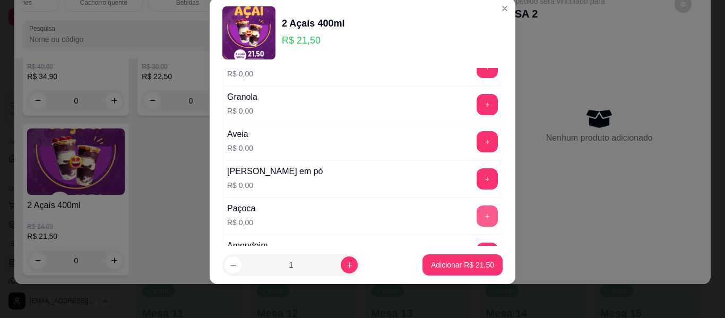
click at [477, 219] on button "+" at bounding box center [487, 215] width 21 height 21
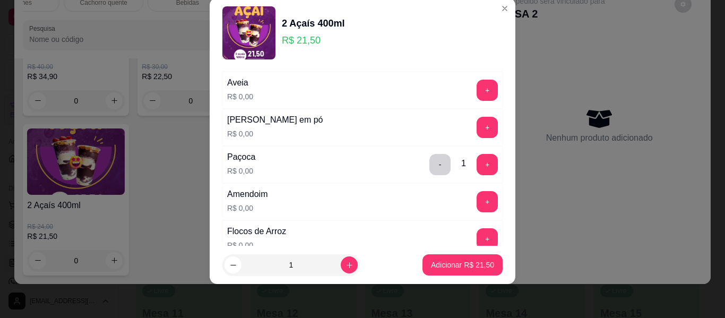
scroll to position [220, 0]
click at [477, 199] on button "+" at bounding box center [487, 200] width 21 height 21
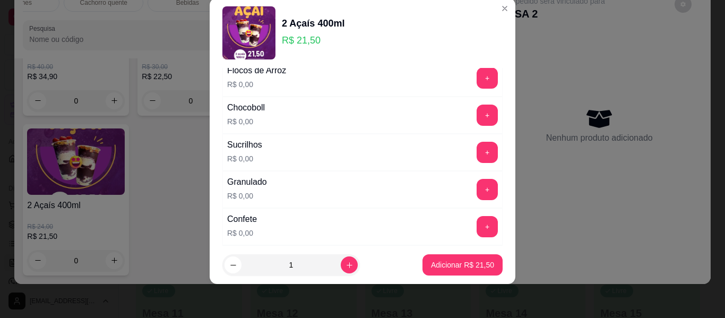
scroll to position [432, 0]
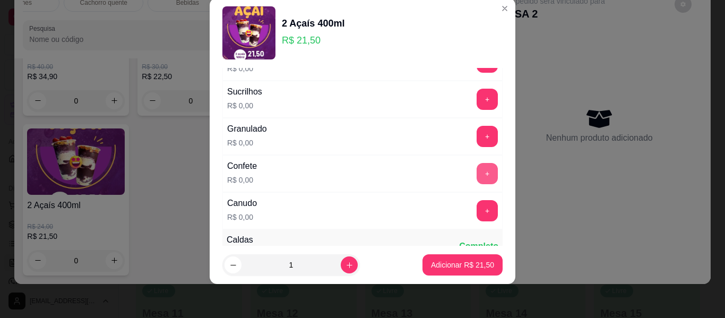
click at [477, 173] on button "+" at bounding box center [487, 173] width 21 height 21
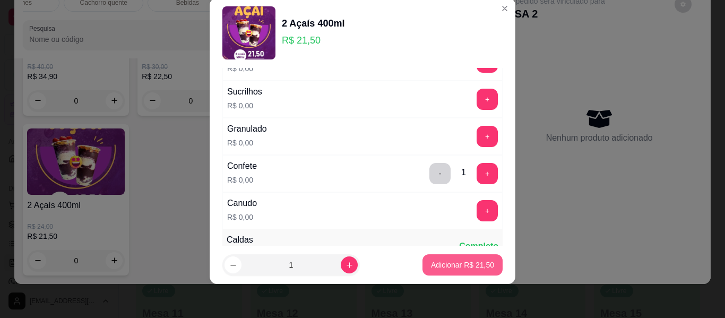
click at [459, 266] on p "Adicionar R$ 21,50" at bounding box center [462, 265] width 63 height 11
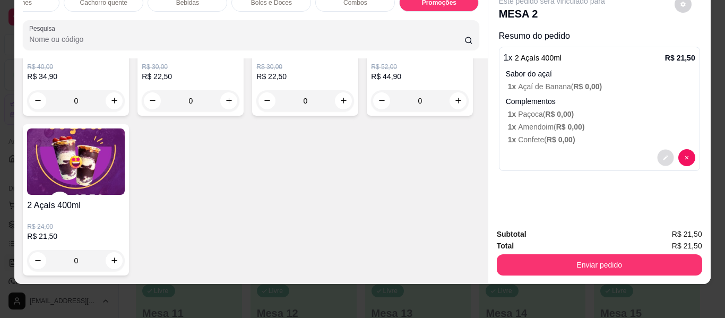
click at [662, 154] on icon "decrease-product-quantity" at bounding box center [665, 157] width 6 height 6
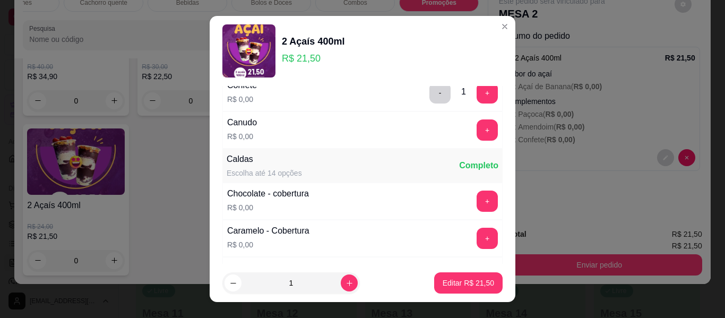
scroll to position [678, 0]
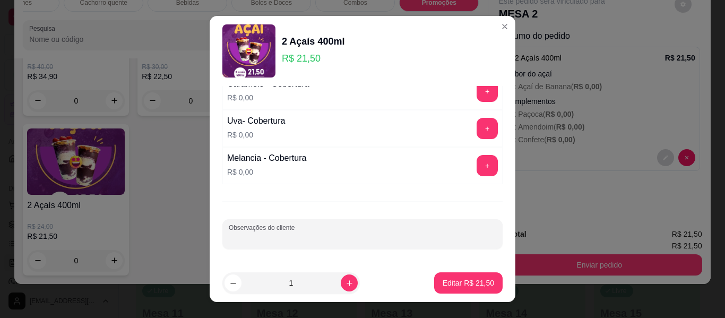
click at [351, 234] on input "Observações do cliente" at bounding box center [363, 238] width 268 height 11
click at [348, 234] on input "Observações do cliente" at bounding box center [363, 238] width 268 height 11
click at [324, 236] on input "Observações do cliente" at bounding box center [363, 238] width 268 height 11
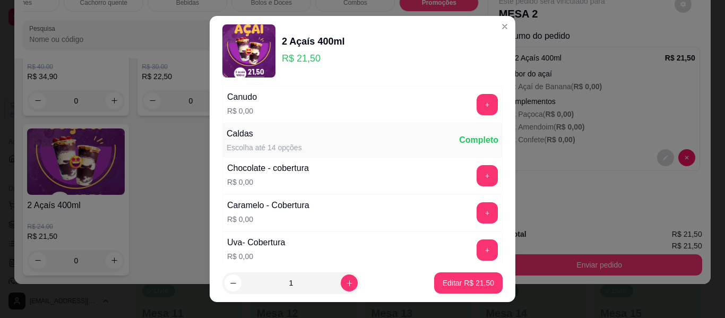
scroll to position [572, 0]
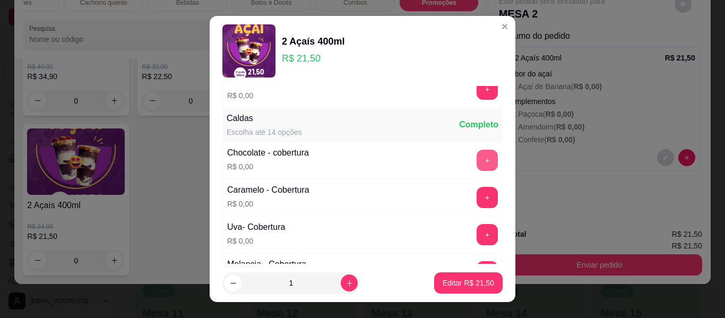
click at [477, 161] on button "+" at bounding box center [487, 160] width 21 height 21
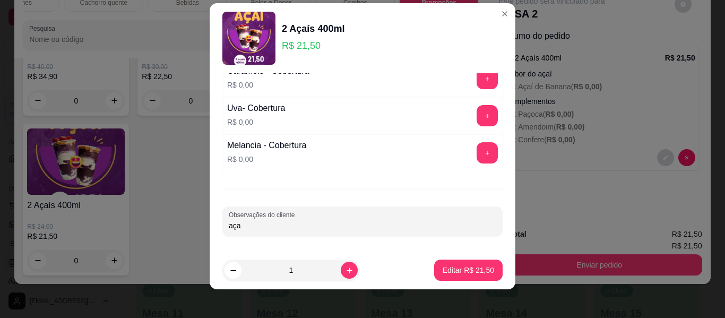
scroll to position [18, 0]
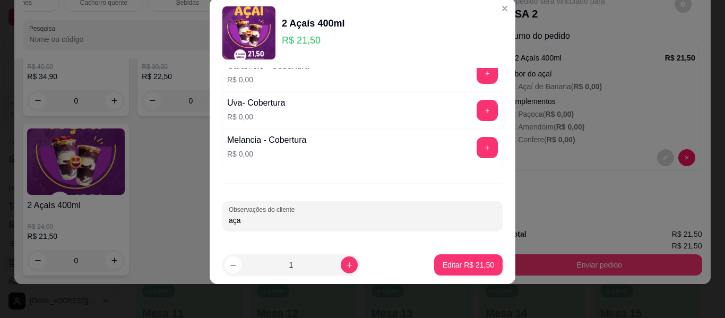
click at [300, 218] on input "aça" at bounding box center [363, 220] width 268 height 11
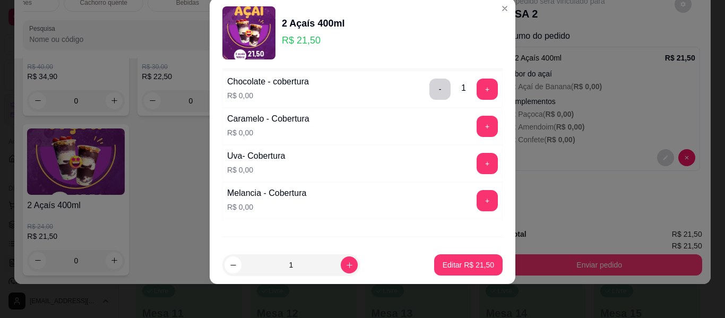
scroll to position [678, 0]
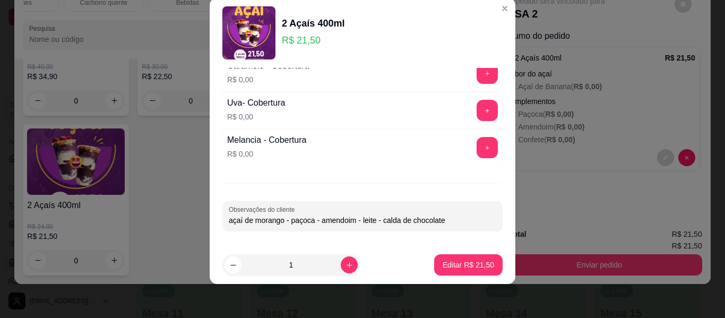
drag, startPoint x: 380, startPoint y: 223, endPoint x: 445, endPoint y: 229, distance: 65.6
click at [445, 229] on div "Observações do cliente açaí de morango - paçoca - amendoim - leite - calda de c…" at bounding box center [362, 216] width 280 height 30
type input "açaí de morango - paçoca - amendoim - leite"
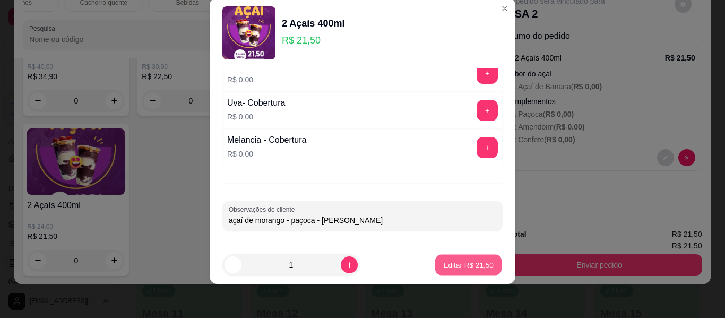
click at [443, 260] on p "Editar R$ 21,50" at bounding box center [468, 265] width 50 height 10
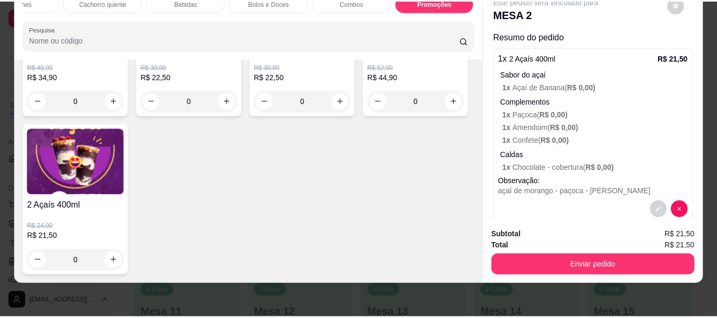
scroll to position [17, 0]
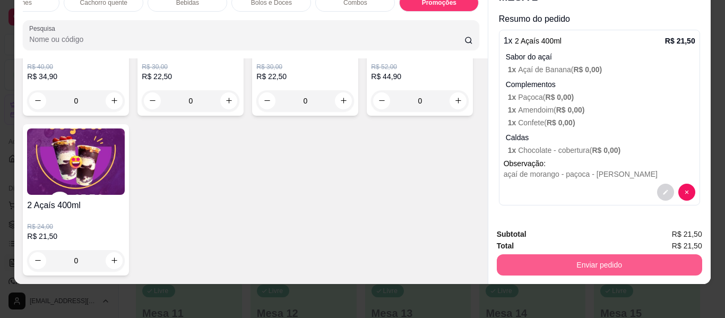
click at [584, 256] on button "Enviar pedido" at bounding box center [599, 264] width 205 height 21
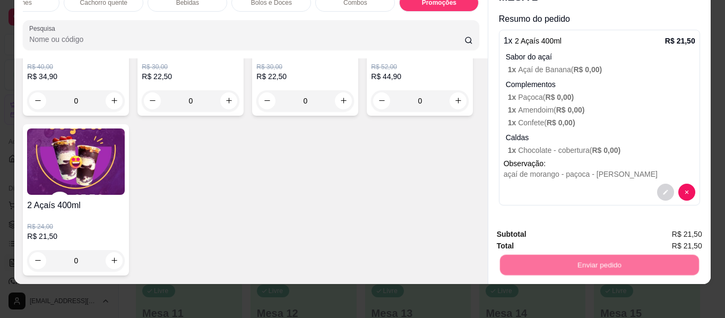
click at [551, 229] on button "Não registrar e enviar pedido" at bounding box center [564, 230] width 107 height 20
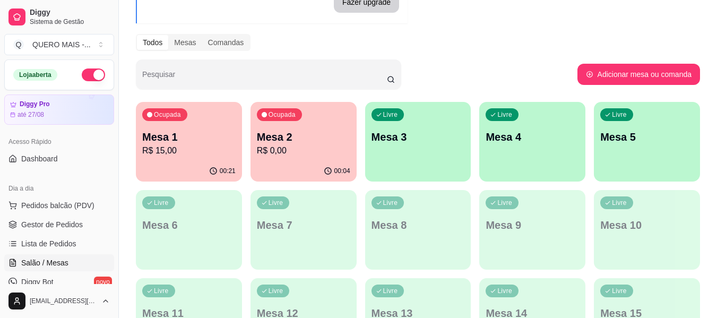
click at [192, 172] on div "00:21" at bounding box center [189, 171] width 106 height 21
